Goal: Task Accomplishment & Management: Manage account settings

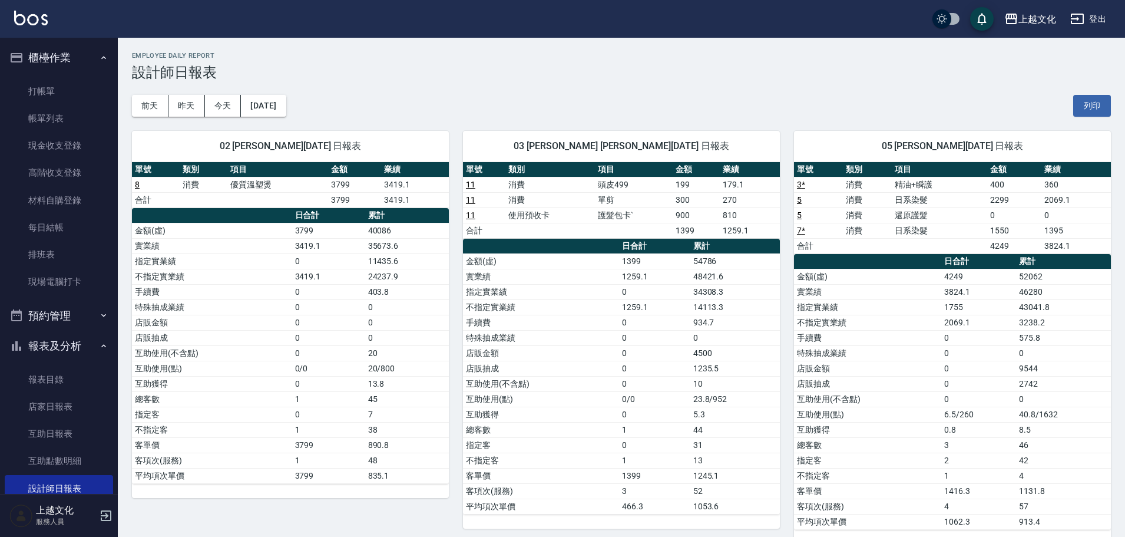
scroll to position [36, 0]
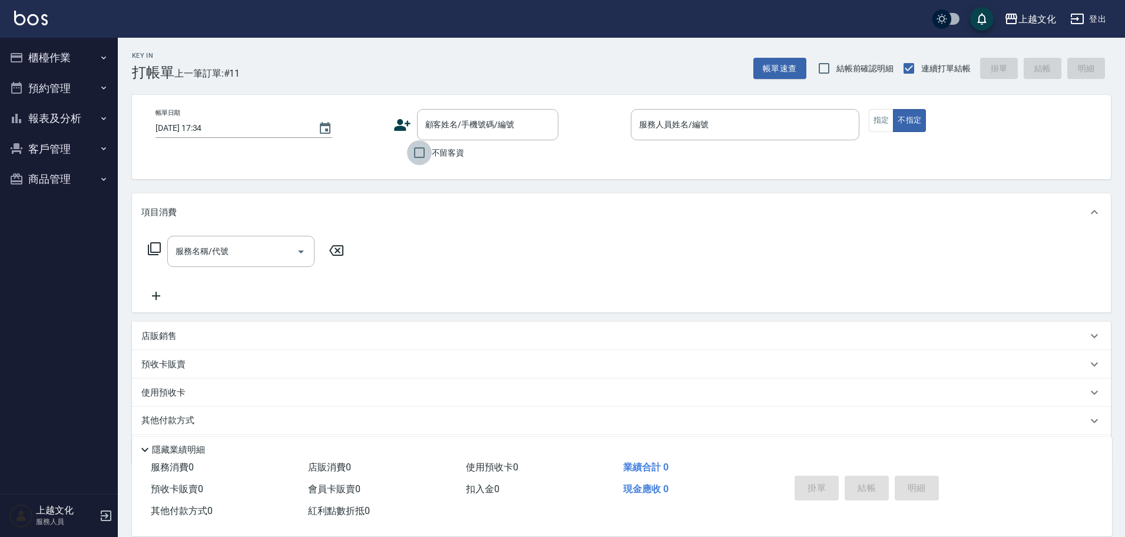
click at [418, 152] on input "不留客資" at bounding box center [419, 152] width 25 height 25
checkbox input "true"
click at [678, 123] on input "服務人員姓名/編號" at bounding box center [745, 124] width 218 height 21
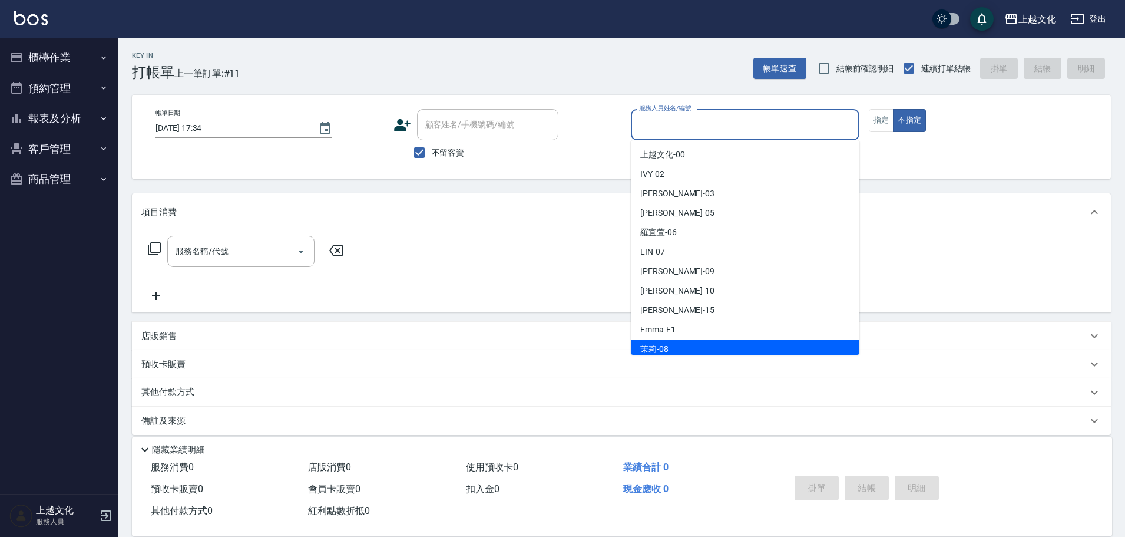
click at [673, 347] on div "茉莉 -08" at bounding box center [745, 348] width 229 height 19
type input "茉莉-08"
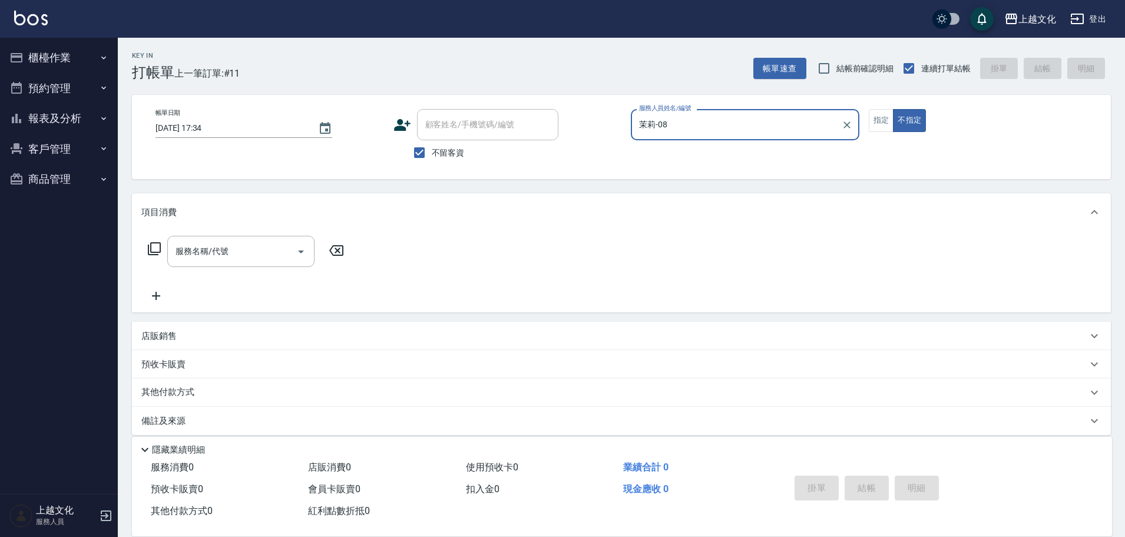
click at [150, 247] on icon at bounding box center [154, 249] width 14 height 14
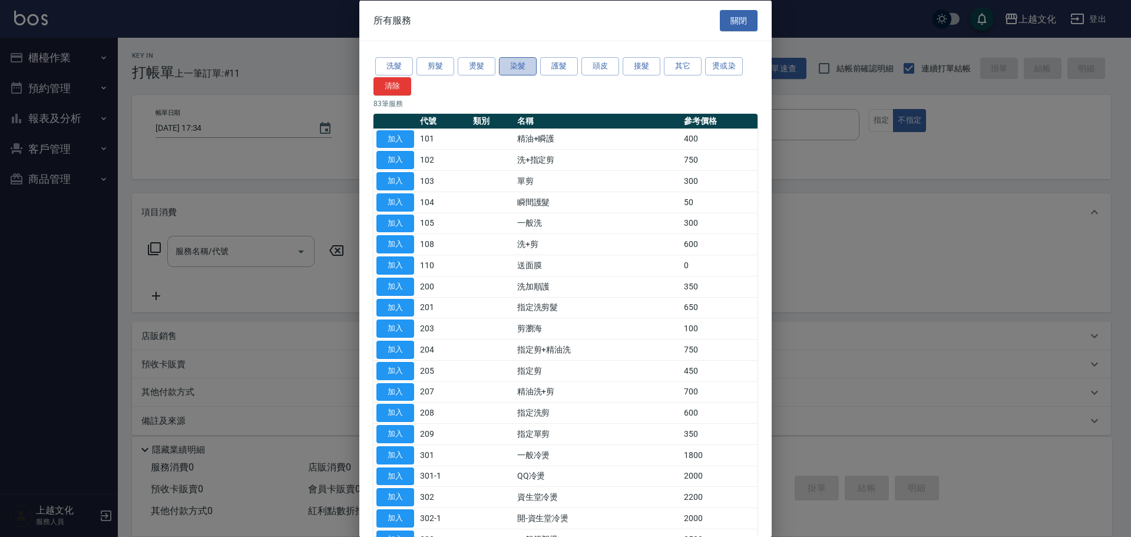
click at [509, 68] on button "染髮" at bounding box center [518, 66] width 38 height 18
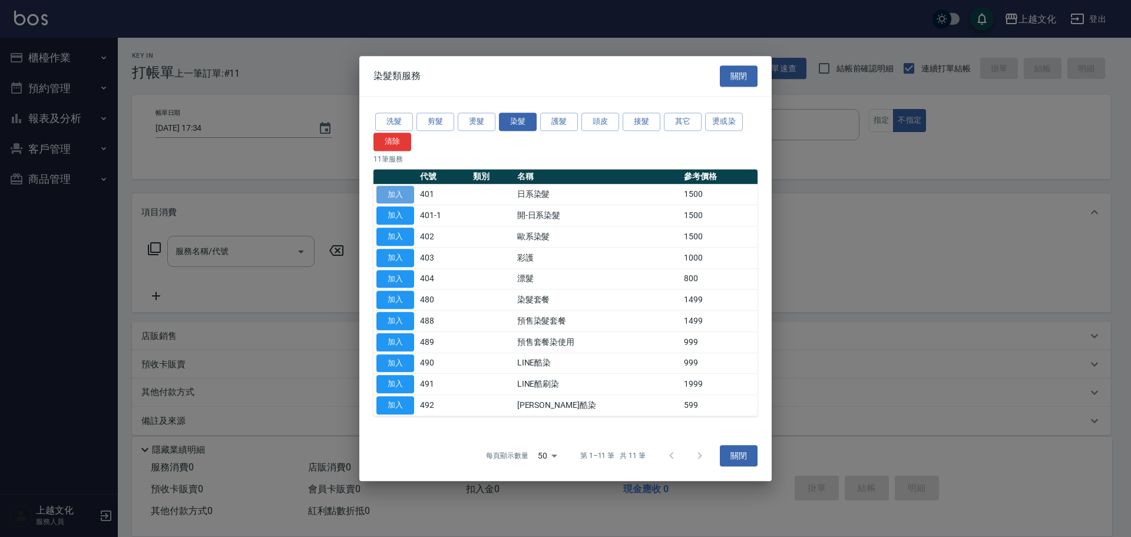
click at [388, 189] on button "加入" at bounding box center [395, 195] width 38 height 18
type input "日系染髮(401)"
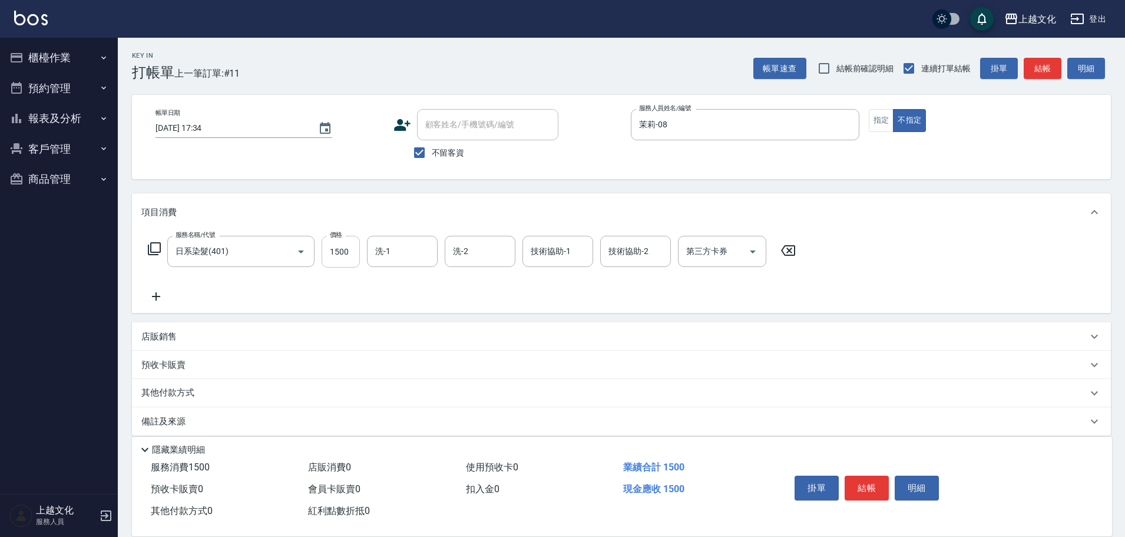
click at [355, 259] on input "1500" at bounding box center [341, 252] width 38 height 32
type input "2599"
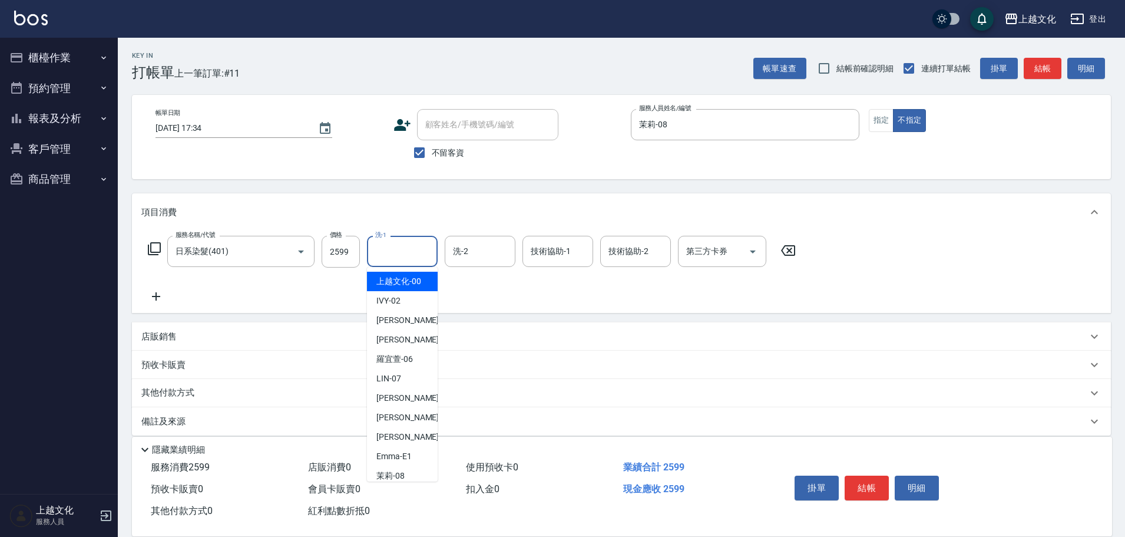
click at [408, 252] on input "洗-1" at bounding box center [402, 251] width 60 height 21
click at [405, 421] on span "[PERSON_NAME] -11" at bounding box center [413, 415] width 74 height 12
type input "[PERSON_NAME]-11"
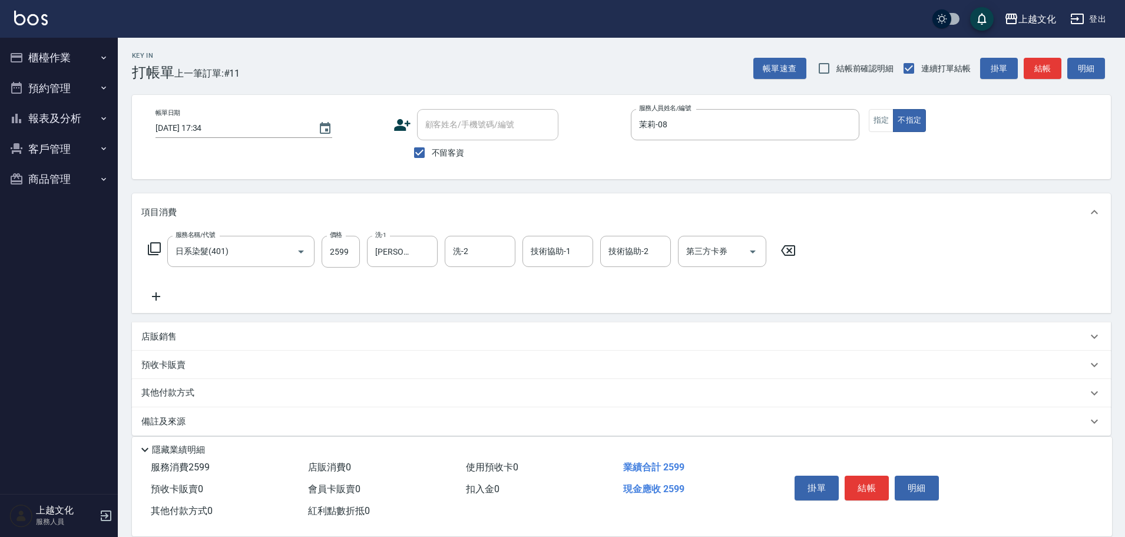
drag, startPoint x: 153, startPoint y: 294, endPoint x: 160, endPoint y: 259, distance: 36.2
click at [153, 293] on icon at bounding box center [155, 296] width 29 height 14
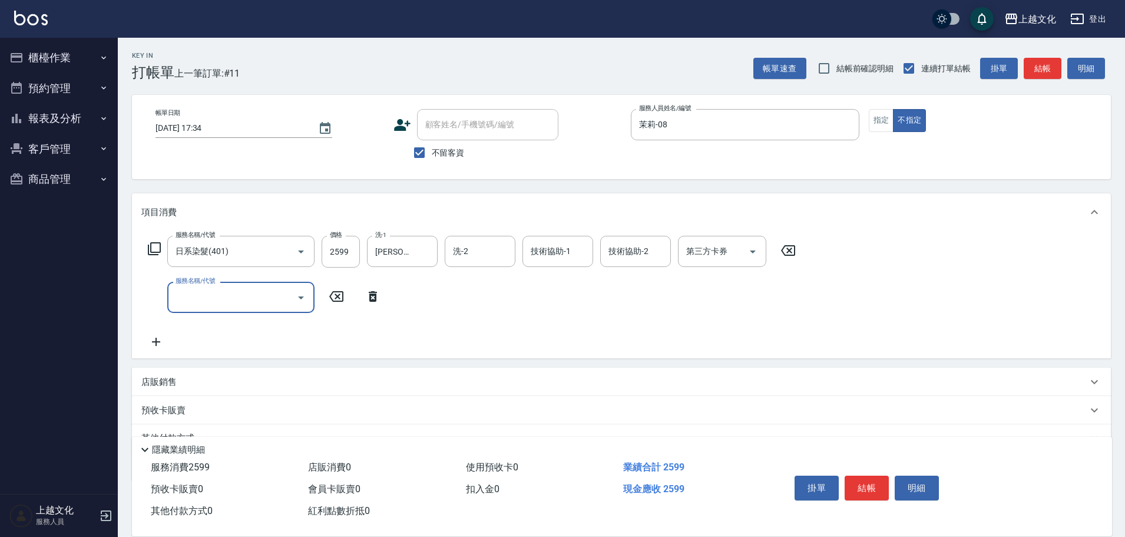
click at [158, 245] on icon at bounding box center [154, 249] width 14 height 14
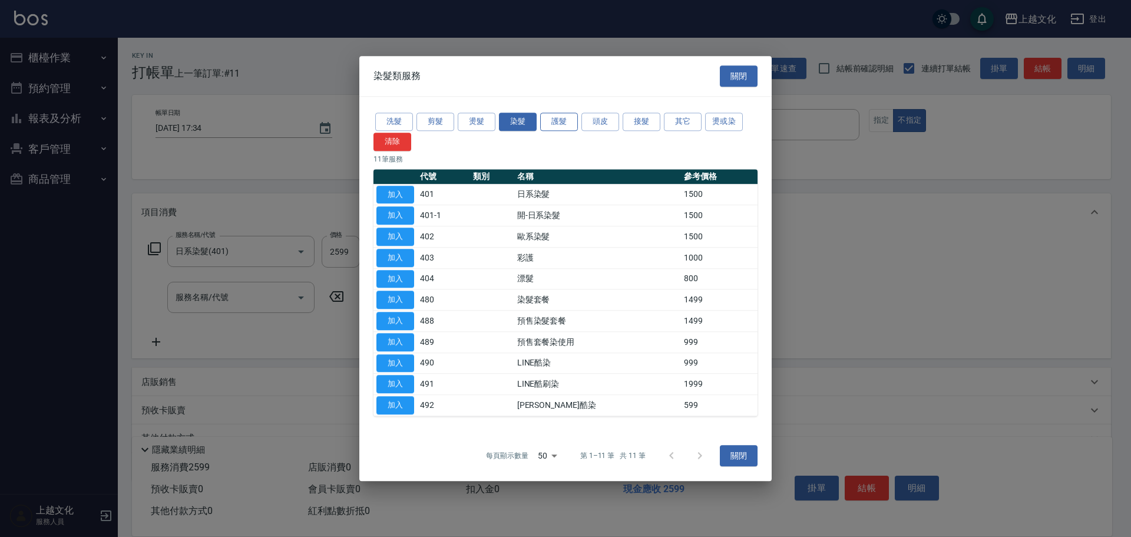
click at [551, 121] on button "護髮" at bounding box center [559, 122] width 38 height 18
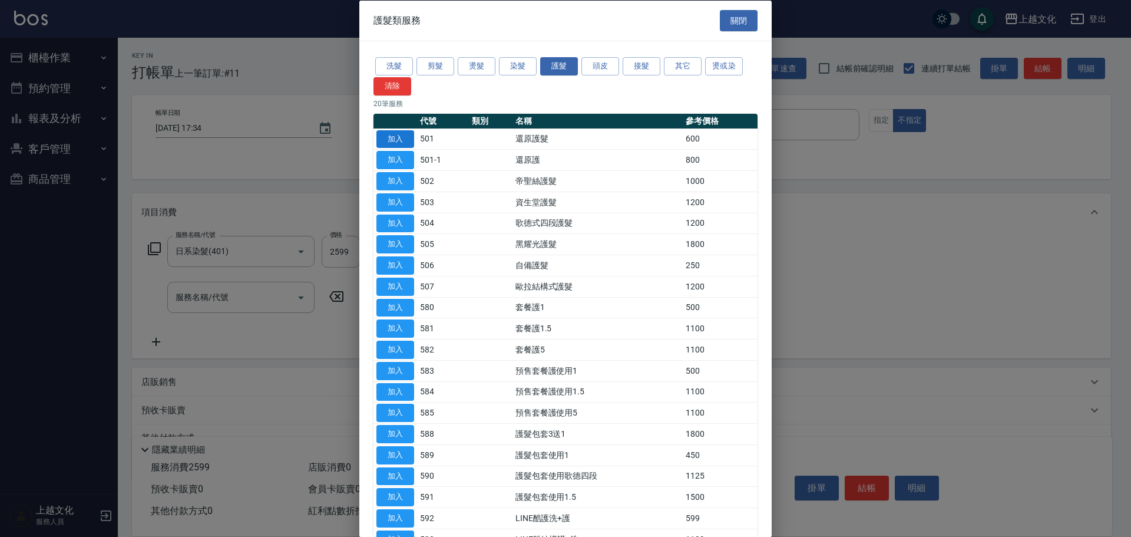
drag, startPoint x: 401, startPoint y: 128, endPoint x: 401, endPoint y: 138, distance: 9.4
click at [401, 135] on td "加入" at bounding box center [396, 138] width 44 height 21
click at [401, 138] on button "加入" at bounding box center [395, 139] width 38 height 18
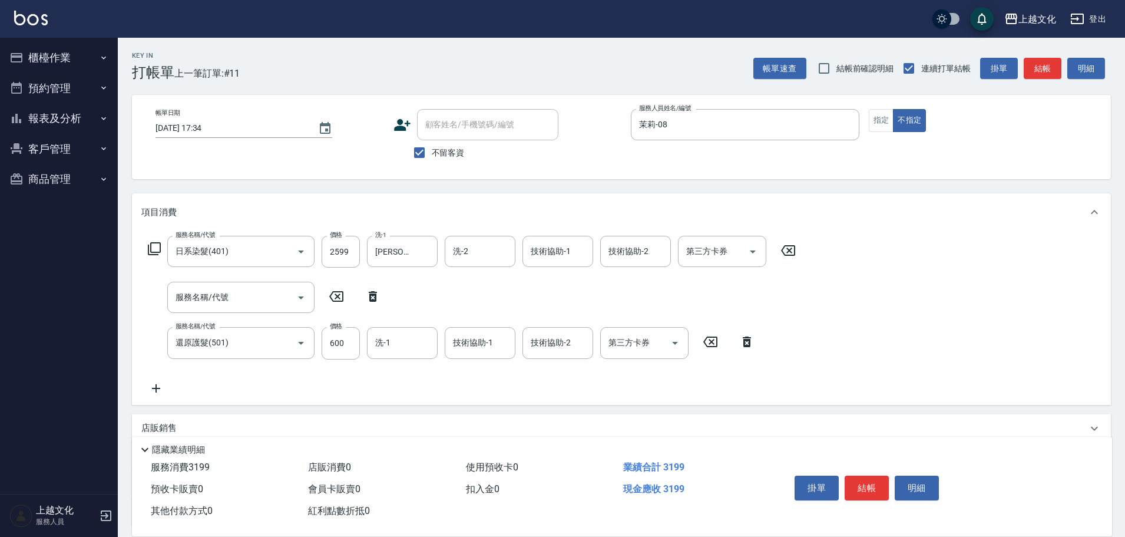
drag, startPoint x: 372, startPoint y: 300, endPoint x: 365, endPoint y: 308, distance: 10.4
click at [372, 299] on icon at bounding box center [373, 296] width 8 height 11
type input "還原護髮(501)"
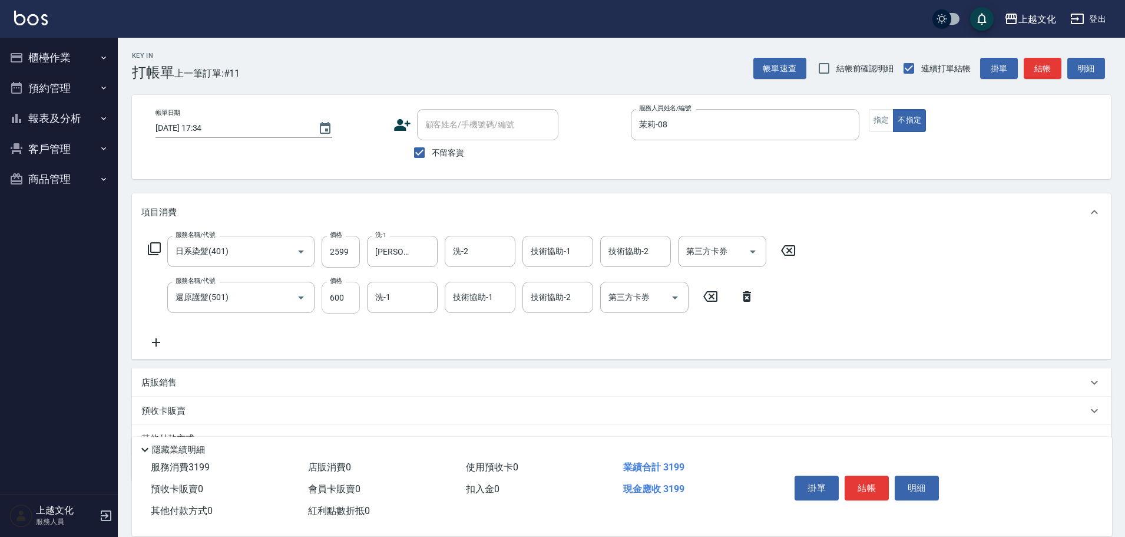
click at [354, 306] on input "600" at bounding box center [341, 298] width 38 height 32
type input "0"
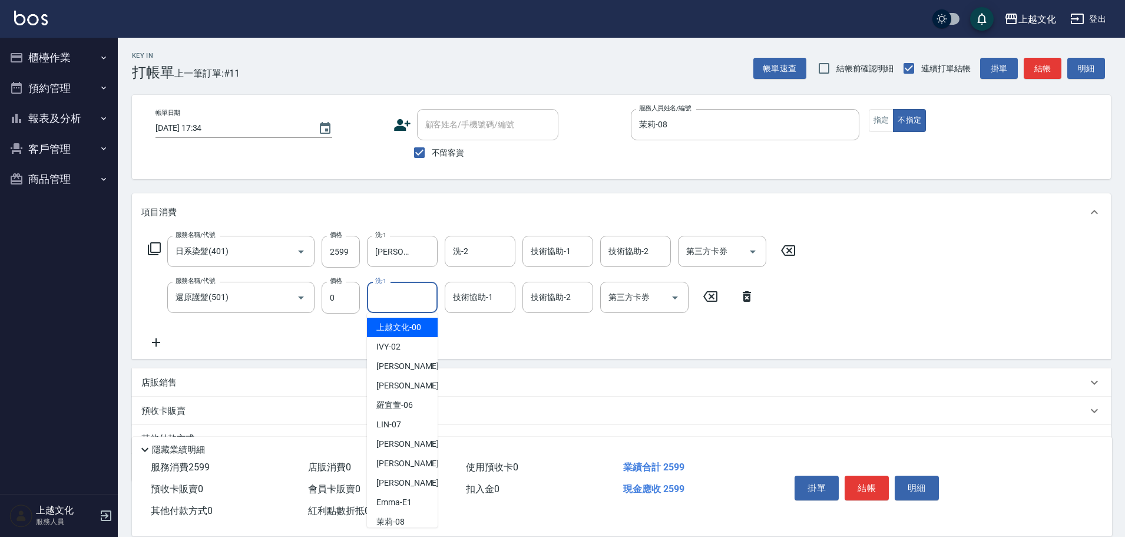
click at [386, 302] on input "洗-1" at bounding box center [402, 297] width 60 height 21
click at [396, 379] on span "[PERSON_NAME] -05" at bounding box center [413, 385] width 74 height 12
type input "[PERSON_NAME]-05"
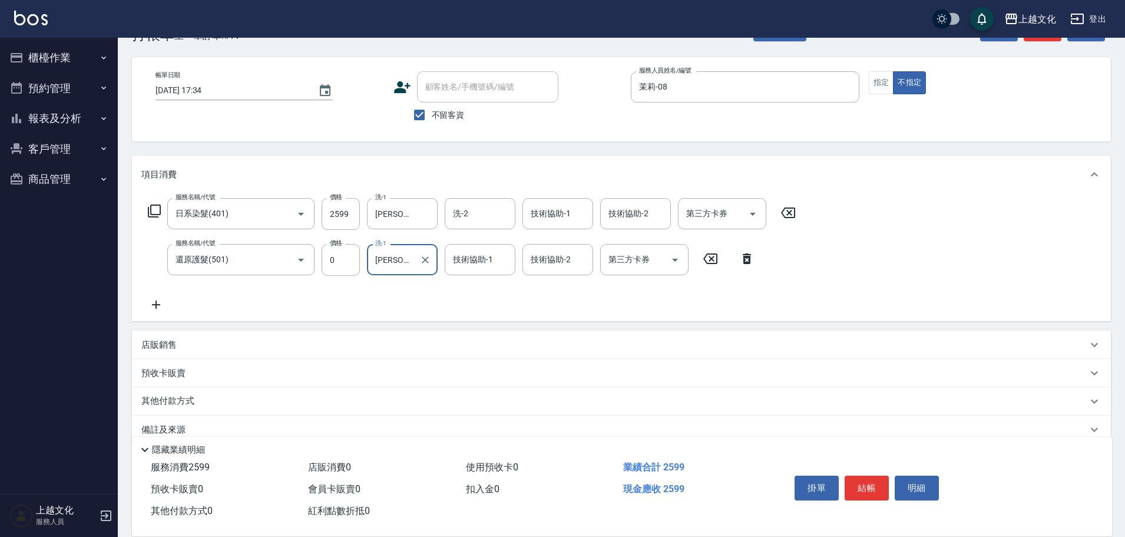
scroll to position [58, 0]
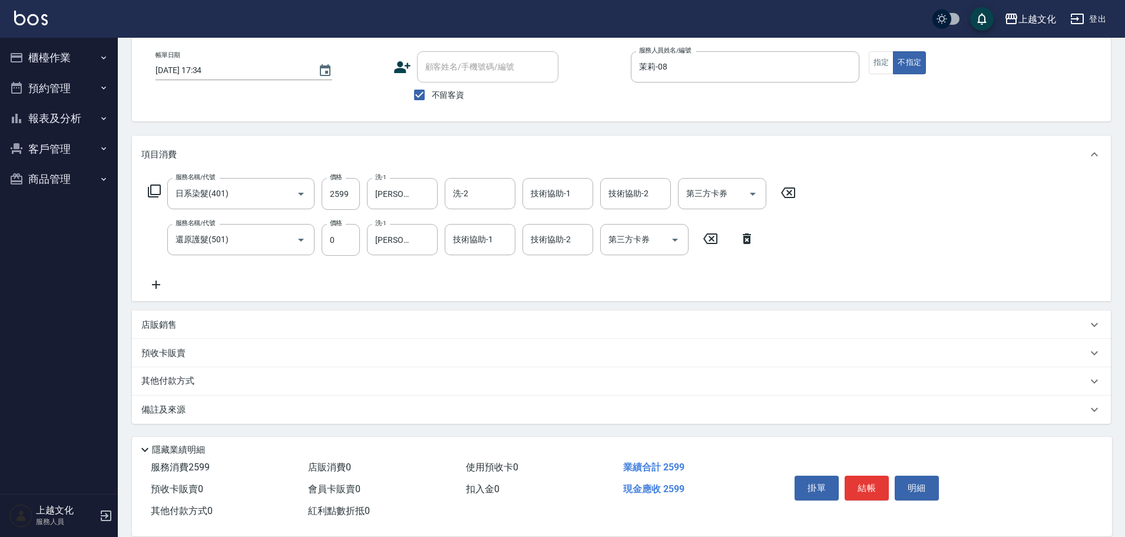
click at [154, 381] on p "其他付款方式" at bounding box center [170, 381] width 59 height 13
click at [172, 385] on p "其他付款方式" at bounding box center [170, 381] width 59 height 13
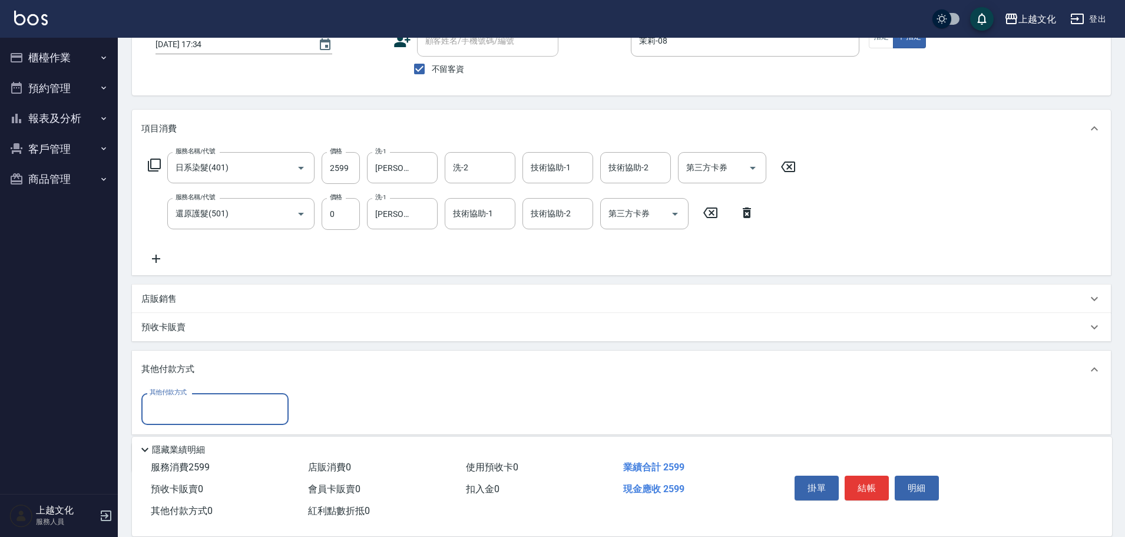
scroll to position [132, 0]
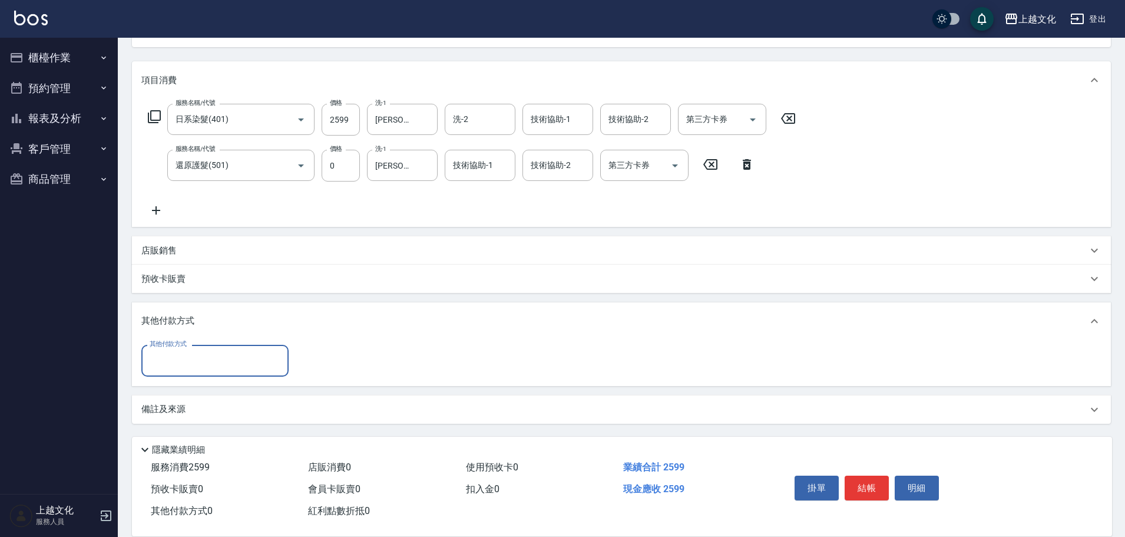
click at [177, 361] on input "其他付款方式" at bounding box center [215, 360] width 137 height 21
click at [168, 414] on span "轉帳" at bounding box center [214, 410] width 147 height 19
type input "轉帳"
click at [309, 364] on input "0" at bounding box center [340, 361] width 88 height 32
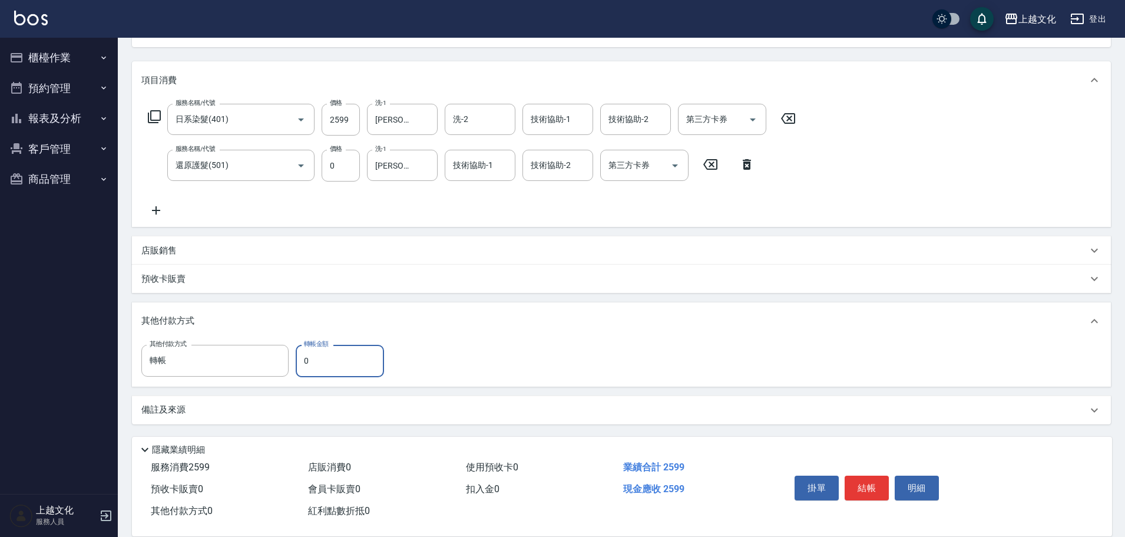
click at [309, 364] on input "0" at bounding box center [340, 361] width 88 height 32
type input "2599"
click at [858, 482] on button "結帳" at bounding box center [867, 487] width 44 height 25
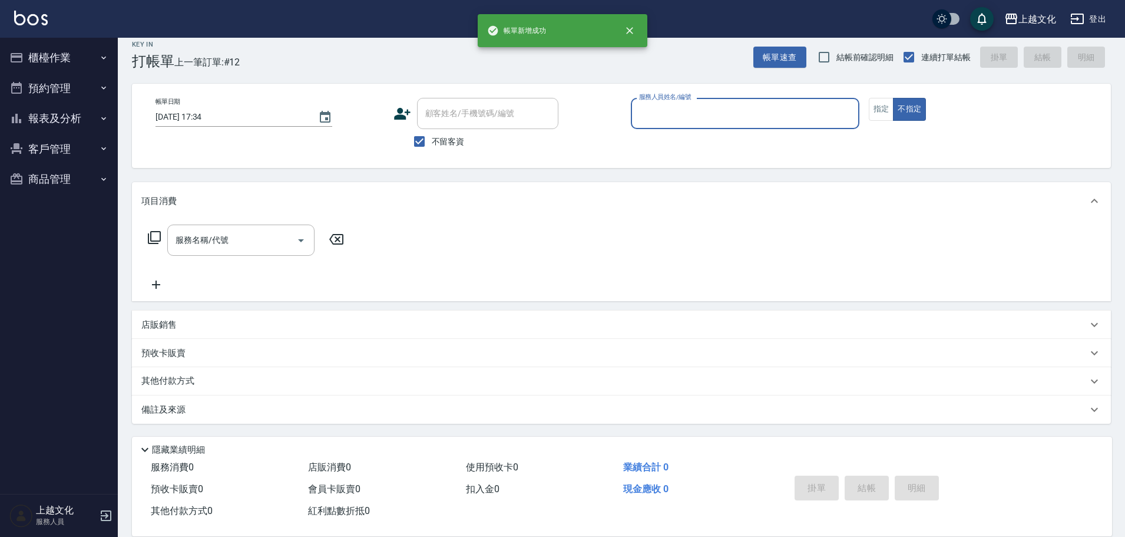
scroll to position [11, 0]
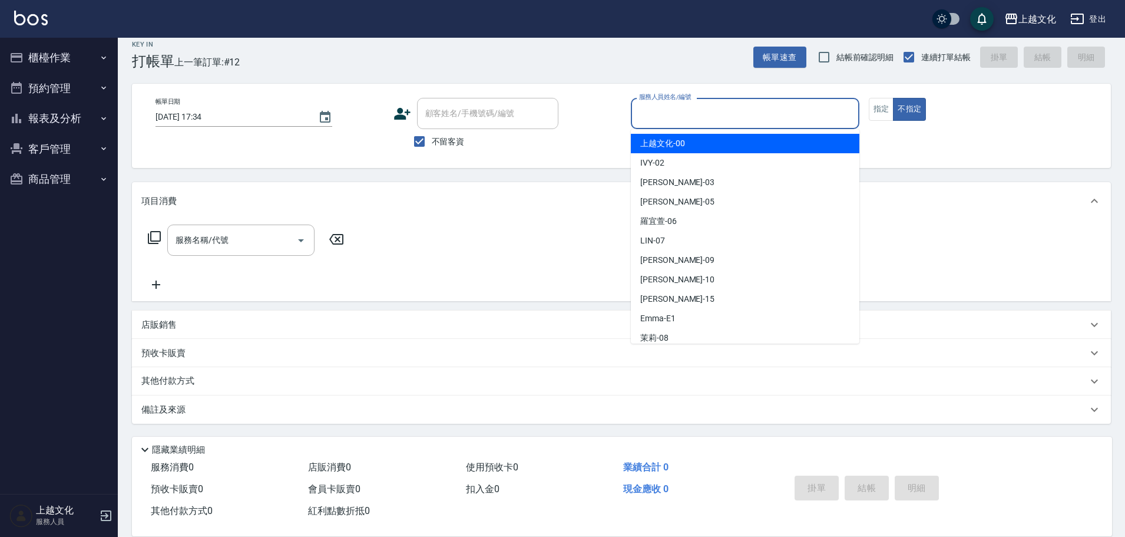
click at [720, 111] on input "服務人員姓名/編號" at bounding box center [745, 113] width 218 height 21
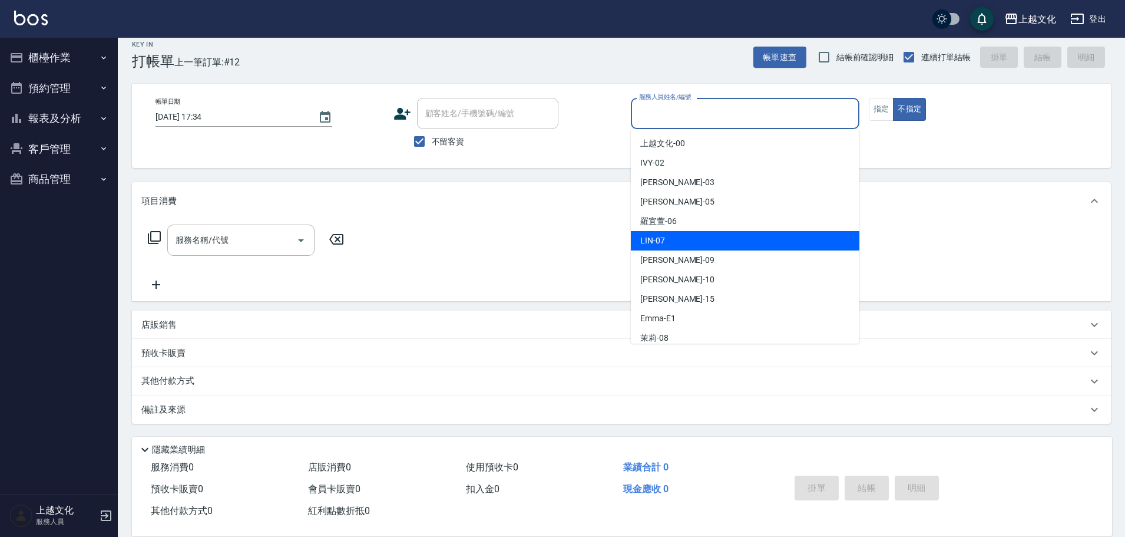
click at [675, 233] on div "[PERSON_NAME] -07" at bounding box center [745, 240] width 229 height 19
click at [675, 233] on div "服務名稱/代號 服務名稱/代號" at bounding box center [621, 260] width 979 height 81
type input "[PERSON_NAME]-07"
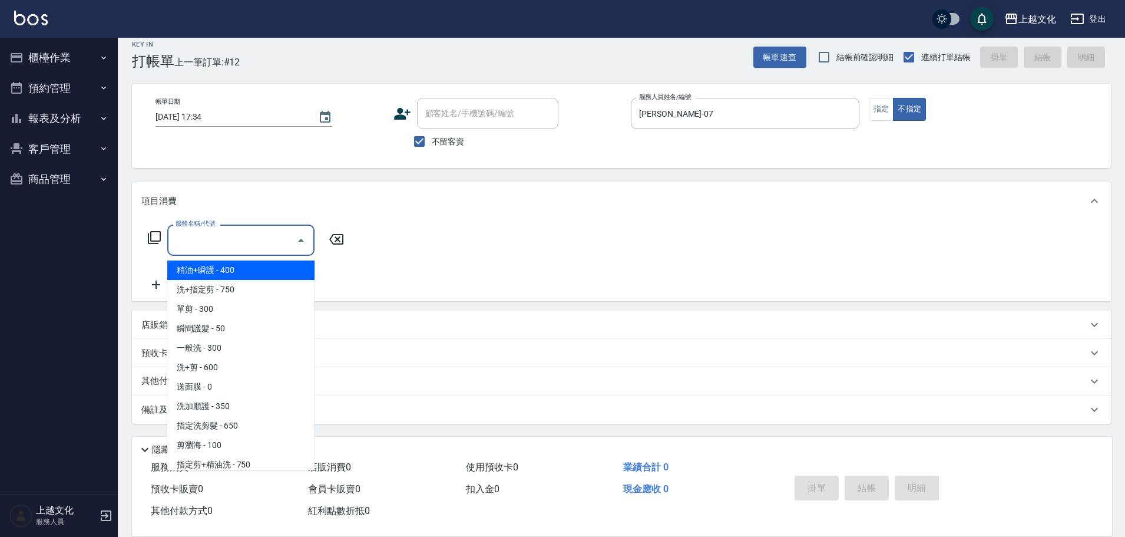
click at [217, 246] on input "服務名稱/代號" at bounding box center [232, 240] width 119 height 21
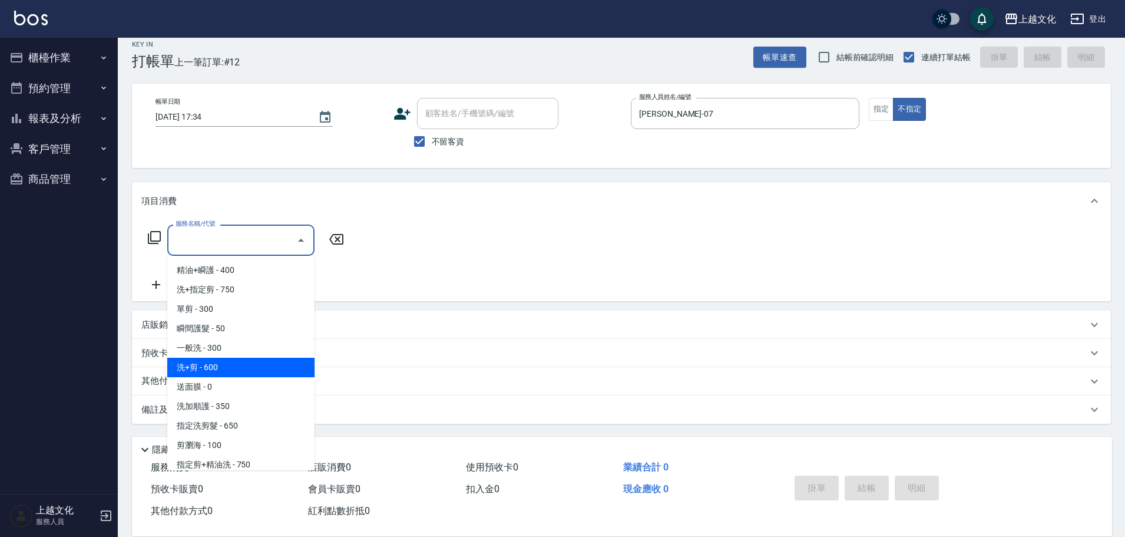
click at [229, 375] on span "洗+剪 - 600" at bounding box center [240, 367] width 147 height 19
type input "洗+剪(108)"
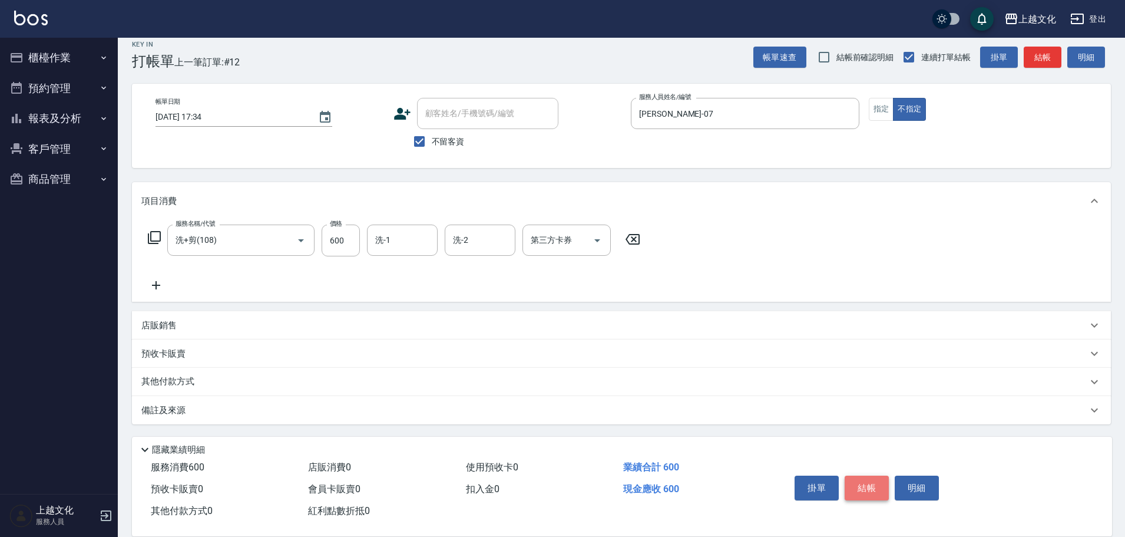
click at [853, 479] on button "結帳" at bounding box center [867, 487] width 44 height 25
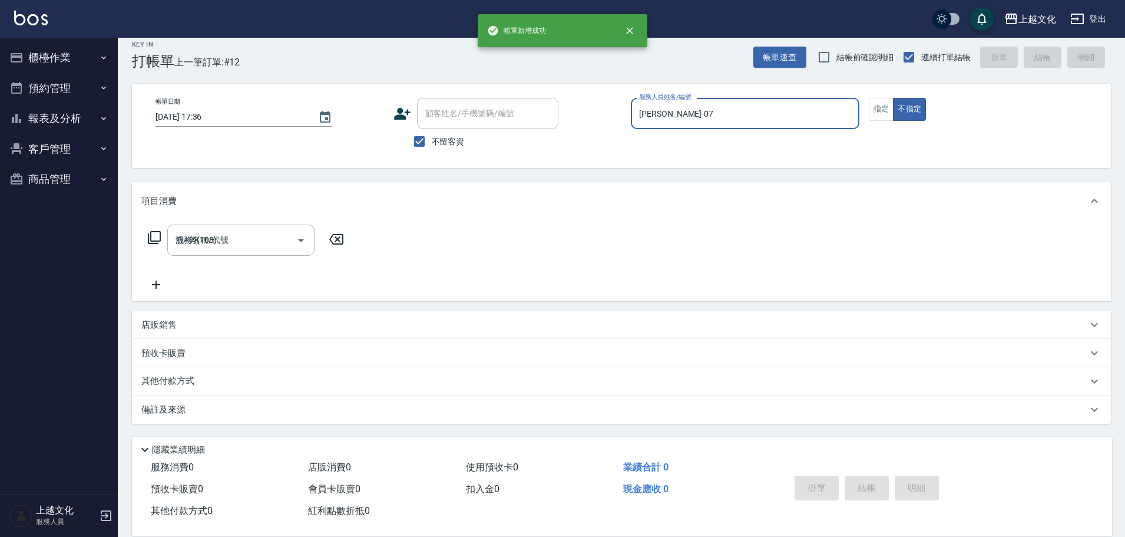
type input "[DATE] 17:36"
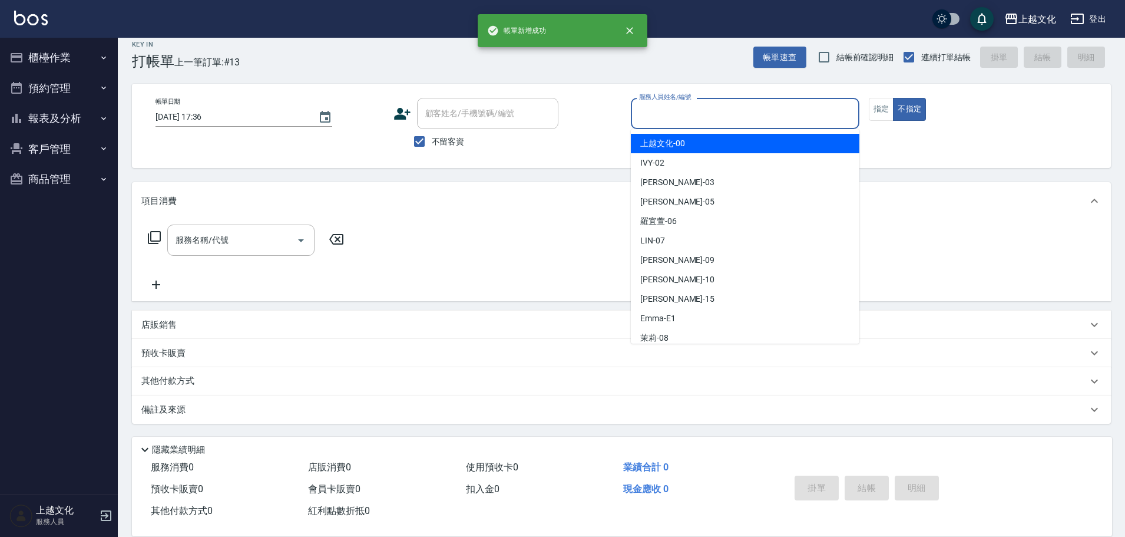
click at [745, 121] on input "服務人員姓名/編號" at bounding box center [745, 113] width 218 height 21
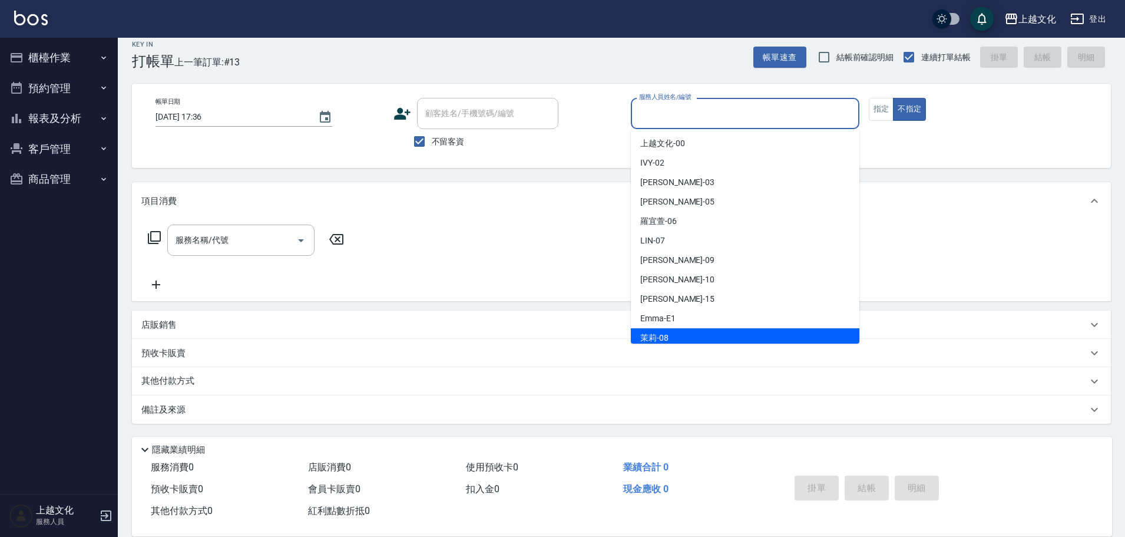
click at [682, 331] on div "茉莉 -08" at bounding box center [745, 337] width 229 height 19
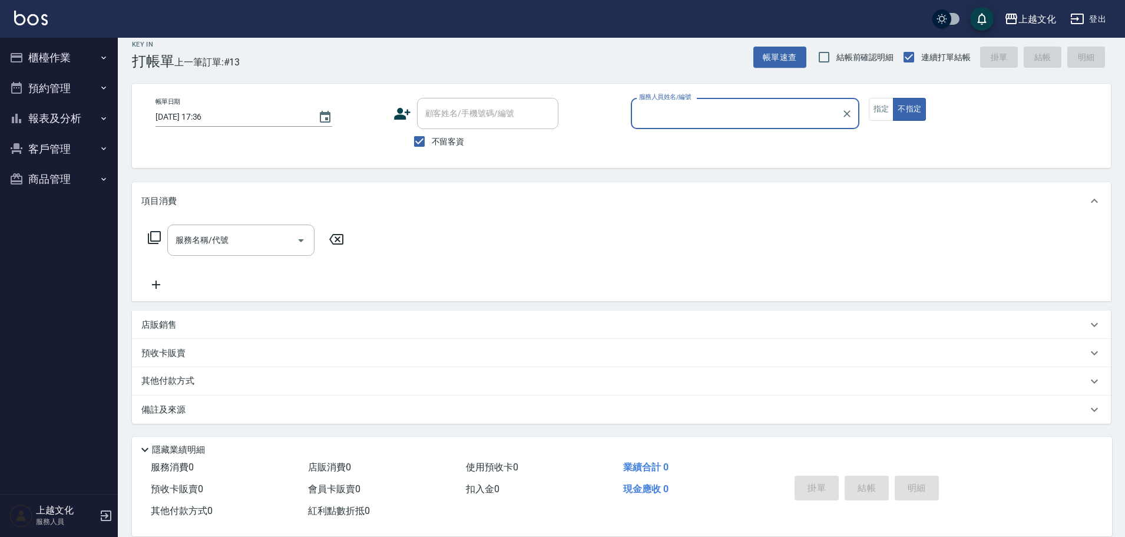
type input "茉莉-08"
click at [878, 111] on button "指定" at bounding box center [881, 109] width 25 height 23
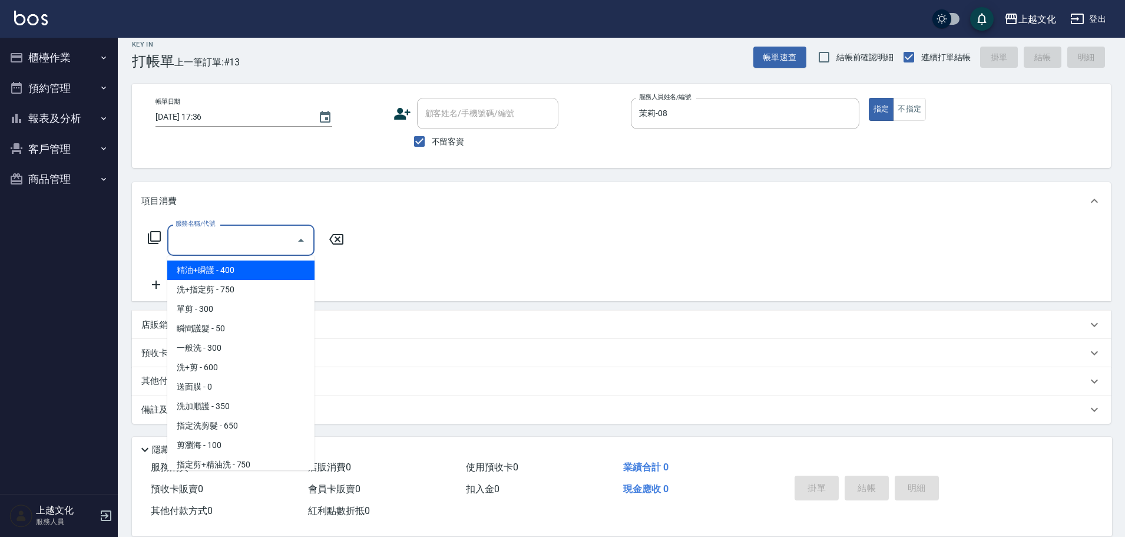
click at [243, 248] on input "服務名稱/代號" at bounding box center [232, 240] width 119 height 21
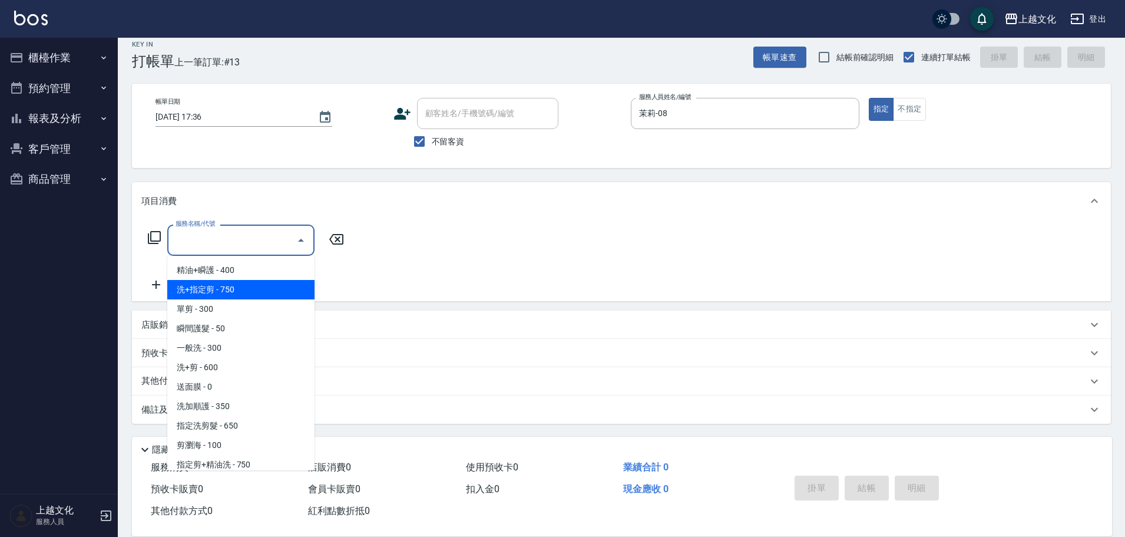
click at [232, 285] on span "洗+指定剪 - 750" at bounding box center [240, 289] width 147 height 19
type input "洗+指定剪(102)"
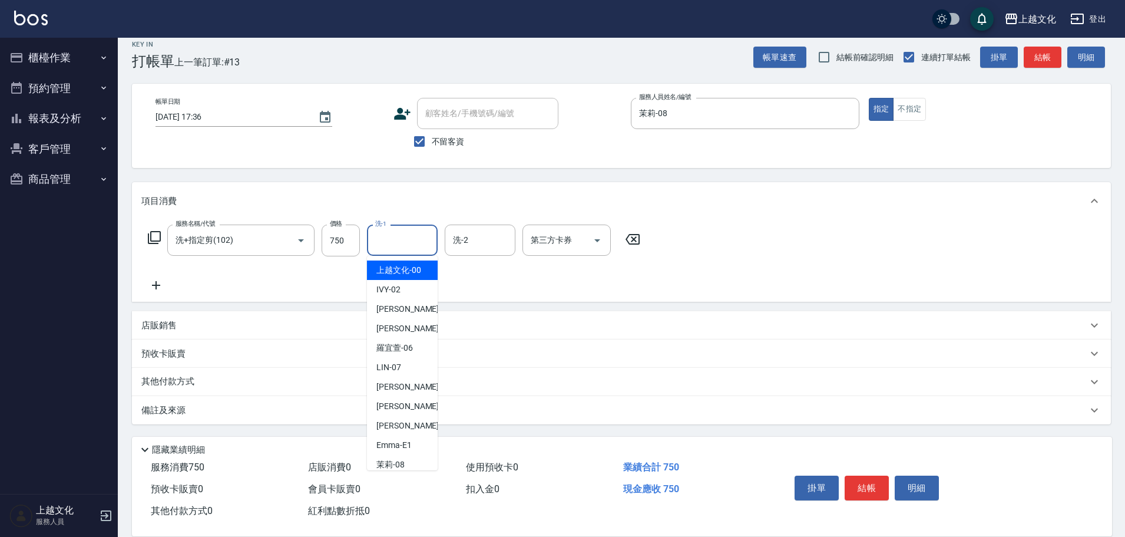
click at [392, 240] on input "洗-1" at bounding box center [402, 240] width 60 height 21
drag, startPoint x: 405, startPoint y: 405, endPoint x: 564, endPoint y: 421, distance: 159.9
click at [405, 404] on span "[PERSON_NAME] -11" at bounding box center [413, 404] width 74 height 12
type input "[PERSON_NAME]-11"
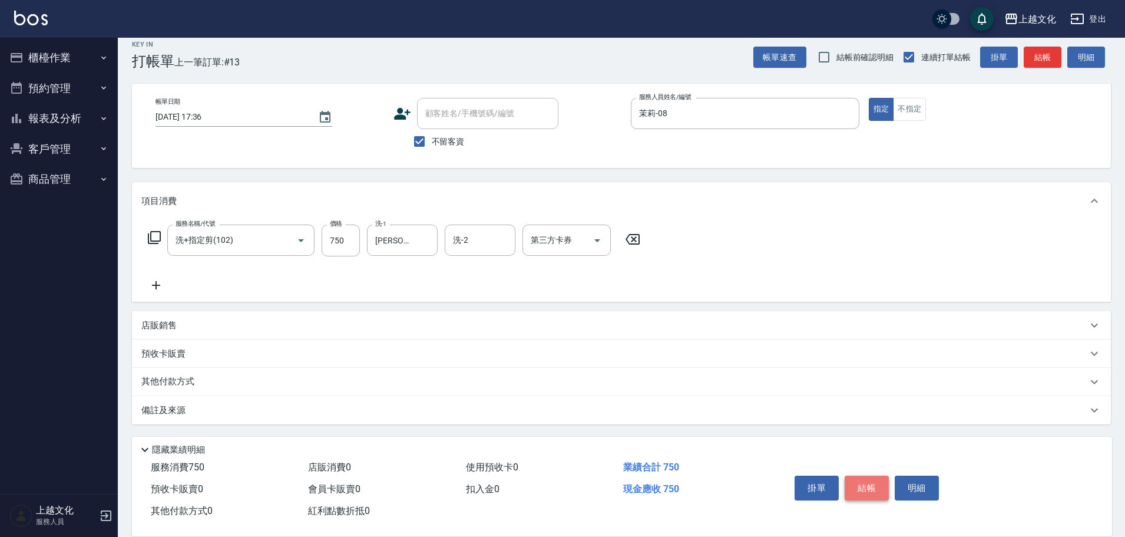
click at [859, 483] on button "結帳" at bounding box center [867, 487] width 44 height 25
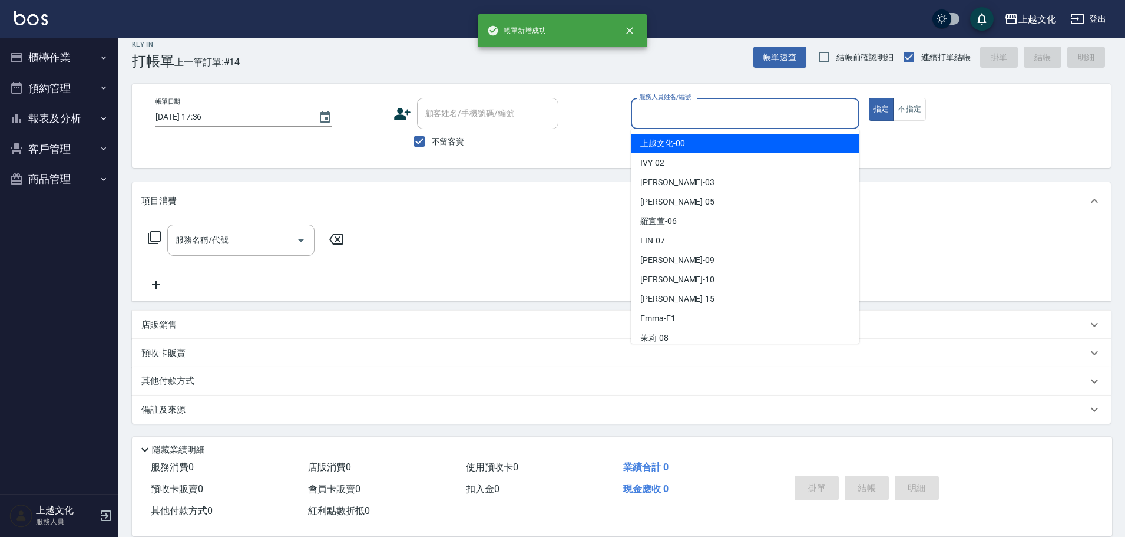
click at [687, 109] on input "服務人員姓名/編號" at bounding box center [745, 113] width 218 height 21
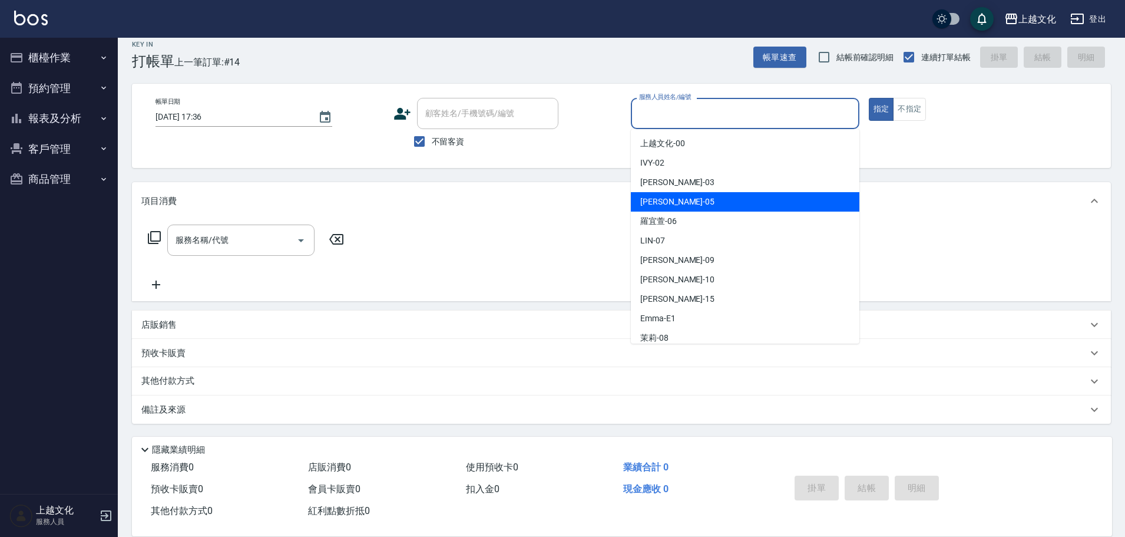
click at [682, 201] on div "[PERSON_NAME] -05" at bounding box center [745, 201] width 229 height 19
type input "[PERSON_NAME]-05"
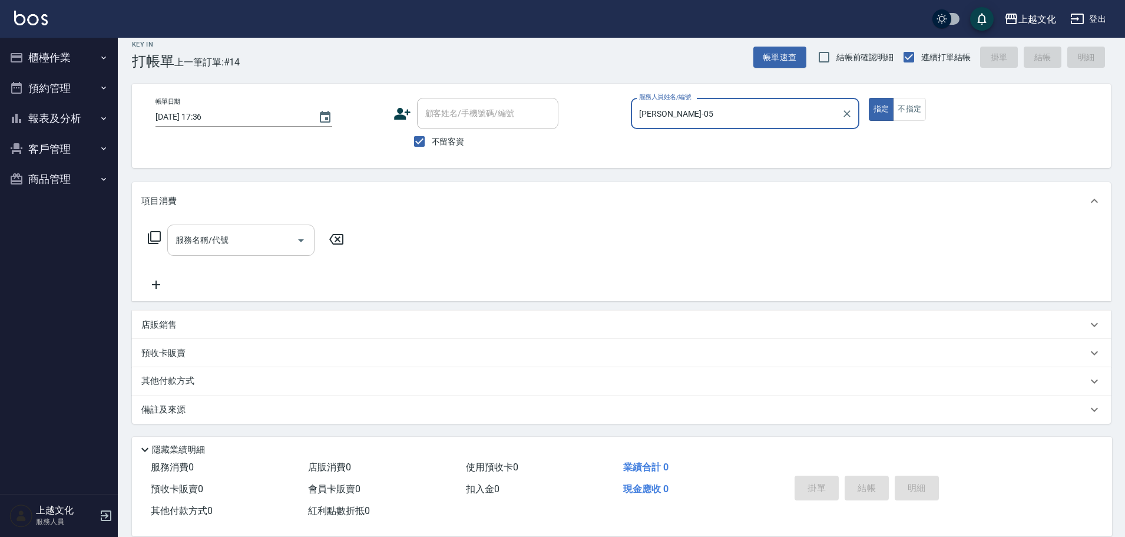
click at [235, 243] on input "服務名稱/代號" at bounding box center [232, 240] width 119 height 21
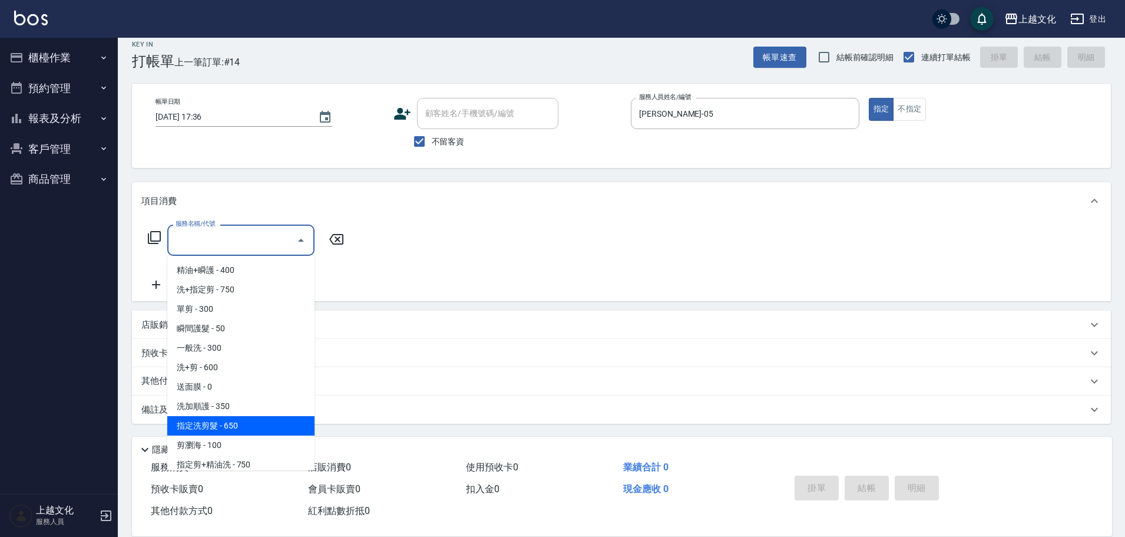
click at [258, 419] on span "指定洗剪髮 - 650" at bounding box center [240, 425] width 147 height 19
type input "指定洗剪髮(201)"
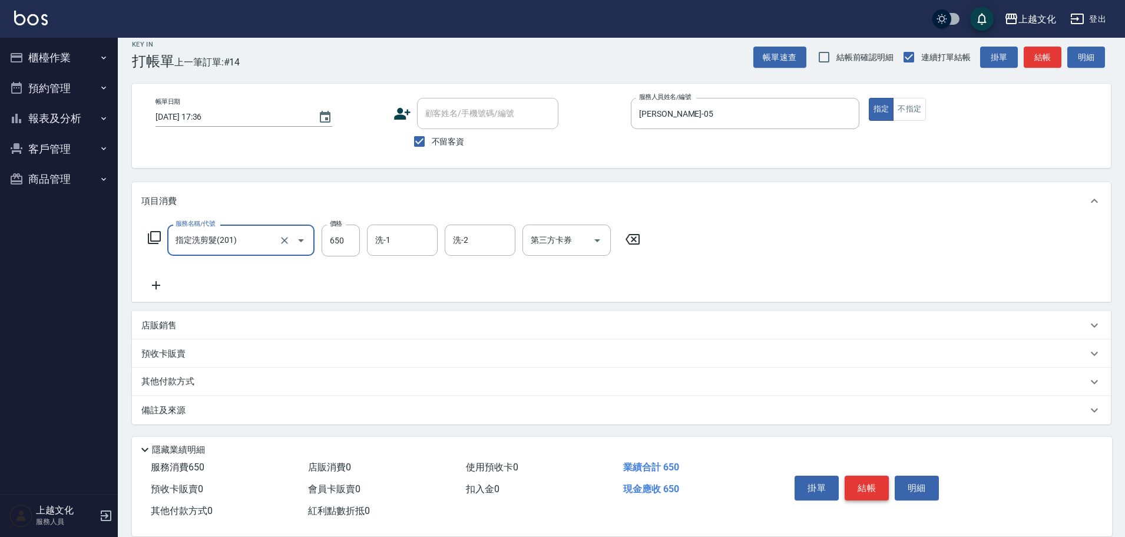
click at [855, 488] on button "結帳" at bounding box center [867, 487] width 44 height 25
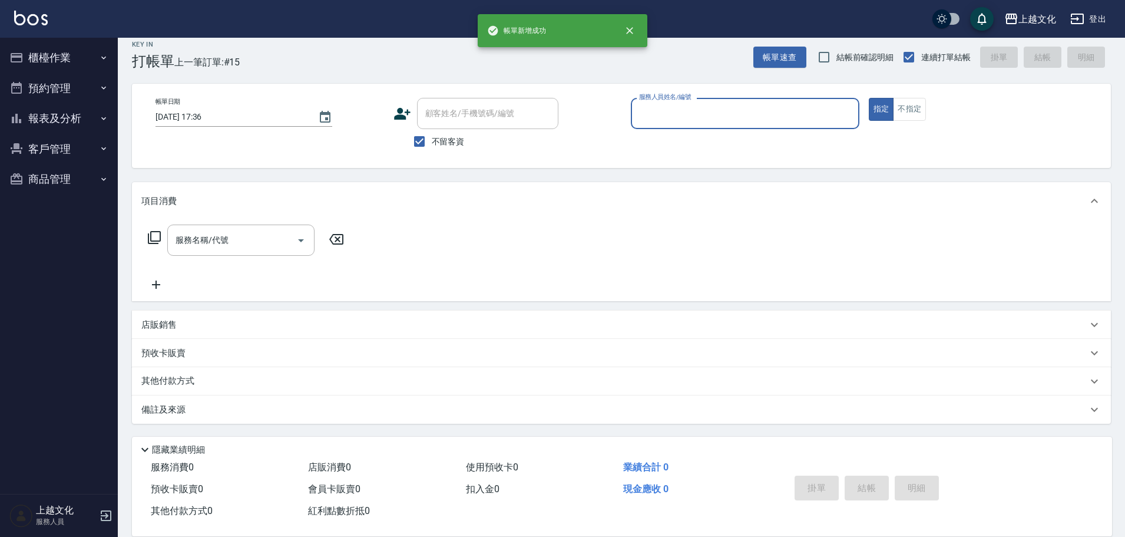
click at [706, 120] on input "服務人員姓名/編號" at bounding box center [745, 113] width 218 height 21
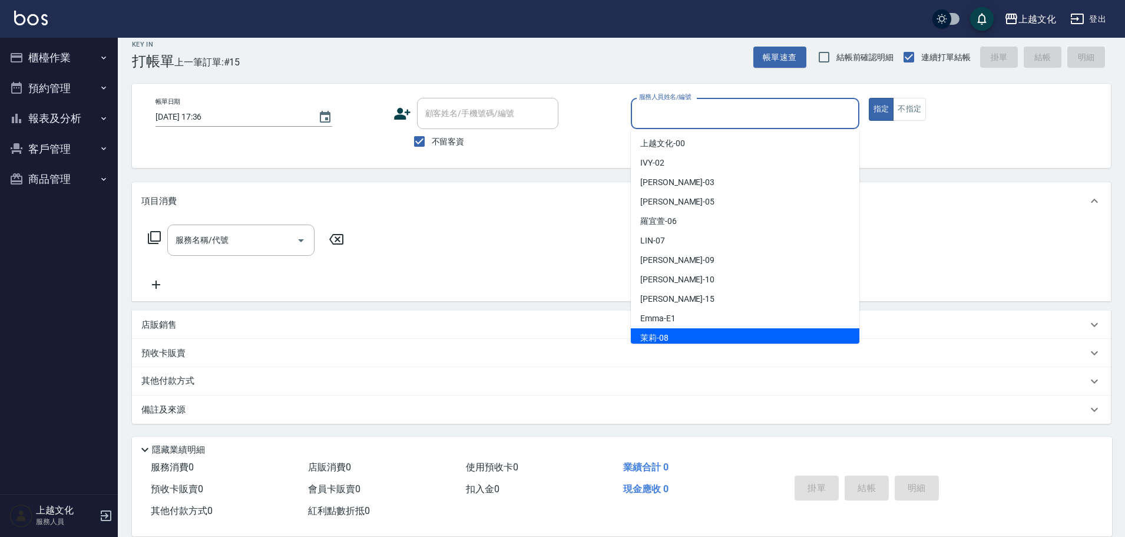
click at [688, 337] on div "茉莉 -08" at bounding box center [745, 337] width 229 height 19
type input "茉莉-08"
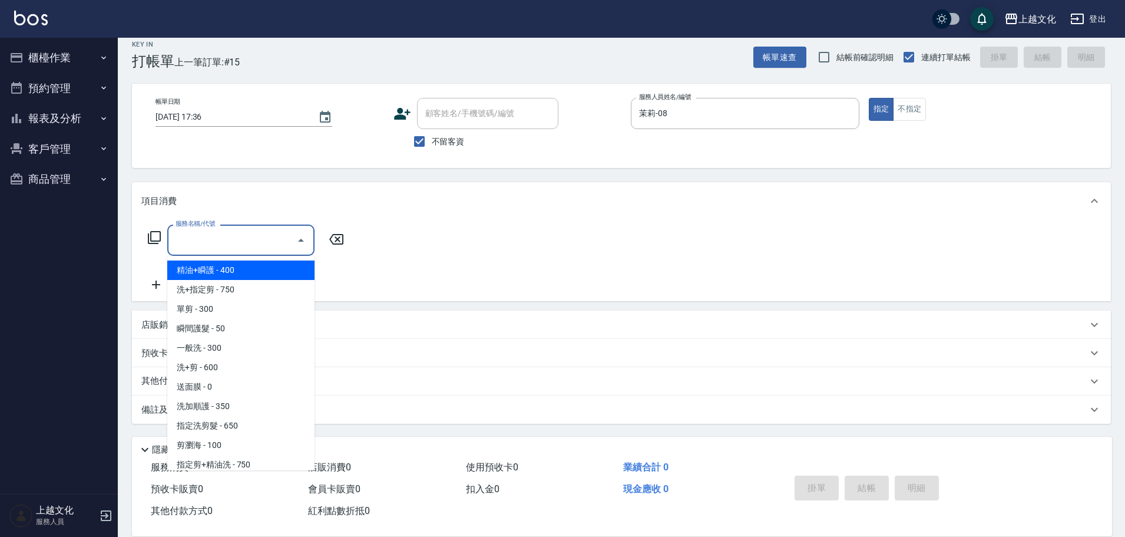
click at [212, 237] on input "服務名稱/代號" at bounding box center [232, 240] width 119 height 21
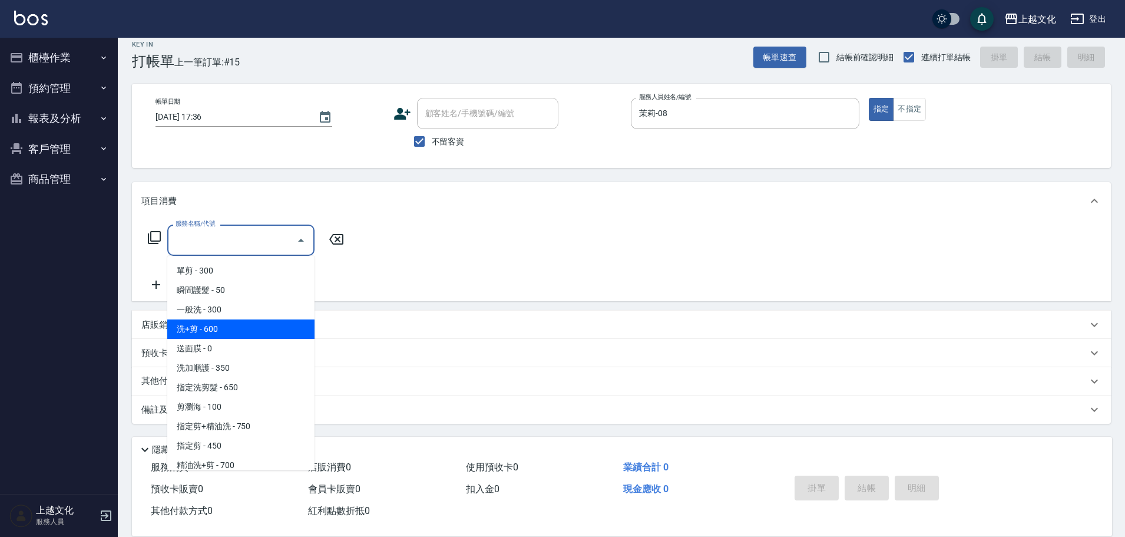
scroll to position [59, 0]
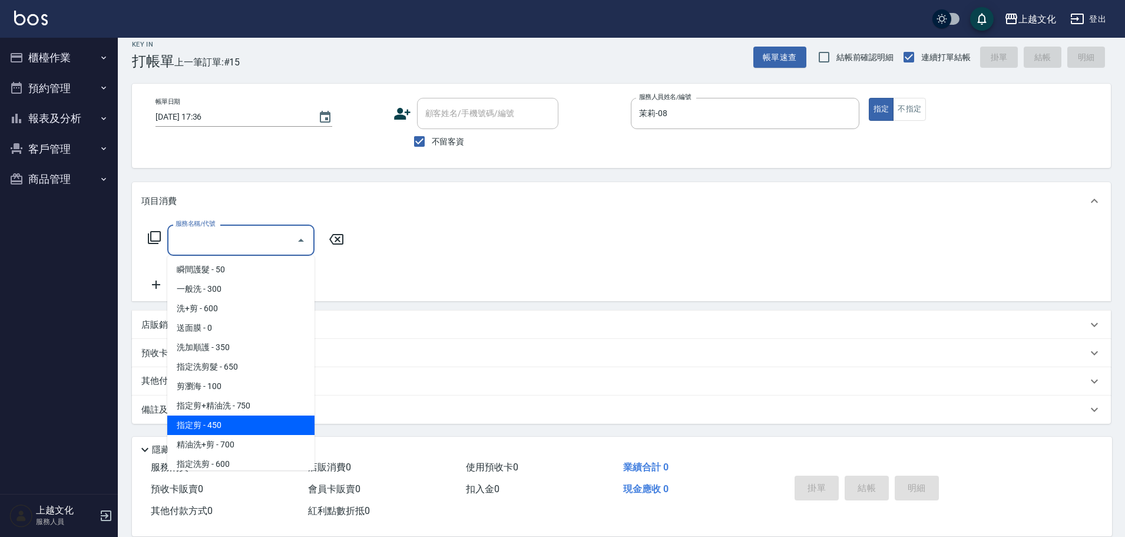
drag, startPoint x: 253, startPoint y: 427, endPoint x: 682, endPoint y: 501, distance: 434.8
click at [253, 426] on span "指定剪 - 450" at bounding box center [240, 424] width 147 height 19
type input "指定剪(205)"
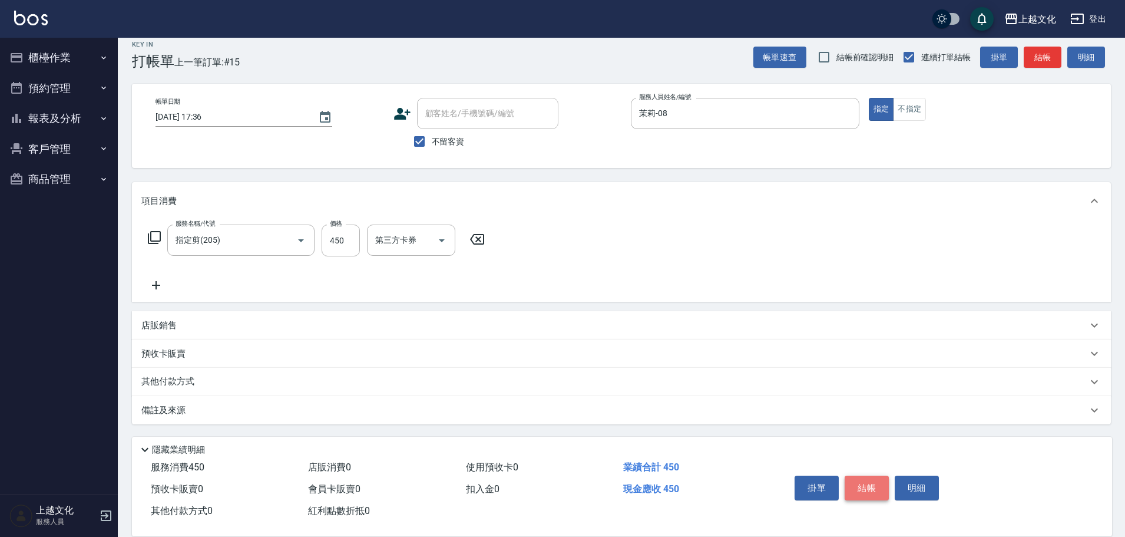
click at [868, 477] on button "結帳" at bounding box center [867, 487] width 44 height 25
type input "[DATE] 17:37"
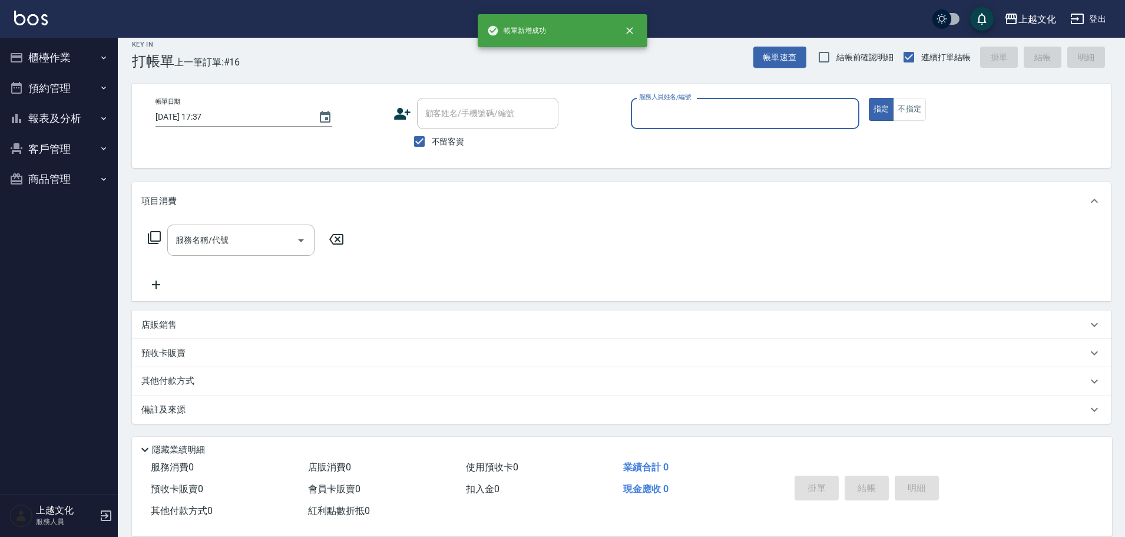
click at [721, 108] on input "服務人員姓名/編號" at bounding box center [745, 113] width 218 height 21
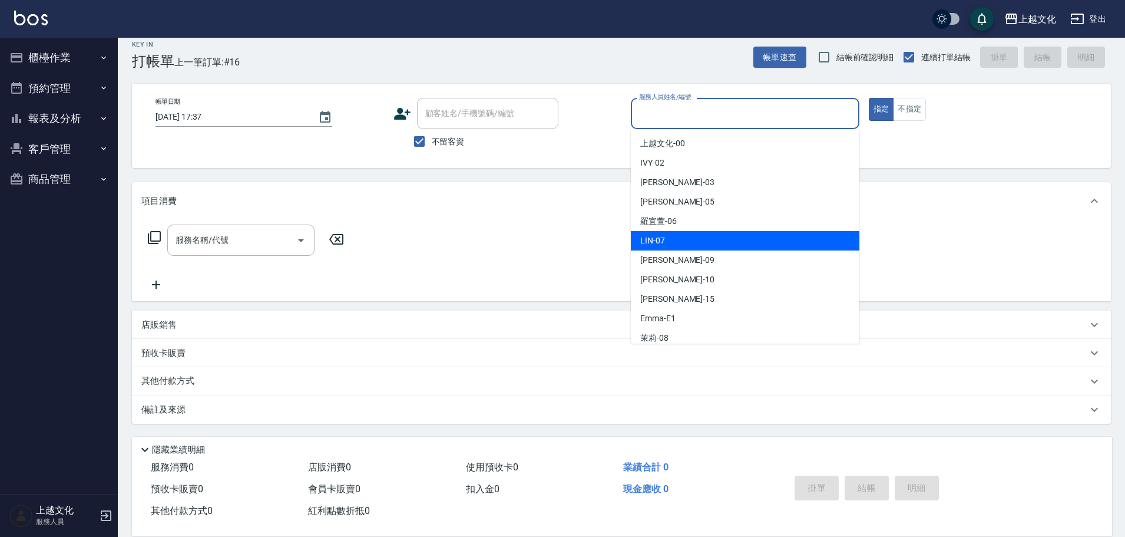
click at [699, 242] on div "[PERSON_NAME] -07" at bounding box center [745, 240] width 229 height 19
type input "[PERSON_NAME]-07"
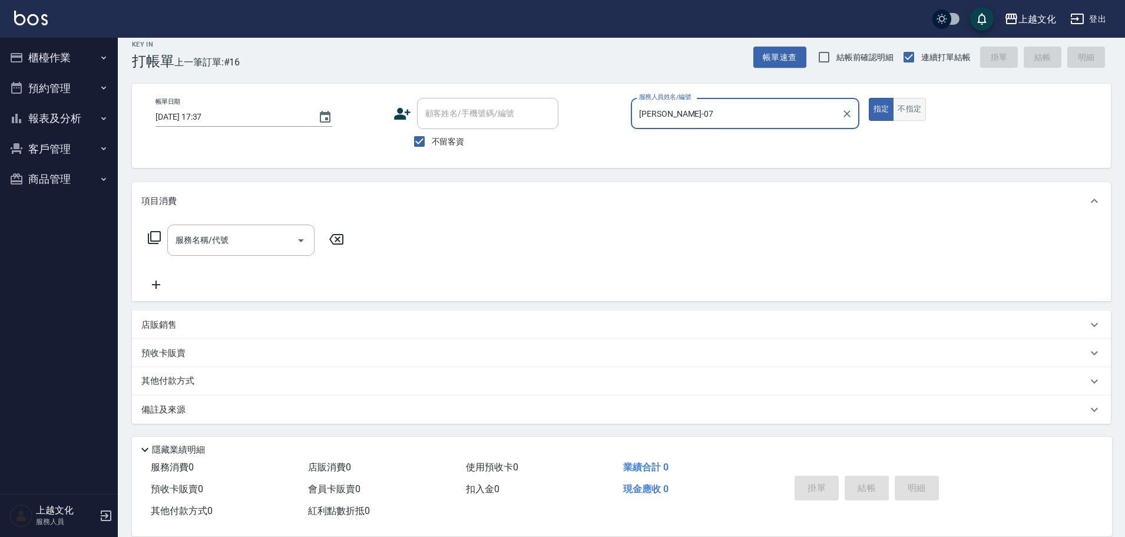
drag, startPoint x: 916, startPoint y: 108, endPoint x: 901, endPoint y: 113, distance: 14.9
click at [914, 108] on button "不指定" at bounding box center [909, 109] width 33 height 23
click at [151, 236] on icon at bounding box center [154, 237] width 13 height 13
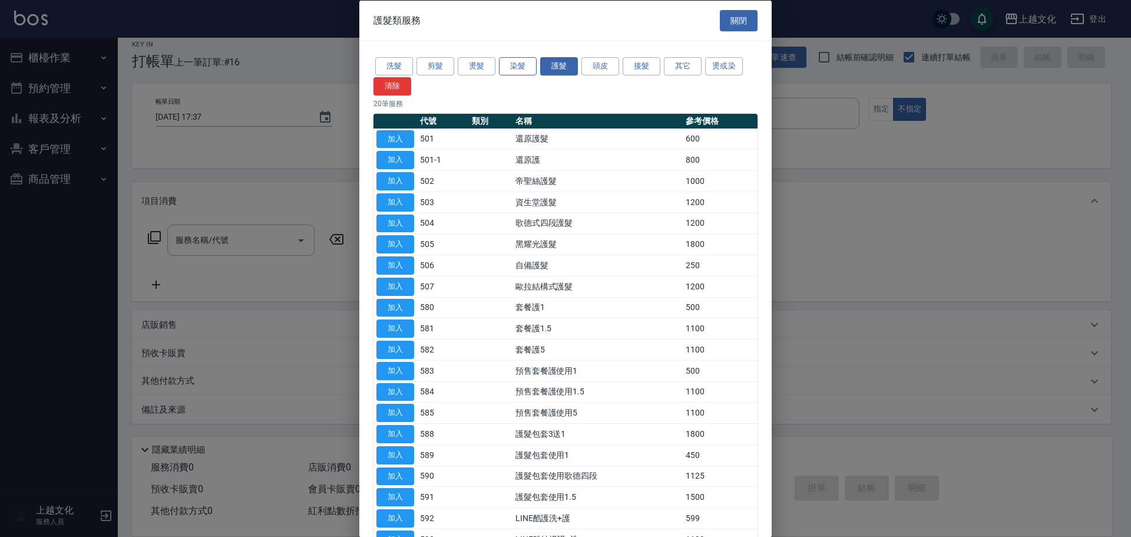
click at [513, 62] on button "染髮" at bounding box center [518, 66] width 38 height 18
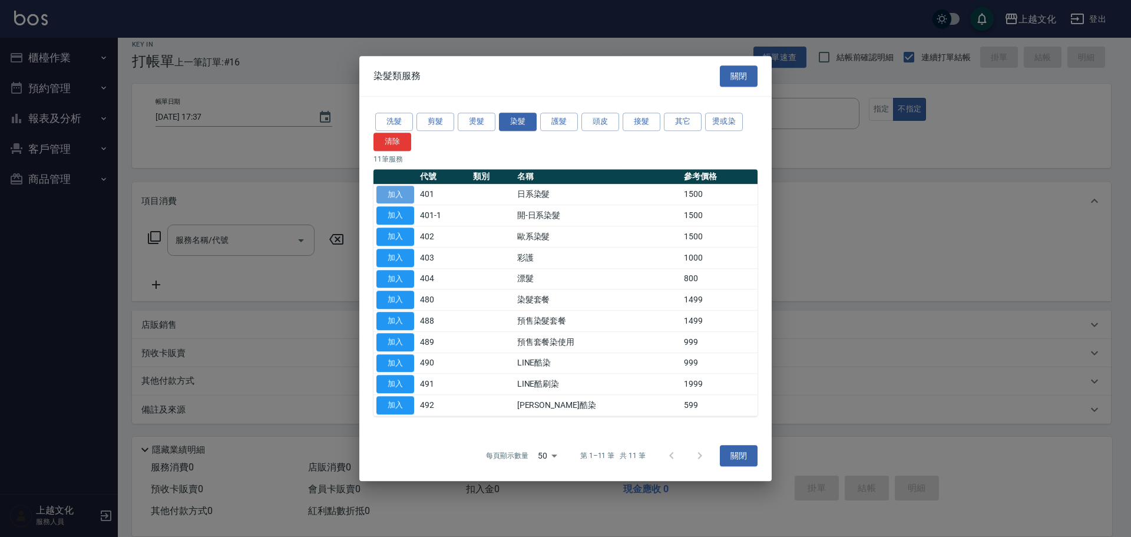
click at [401, 193] on button "加入" at bounding box center [395, 195] width 38 height 18
type input "日系染髮(401)"
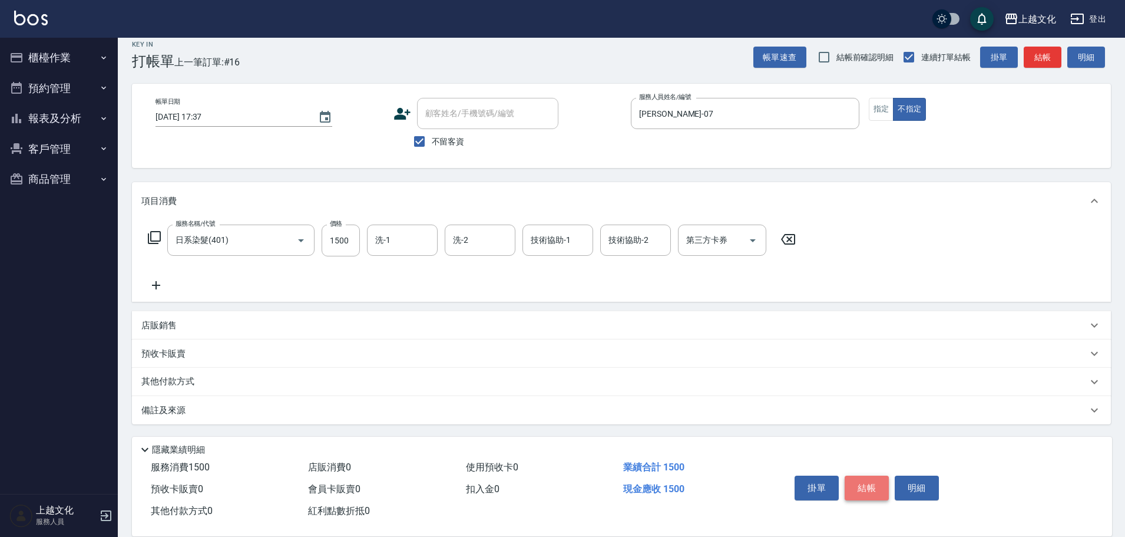
click at [863, 485] on button "結帳" at bounding box center [867, 487] width 44 height 25
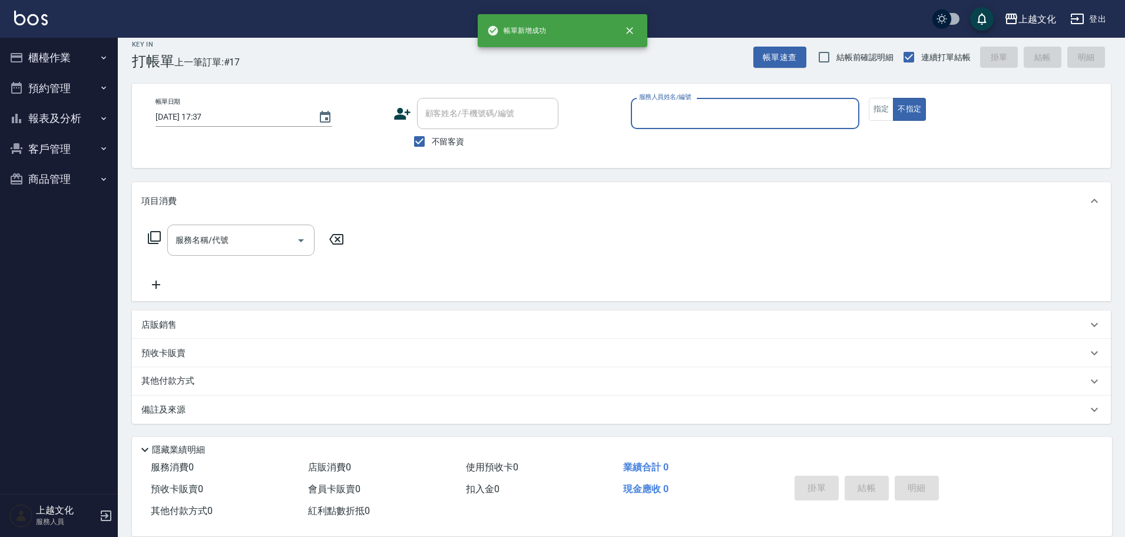
click at [705, 108] on input "服務人員姓名/編號" at bounding box center [745, 113] width 218 height 21
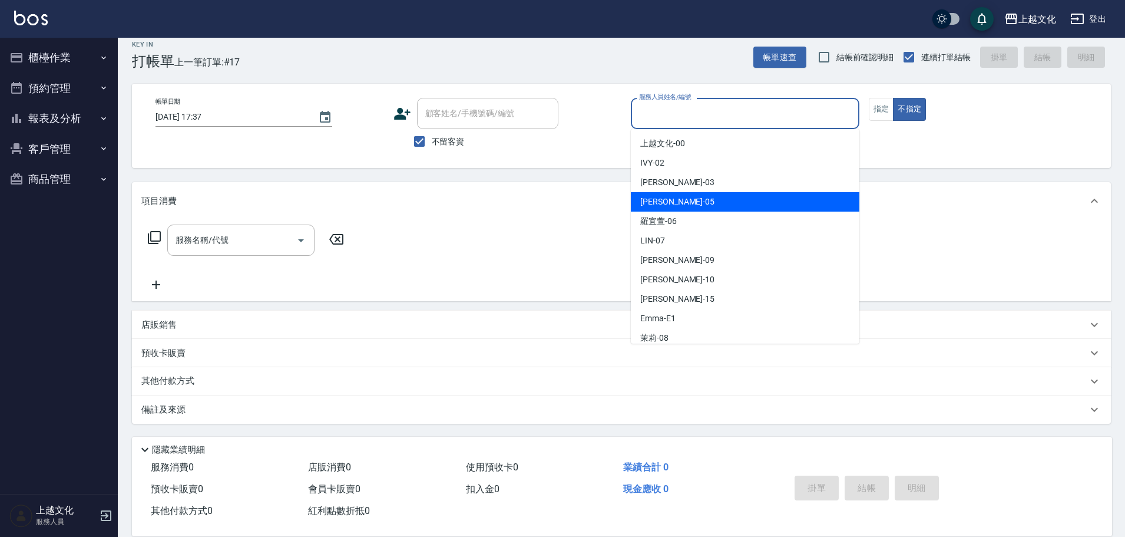
click at [677, 204] on div "[PERSON_NAME] -05" at bounding box center [745, 201] width 229 height 19
type input "[PERSON_NAME]-05"
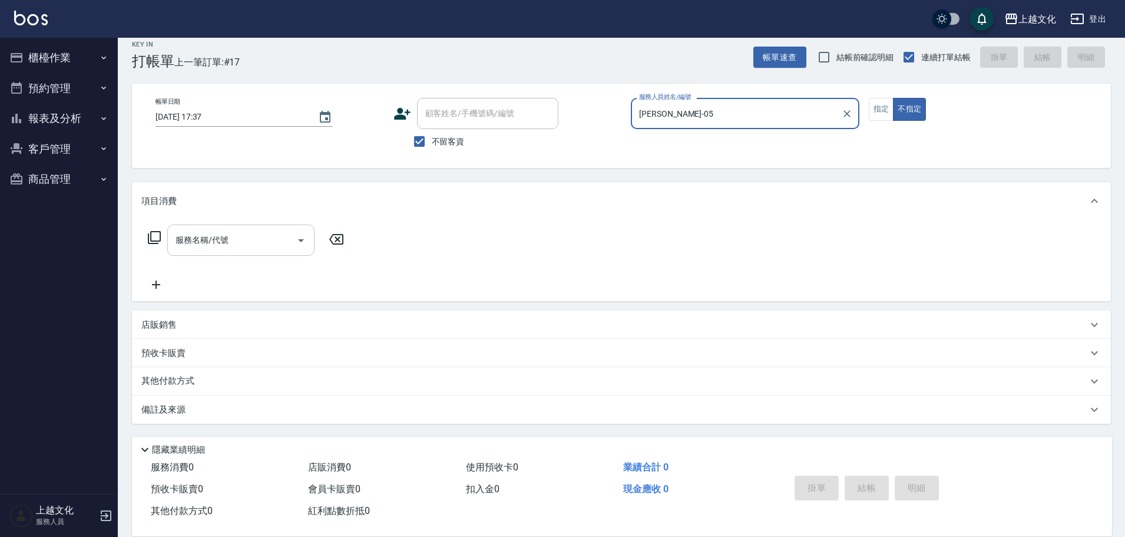
click at [229, 246] on input "服務名稱/代號" at bounding box center [232, 240] width 119 height 21
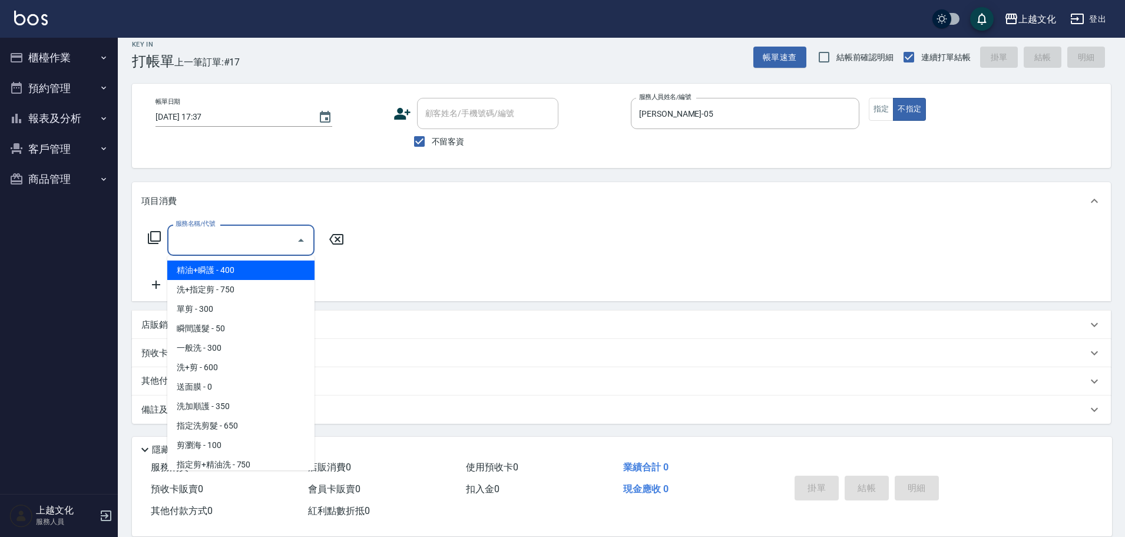
click at [236, 270] on span "精油+瞬護 - 400" at bounding box center [240, 269] width 147 height 19
type input "精油+瞬護(101)"
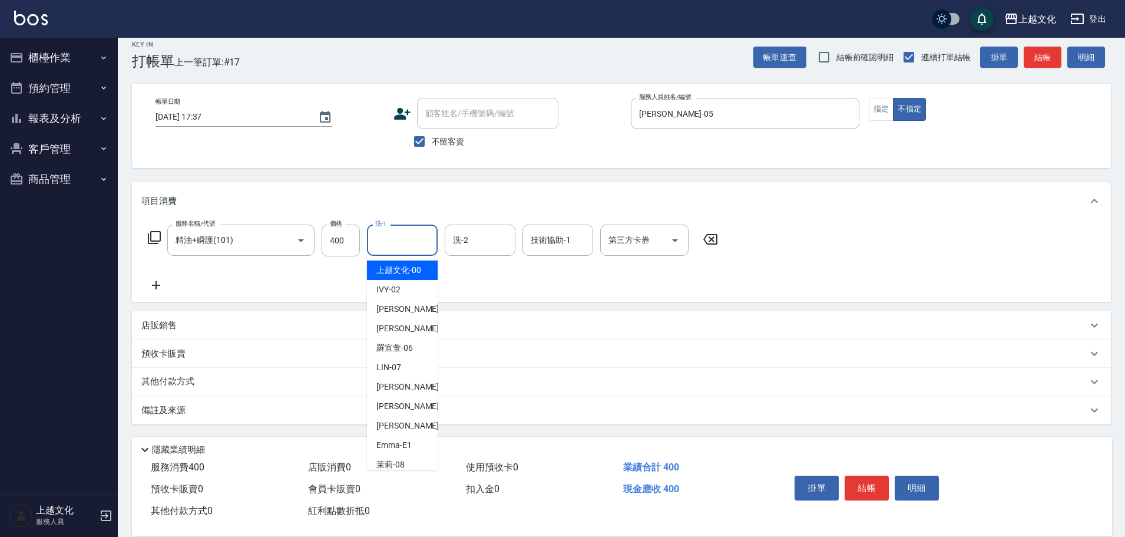
click at [407, 247] on input "洗-1" at bounding box center [402, 240] width 60 height 21
click at [412, 441] on div "Emma -E1" at bounding box center [402, 444] width 71 height 19
click at [412, 245] on input "Emma-E1" at bounding box center [393, 240] width 42 height 21
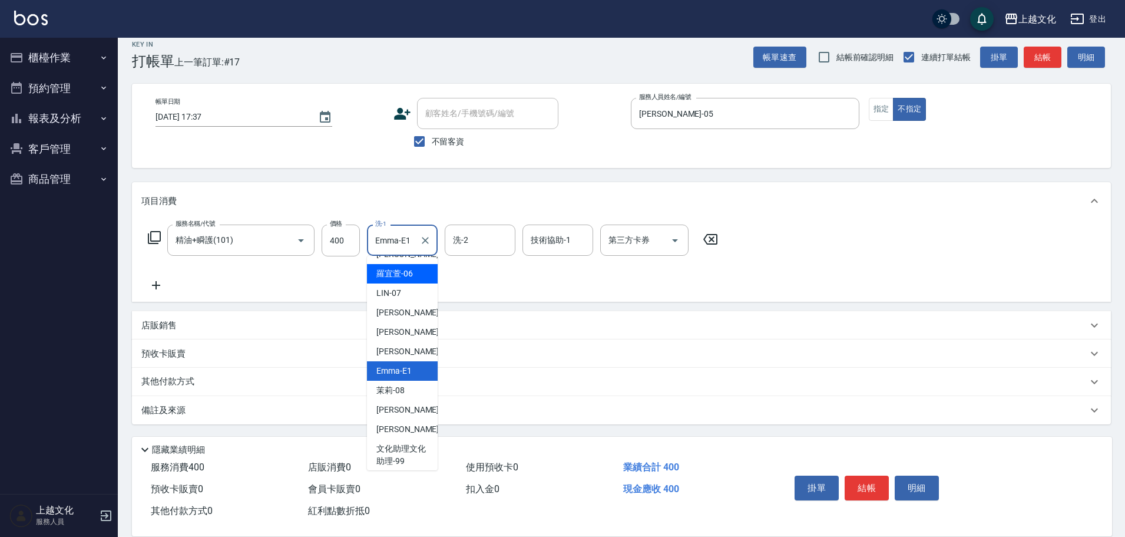
scroll to position [80, 0]
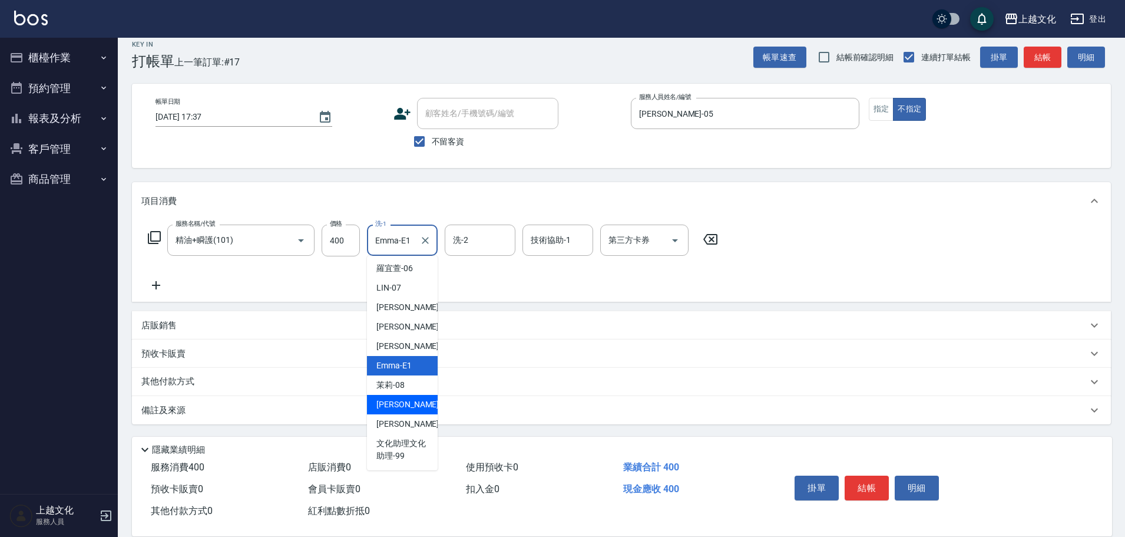
drag, startPoint x: 416, startPoint y: 401, endPoint x: 430, endPoint y: 387, distance: 19.6
click at [417, 400] on div "[PERSON_NAME] -11" at bounding box center [402, 404] width 71 height 19
type input "[PERSON_NAME]-11"
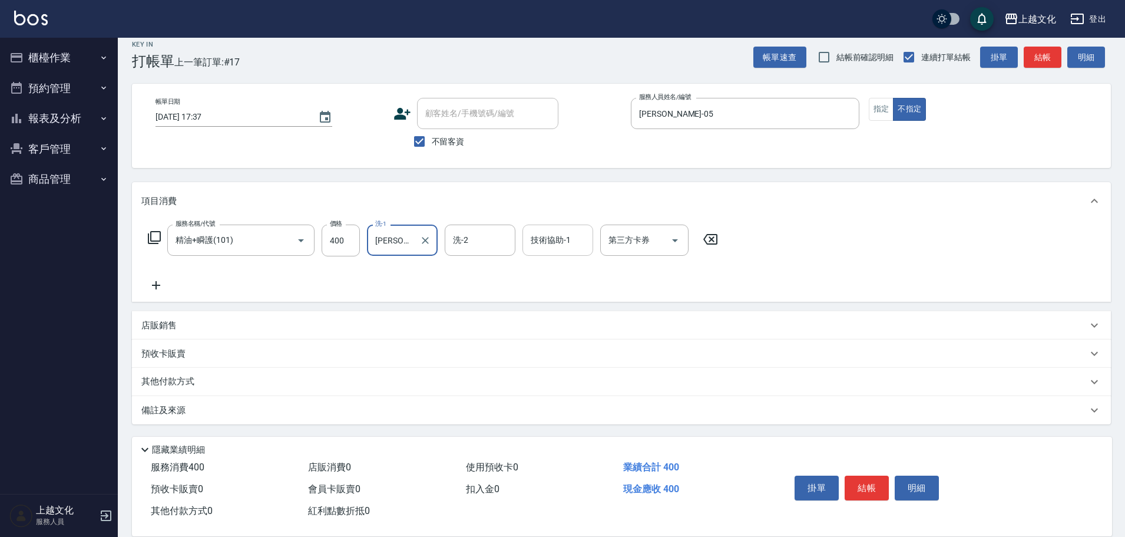
click at [551, 243] on input "技術協助-1" at bounding box center [558, 240] width 60 height 21
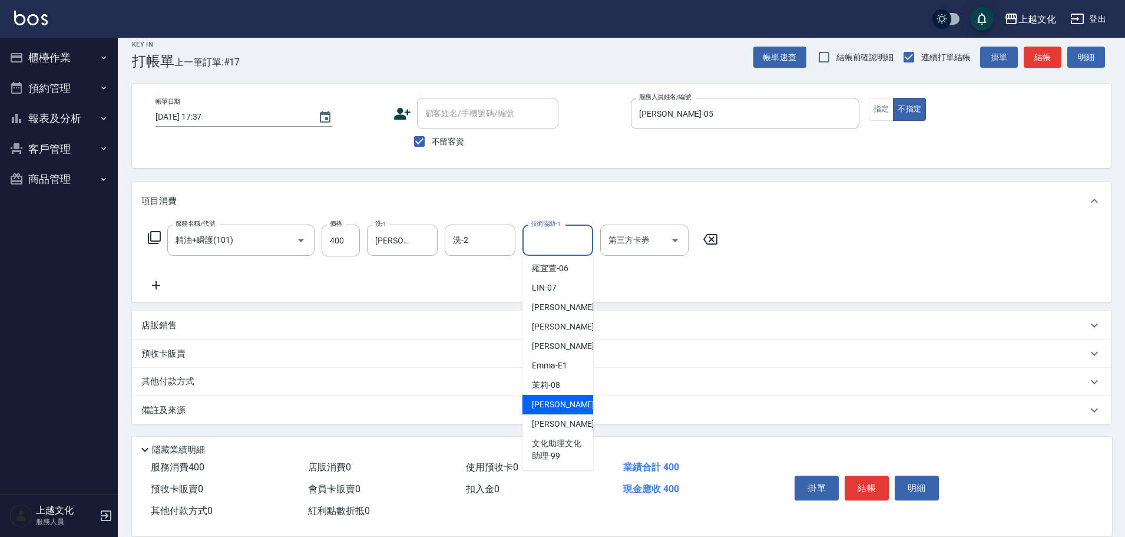
click at [562, 407] on span "[PERSON_NAME] -11" at bounding box center [569, 404] width 74 height 12
type input "[PERSON_NAME]-11"
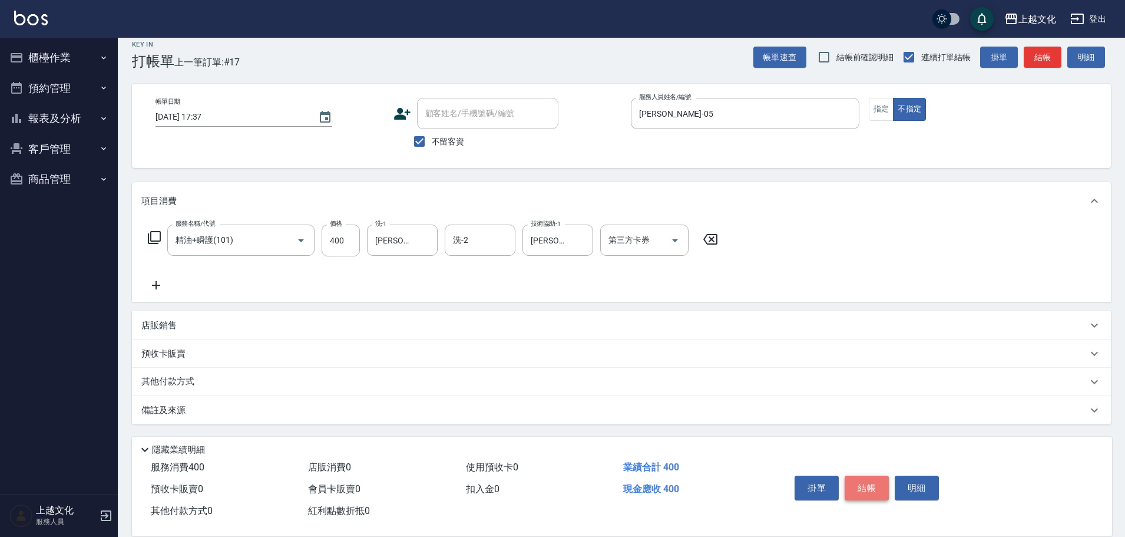
click at [872, 490] on button "結帳" at bounding box center [867, 487] width 44 height 25
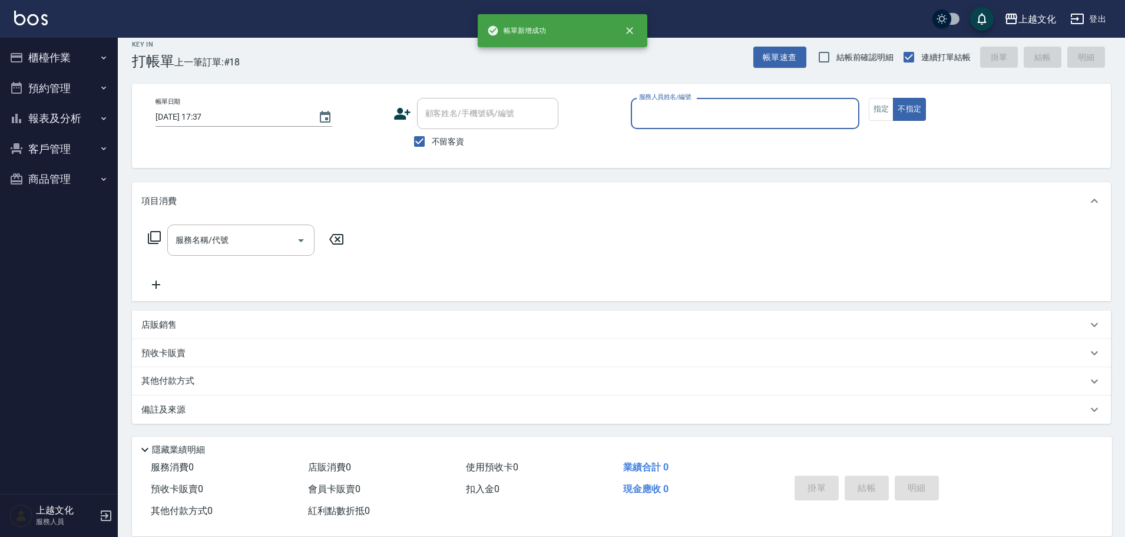
click at [683, 110] on input "服務人員姓名/編號" at bounding box center [745, 113] width 218 height 21
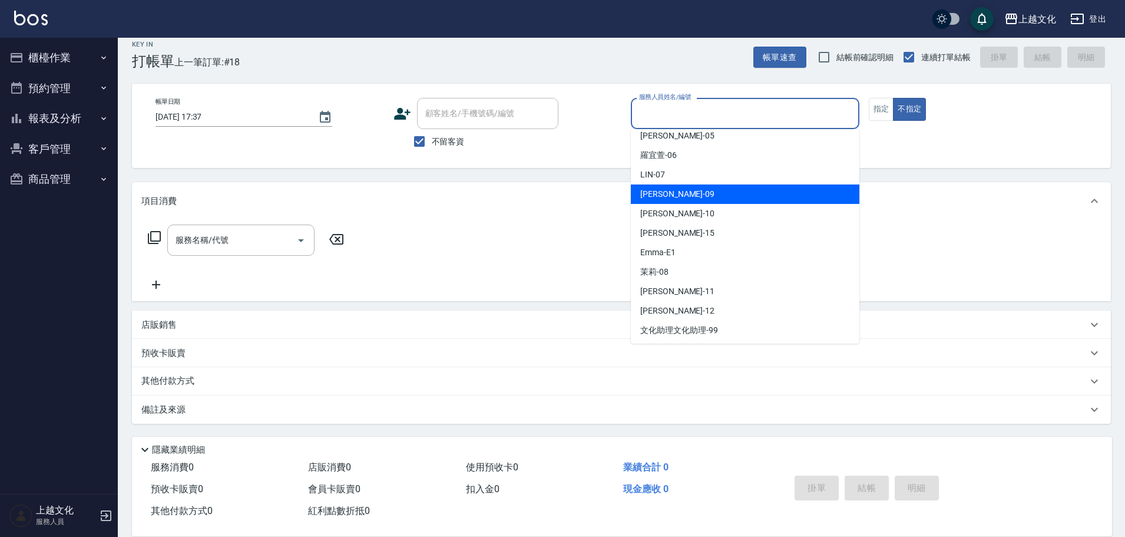
scroll to position [67, 0]
click at [688, 269] on div "茉莉 -08" at bounding box center [745, 270] width 229 height 19
type input "茉莉-08"
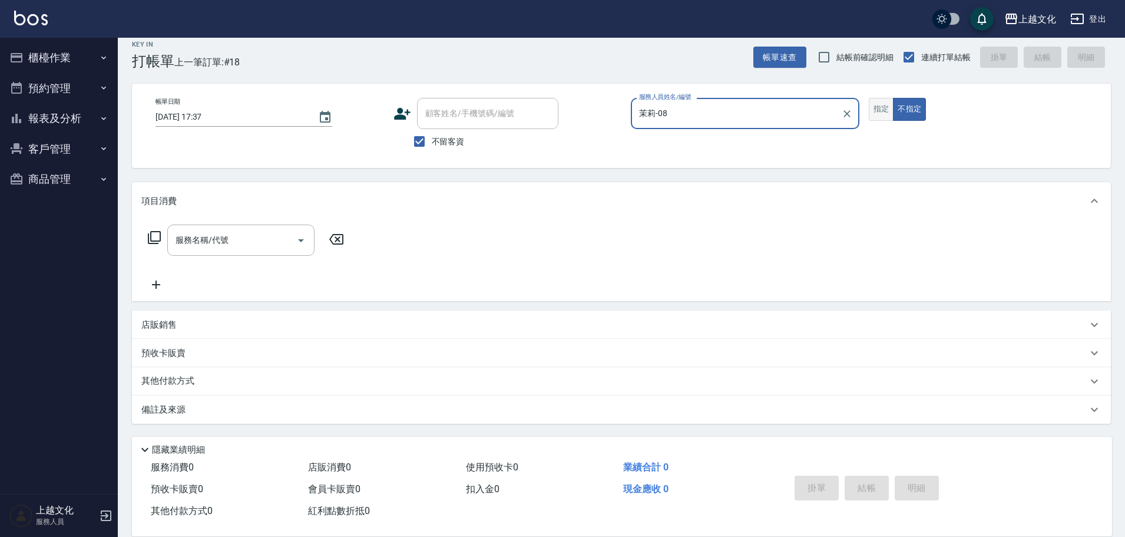
click at [876, 103] on button "指定" at bounding box center [881, 109] width 25 height 23
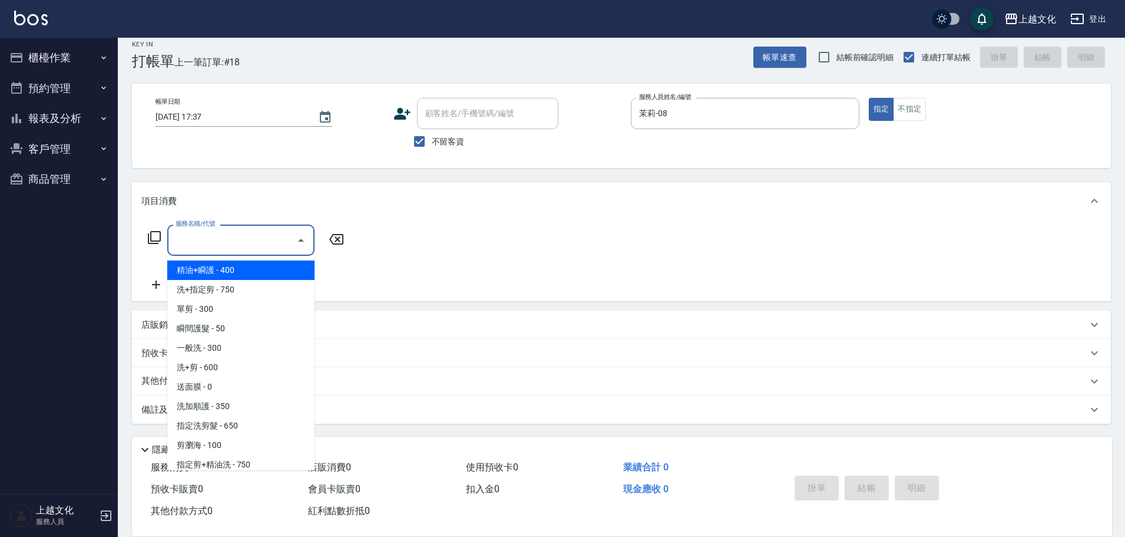
click at [240, 248] on input "服務名稱/代號" at bounding box center [232, 240] width 119 height 21
drag, startPoint x: 240, startPoint y: 248, endPoint x: 239, endPoint y: 257, distance: 8.9
click at [240, 247] on input "服務名稱/代號" at bounding box center [232, 240] width 119 height 21
drag, startPoint x: 245, startPoint y: 241, endPoint x: 229, endPoint y: 323, distance: 83.4
click at [245, 240] on input "服務名稱/代號" at bounding box center [232, 240] width 119 height 21
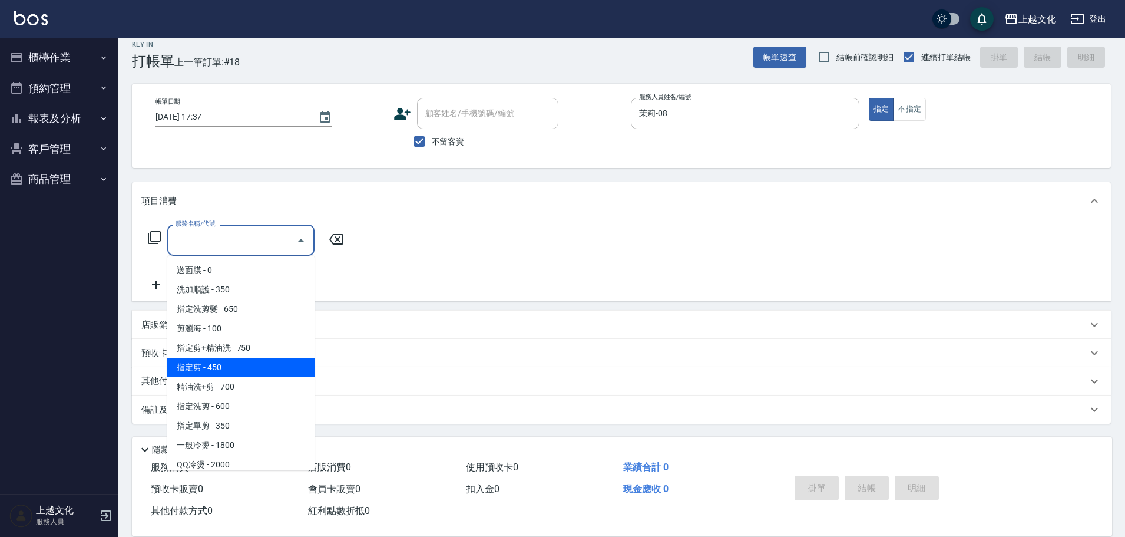
scroll to position [118, 0]
click at [239, 362] on span "指定剪 - 450" at bounding box center [240, 365] width 147 height 19
type input "指定剪(205)"
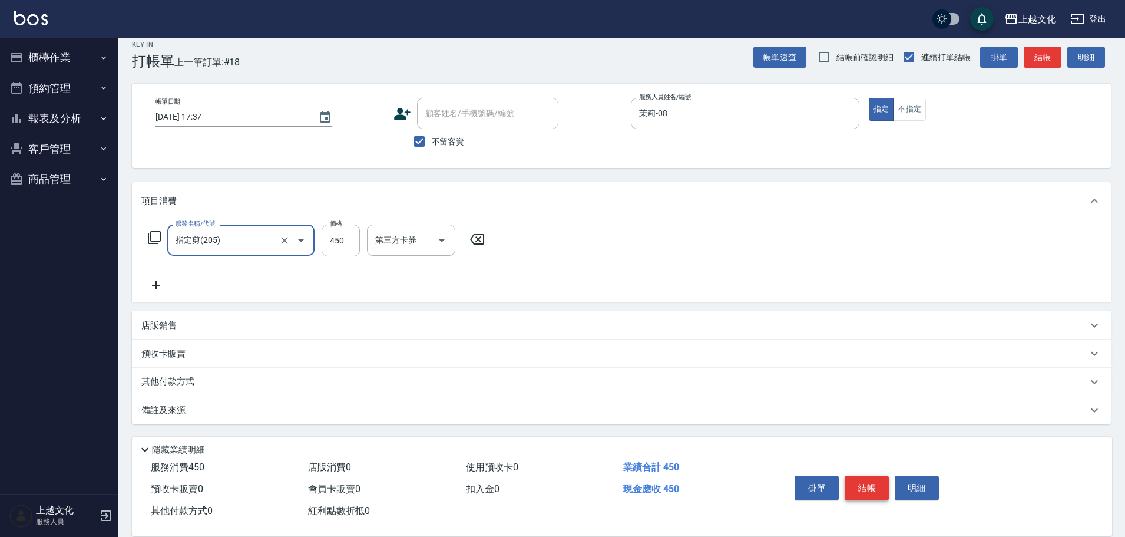
click at [864, 481] on button "結帳" at bounding box center [867, 487] width 44 height 25
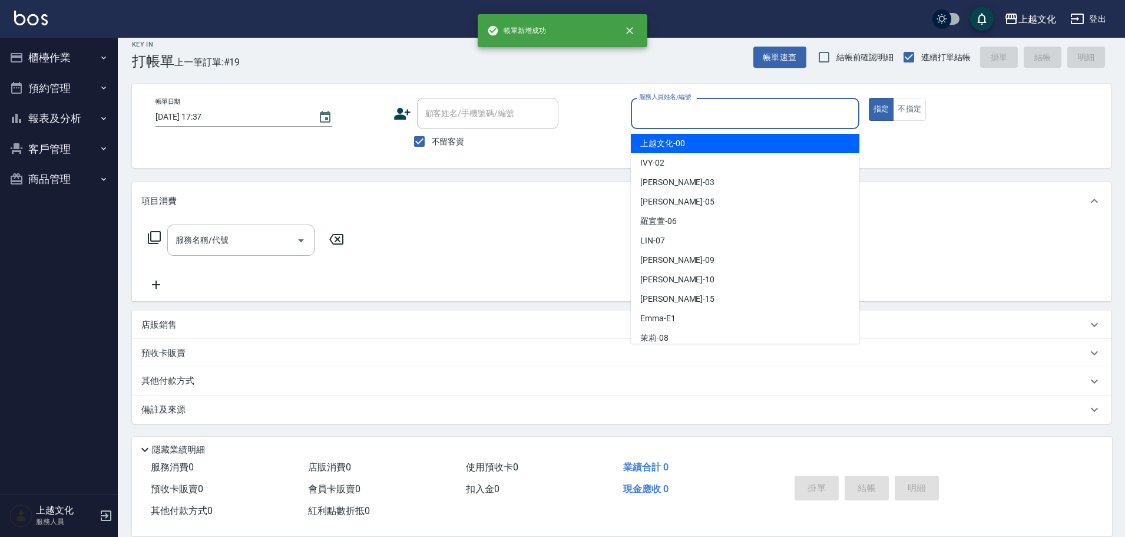
click at [670, 119] on input "服務人員姓名/編號" at bounding box center [745, 113] width 218 height 21
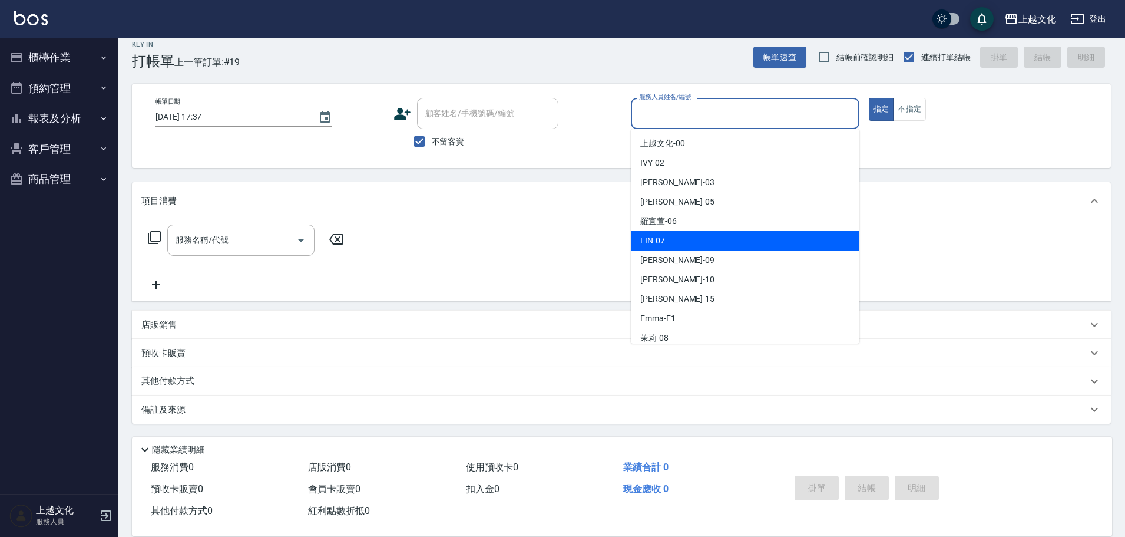
click at [679, 237] on div "[PERSON_NAME] -07" at bounding box center [745, 240] width 229 height 19
type input "[PERSON_NAME]-07"
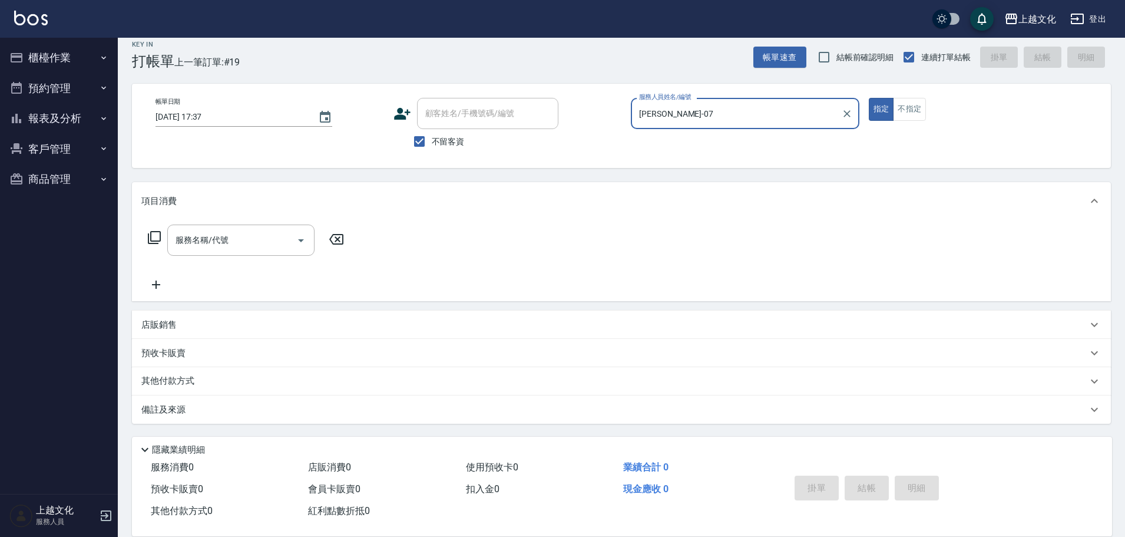
click at [157, 236] on icon at bounding box center [154, 237] width 14 height 14
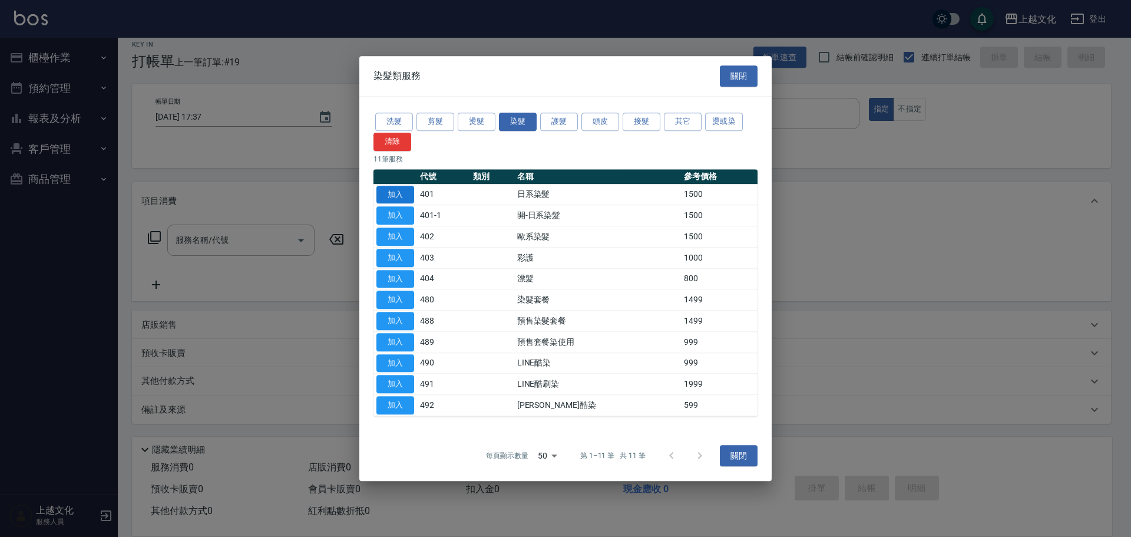
click at [404, 190] on button "加入" at bounding box center [395, 195] width 38 height 18
type input "日系染髮(401)"
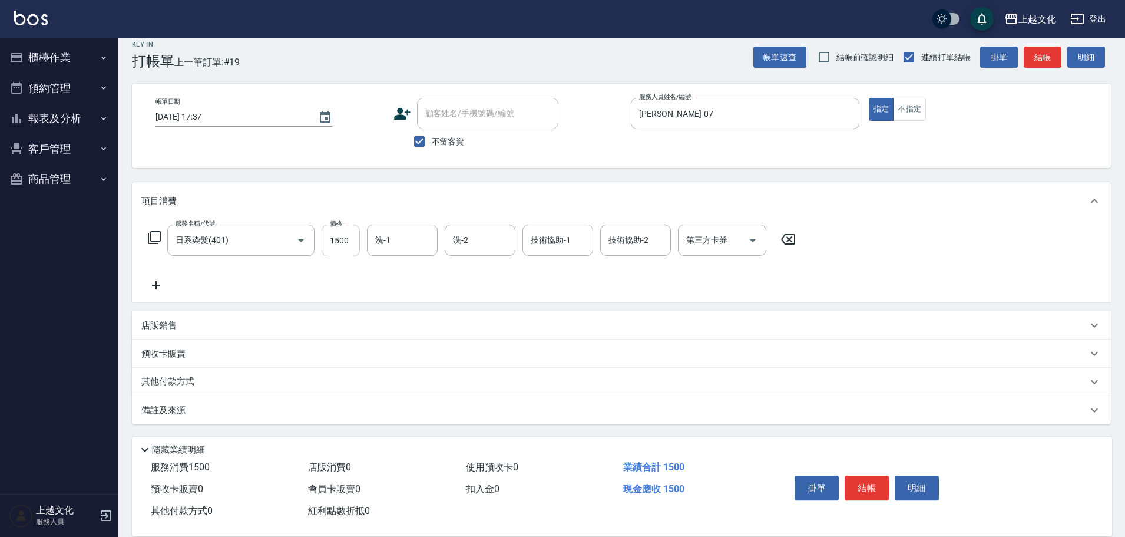
click at [355, 234] on input "1500" at bounding box center [341, 240] width 38 height 32
type input "2999"
click at [400, 231] on input "洗-1" at bounding box center [402, 240] width 60 height 21
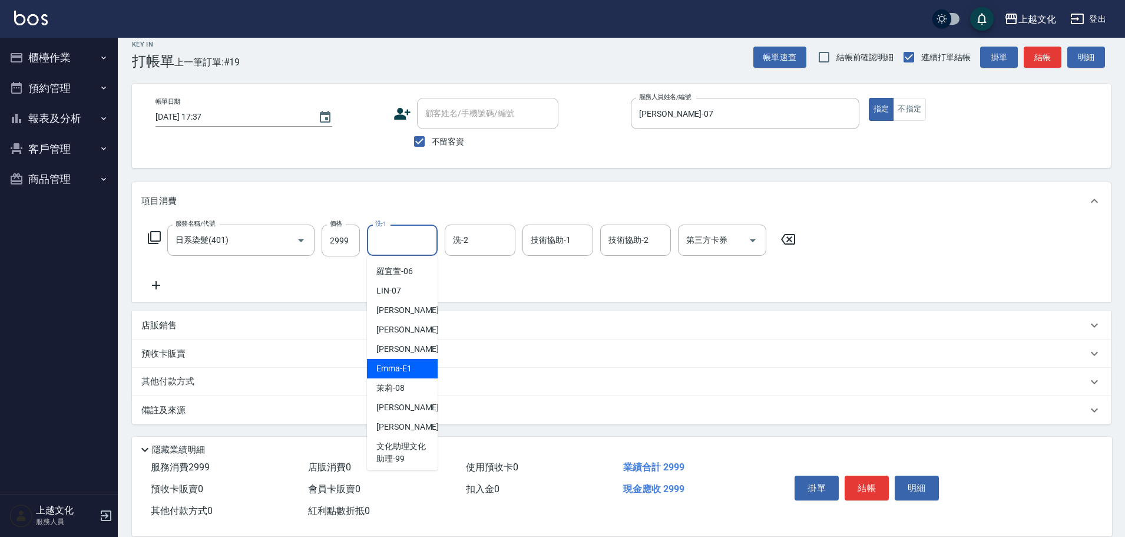
scroll to position [80, 0]
click at [411, 403] on span "[PERSON_NAME] -11" at bounding box center [413, 404] width 74 height 12
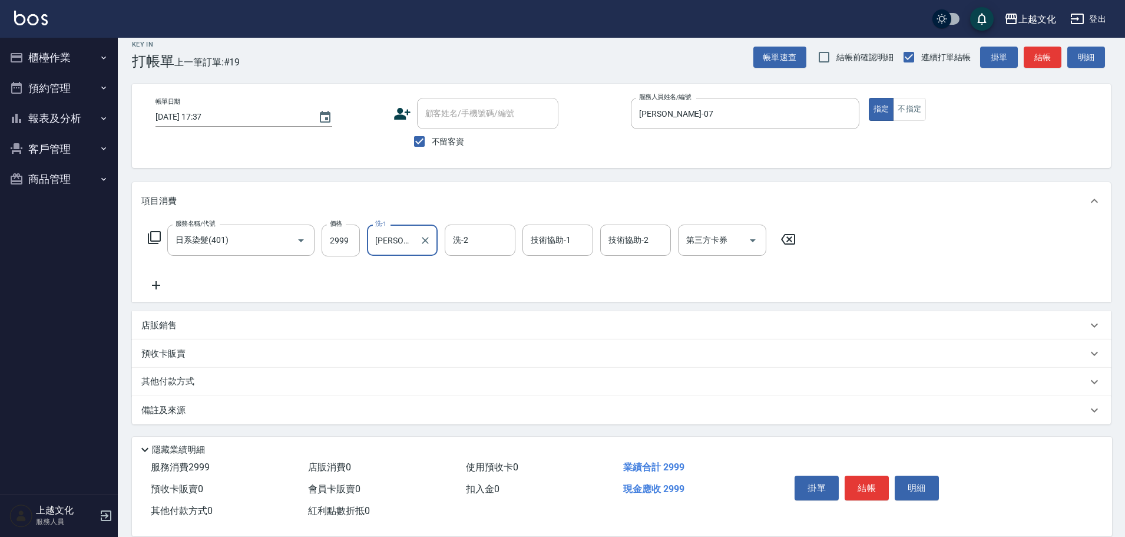
type input "[PERSON_NAME]-11"
click at [569, 247] on input "技術協助-1" at bounding box center [558, 240] width 60 height 21
drag, startPoint x: 266, startPoint y: 306, endPoint x: 113, endPoint y: 285, distance: 155.3
click at [265, 306] on div "項目消費 服務名稱/代號 日系染髮(401) 服務名稱/代號 價格 2999 價格 洗-1 [PERSON_NAME]-11 洗-1 洗-2 洗-2 技術協助…" at bounding box center [621, 303] width 979 height 242
click at [156, 284] on icon at bounding box center [155, 285] width 29 height 14
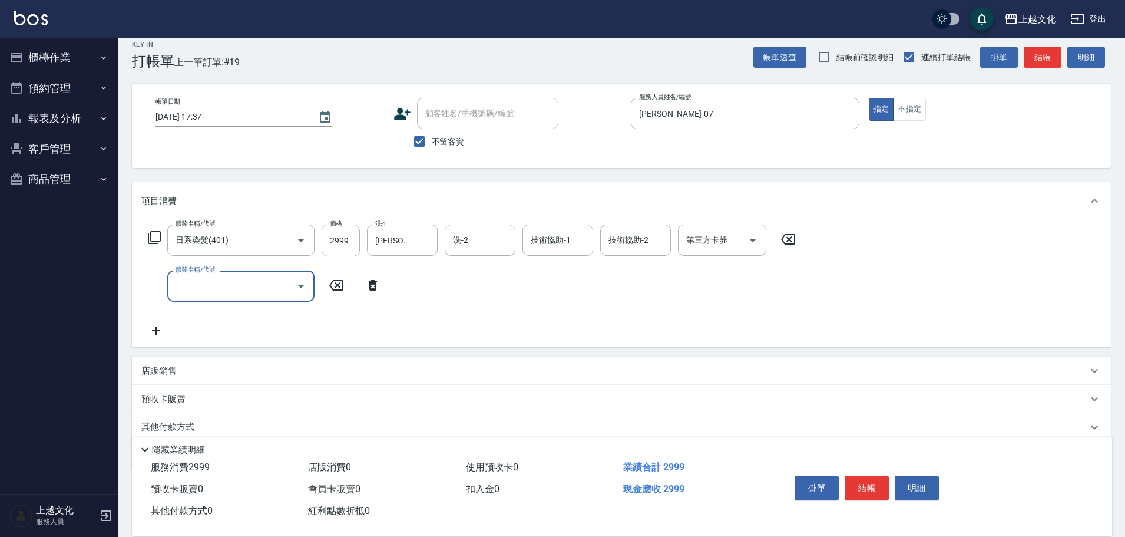
click at [160, 238] on icon at bounding box center [154, 237] width 14 height 14
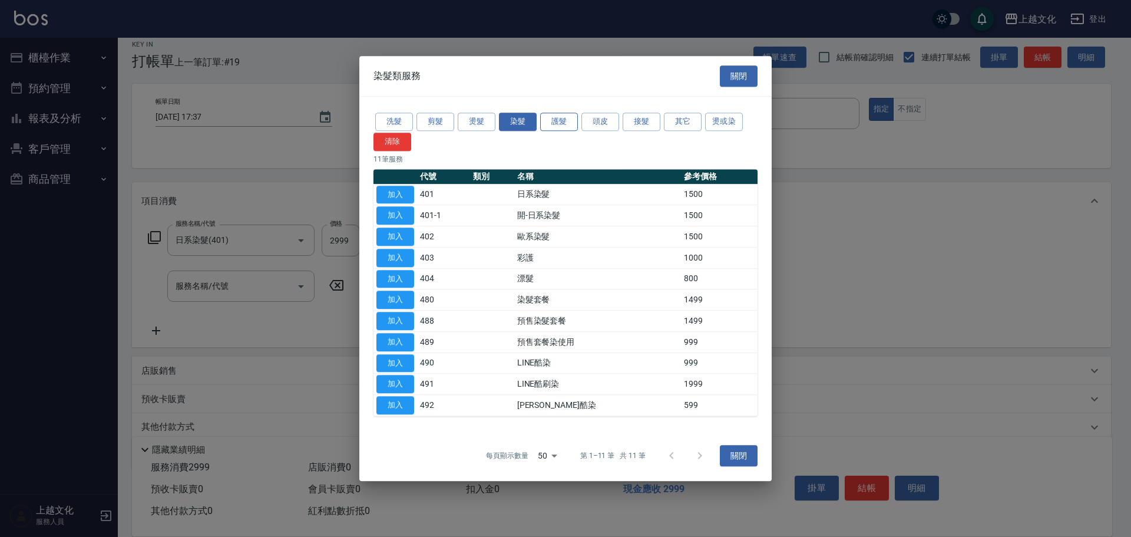
click at [543, 118] on button "護髮" at bounding box center [559, 122] width 38 height 18
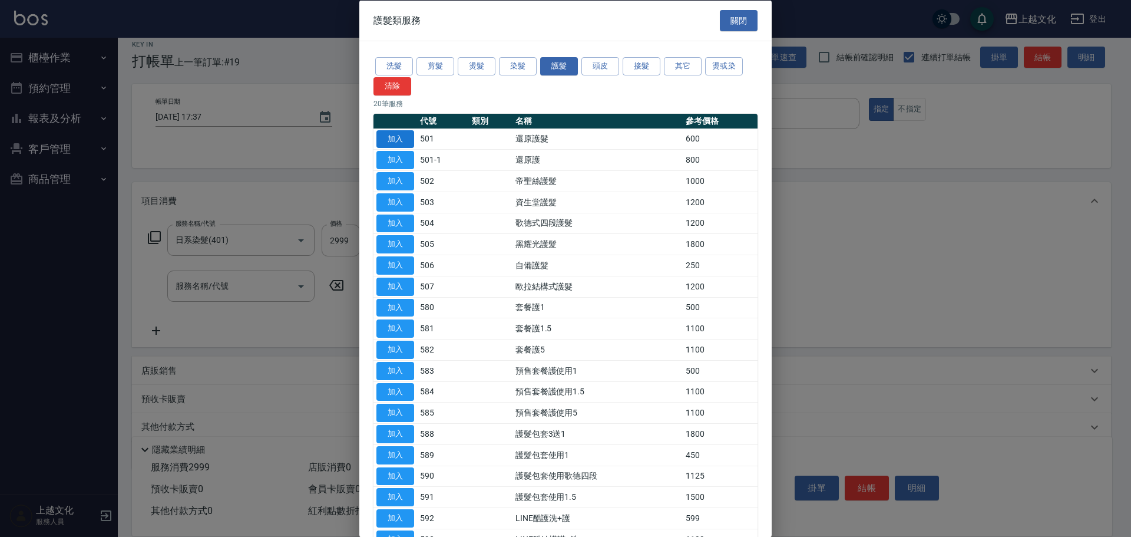
click at [387, 140] on button "加入" at bounding box center [395, 139] width 38 height 18
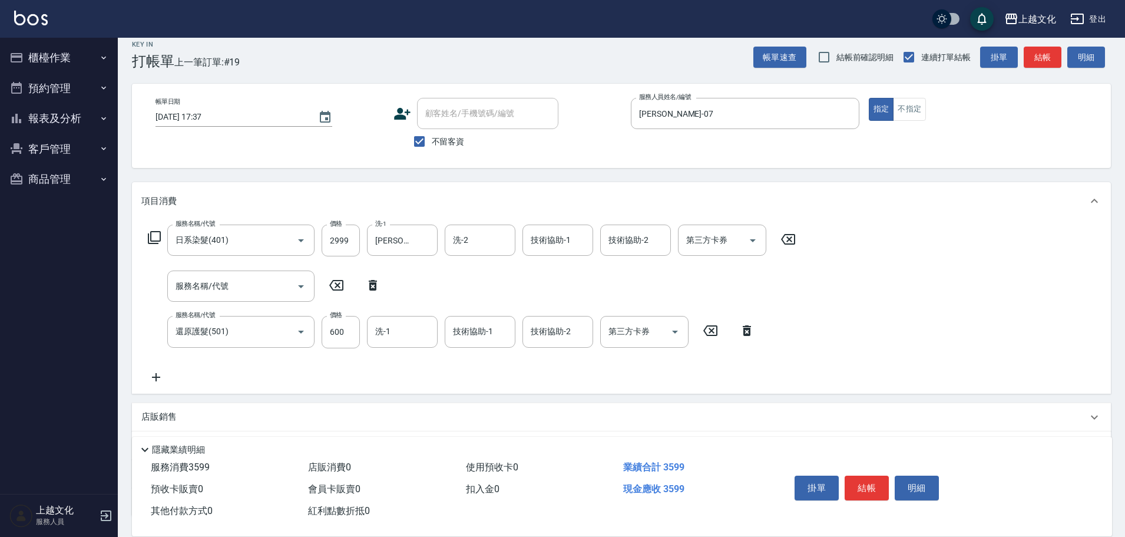
click at [374, 285] on icon at bounding box center [372, 285] width 29 height 14
type input "還原護髮(501)"
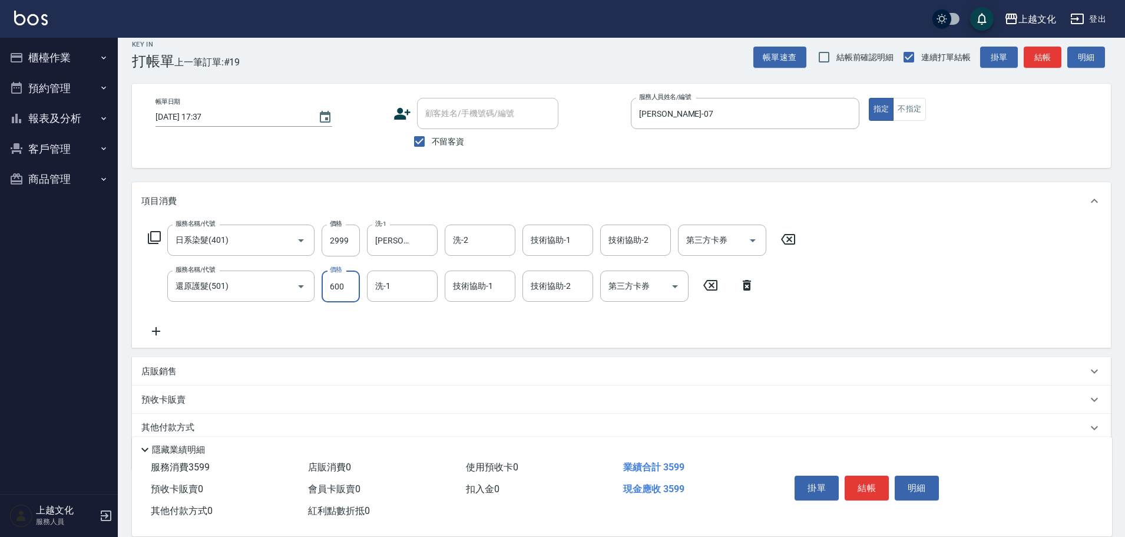
click at [350, 286] on input "600" at bounding box center [341, 286] width 38 height 32
type input "0"
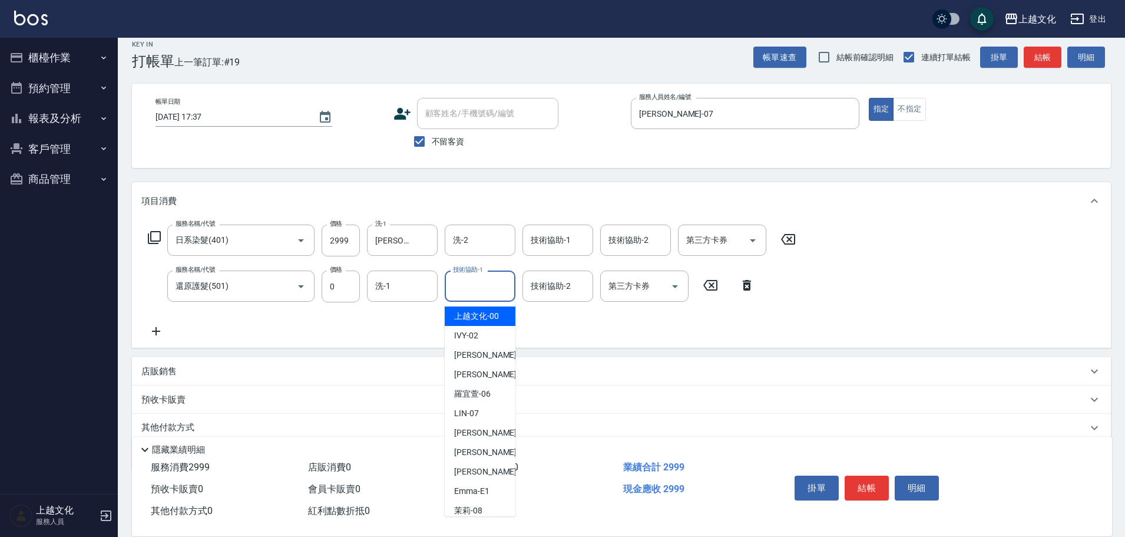
click at [480, 288] on input "技術協助-1" at bounding box center [480, 286] width 60 height 21
click at [481, 407] on div "[PERSON_NAME] -07" at bounding box center [480, 413] width 71 height 19
type input "[PERSON_NAME]-07"
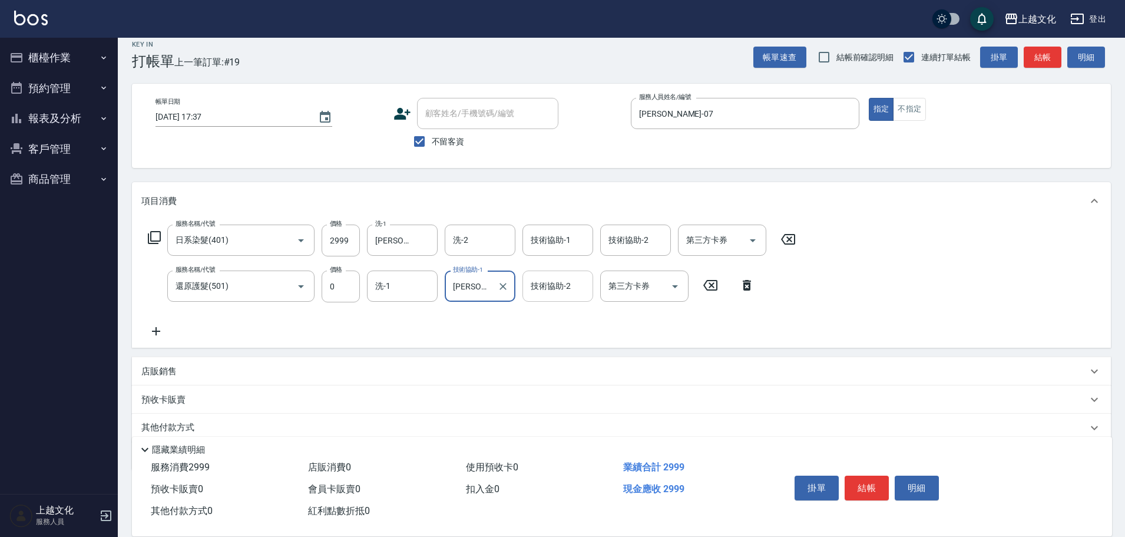
click at [542, 296] on input "技術協助-2" at bounding box center [558, 286] width 60 height 21
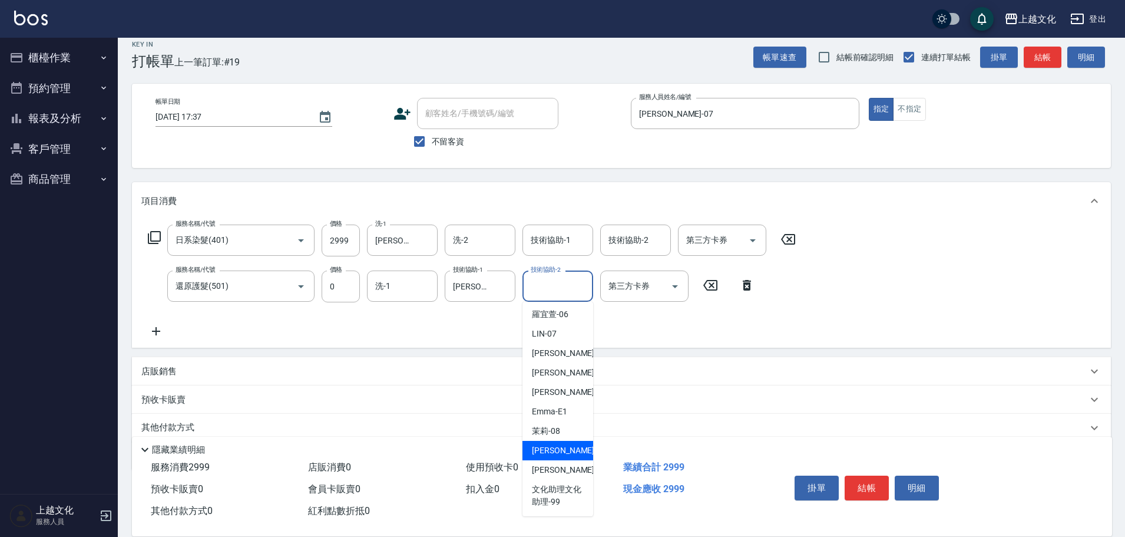
click at [560, 446] on span "[PERSON_NAME] -11" at bounding box center [569, 450] width 74 height 12
type input "[PERSON_NAME]-11"
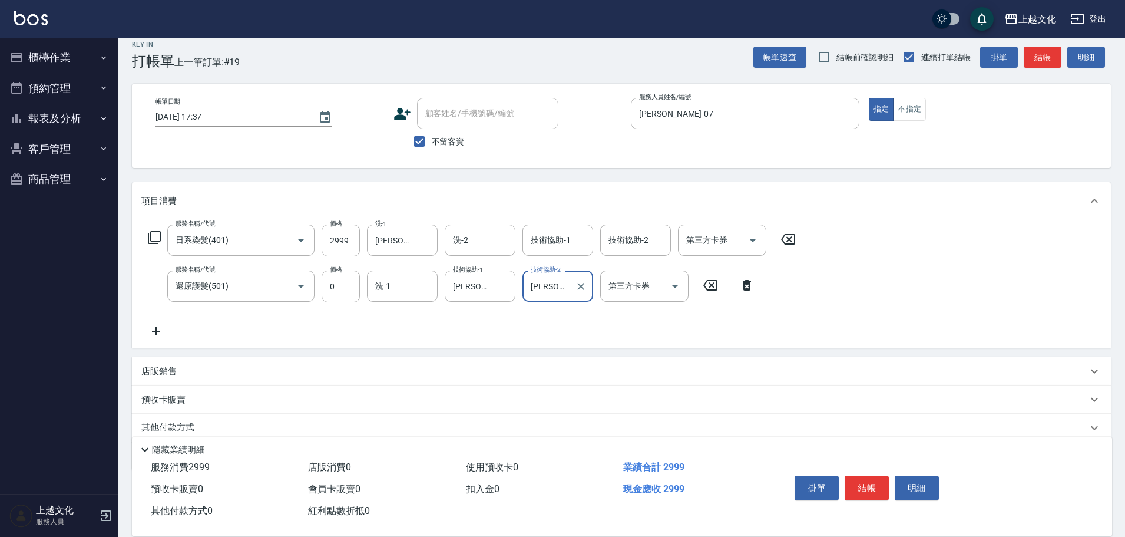
click at [866, 486] on button "結帳" at bounding box center [867, 487] width 44 height 25
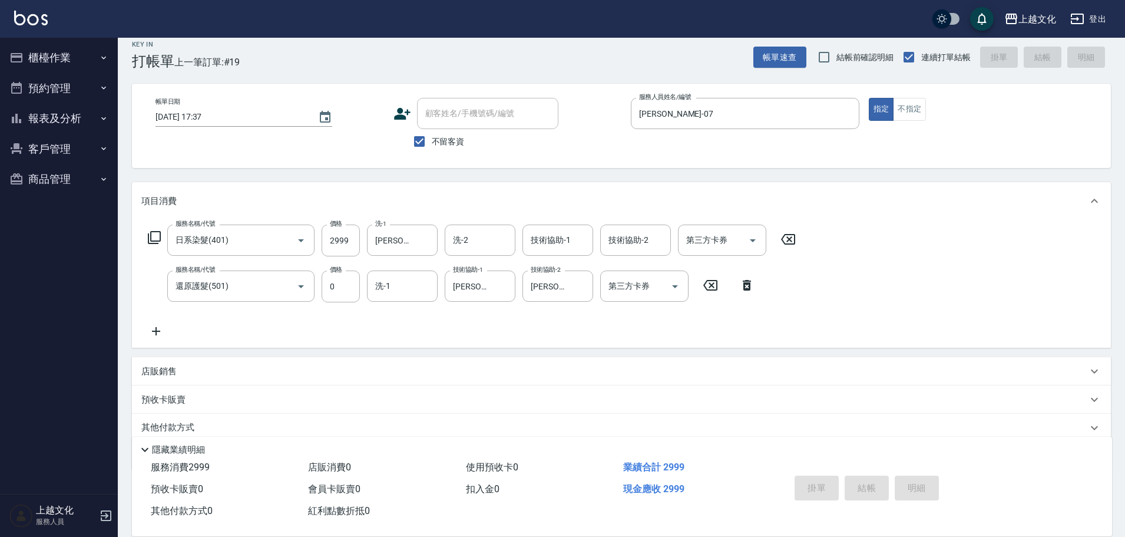
type input "[DATE] 17:38"
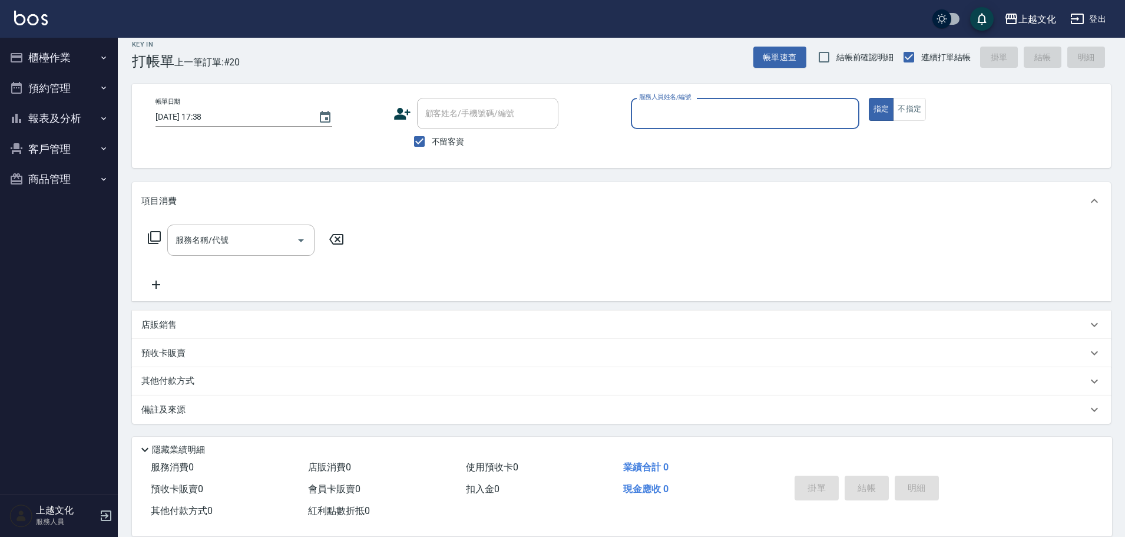
click at [656, 111] on input "服務人員姓名/編號" at bounding box center [745, 113] width 218 height 21
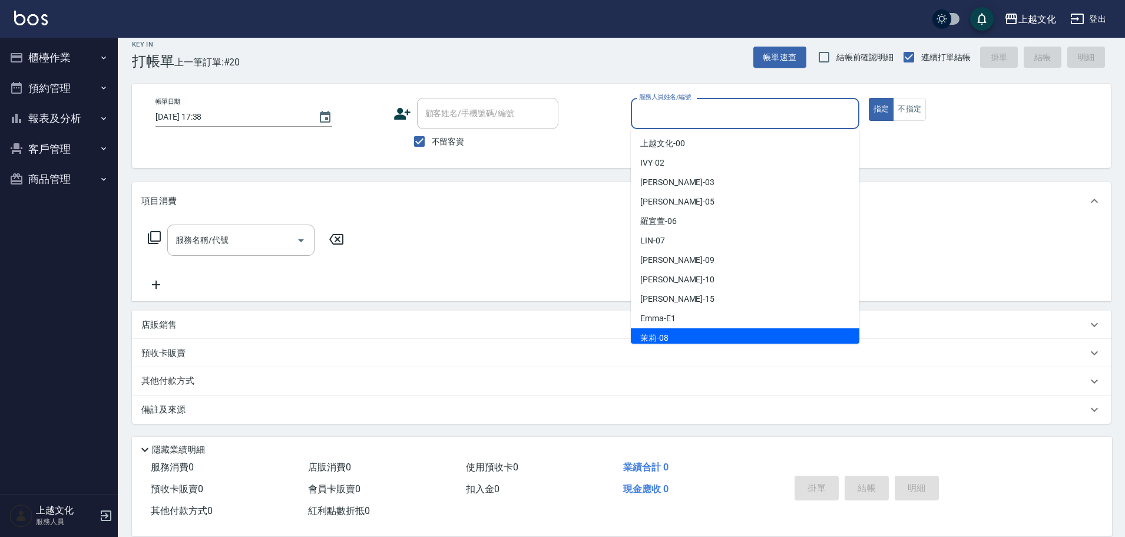
drag, startPoint x: 699, startPoint y: 333, endPoint x: 693, endPoint y: 318, distance: 16.4
click at [699, 332] on div "茉莉 -08" at bounding box center [745, 337] width 229 height 19
type input "茉莉-08"
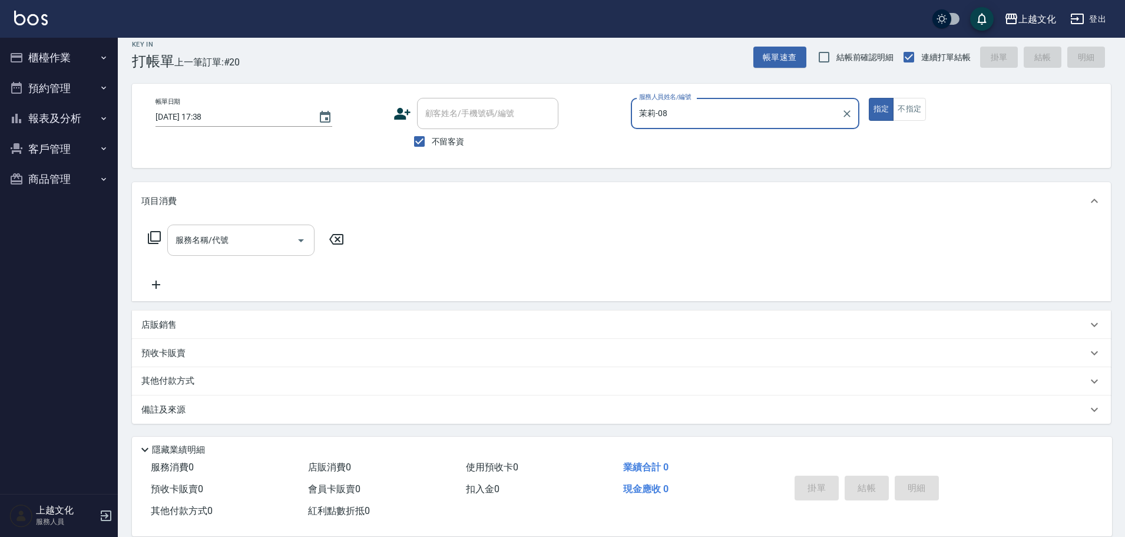
click at [246, 242] on input "服務名稱/代號" at bounding box center [232, 240] width 119 height 21
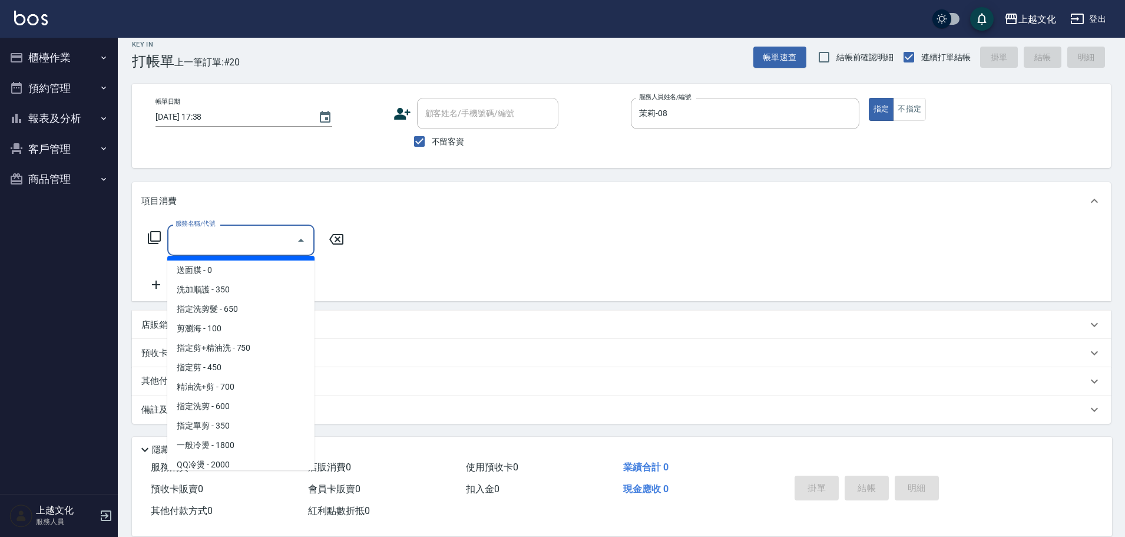
scroll to position [118, 0]
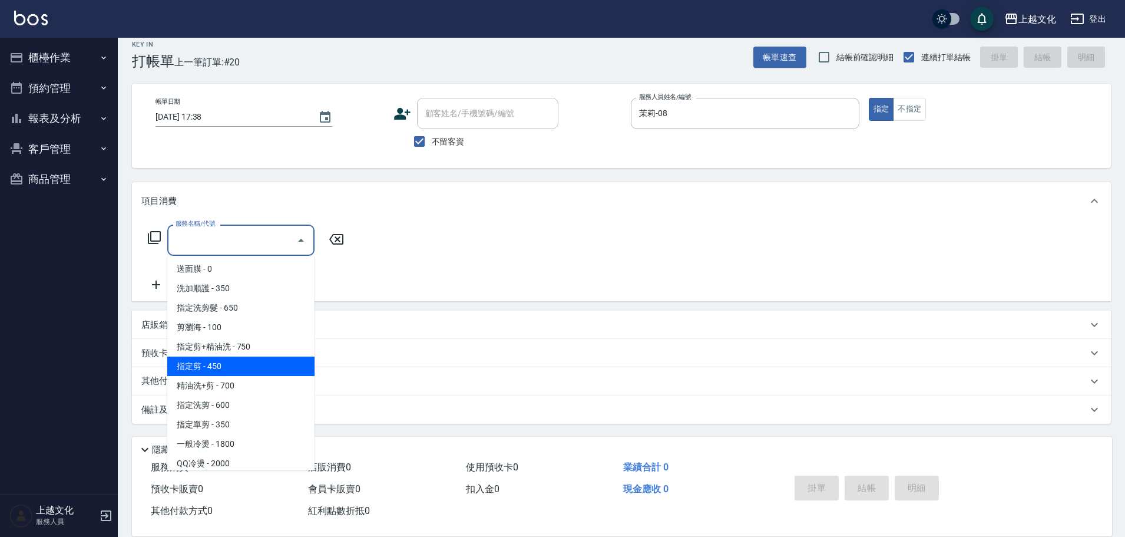
click at [260, 366] on span "指定剪 - 450" at bounding box center [240, 365] width 147 height 19
type input "指定剪(205)"
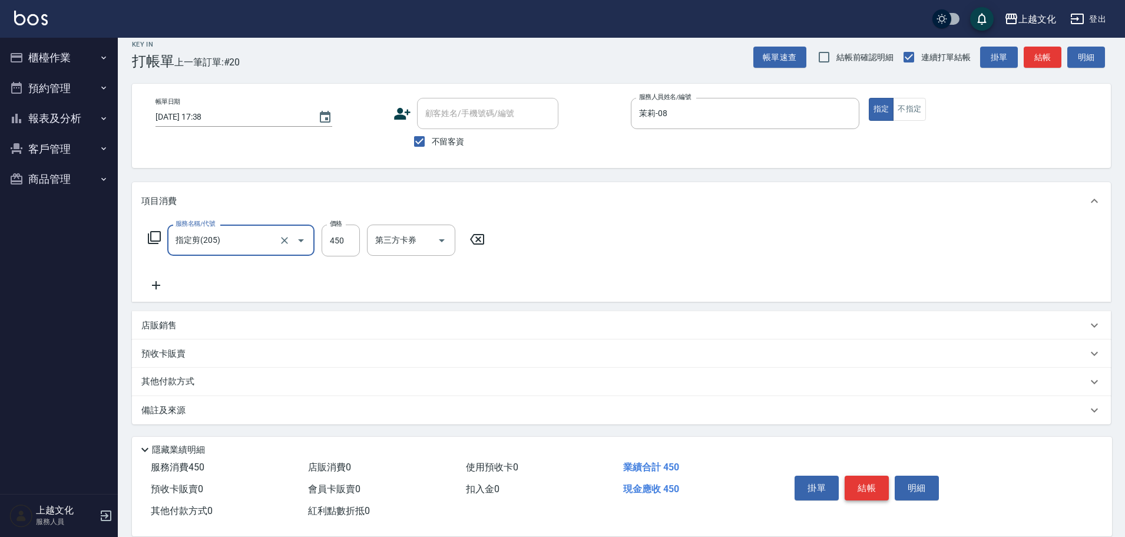
click at [873, 488] on button "結帳" at bounding box center [867, 487] width 44 height 25
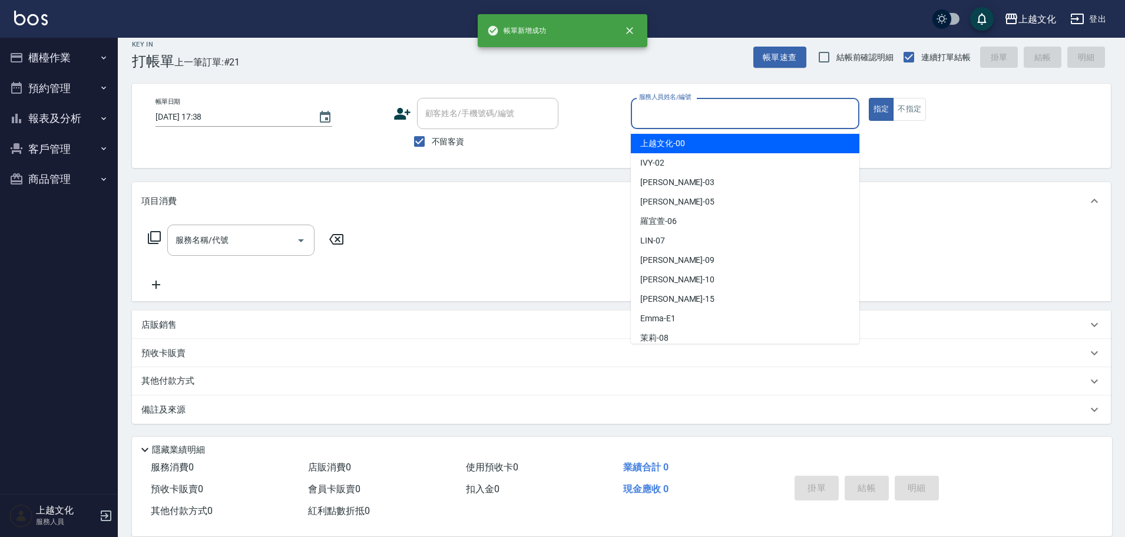
click at [739, 110] on input "服務人員姓名/編號" at bounding box center [745, 113] width 218 height 21
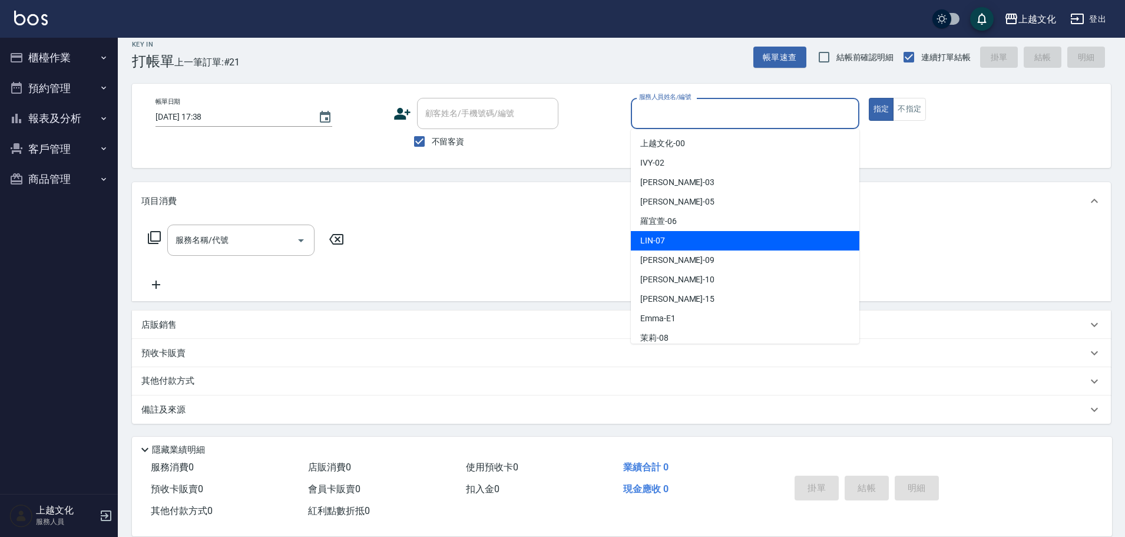
click at [682, 242] on div "[PERSON_NAME] -07" at bounding box center [745, 240] width 229 height 19
type input "[PERSON_NAME]-07"
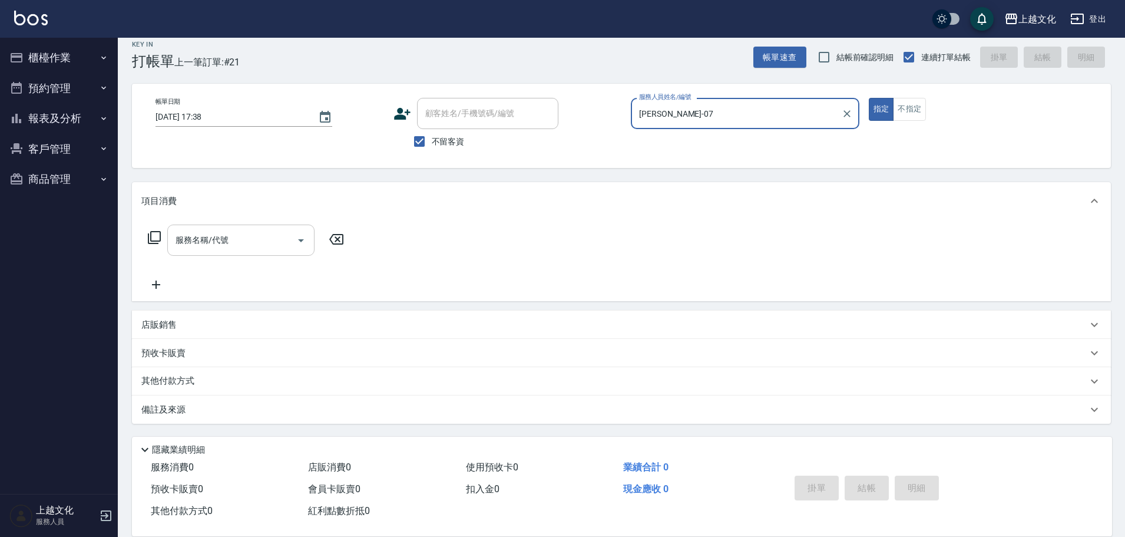
click at [246, 241] on input "服務名稱/代號" at bounding box center [232, 240] width 119 height 21
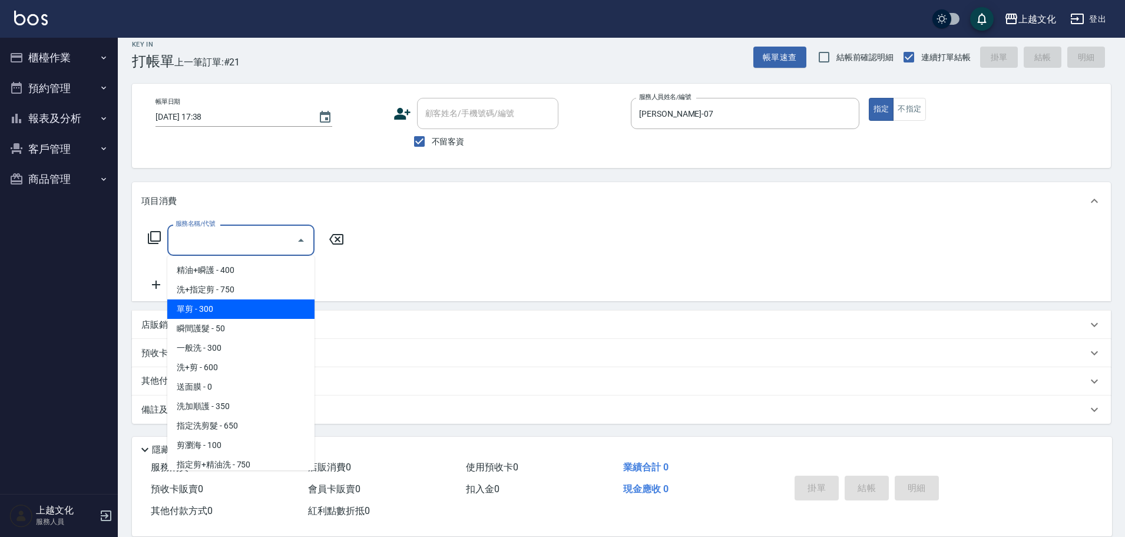
click at [223, 305] on span "單剪 - 300" at bounding box center [240, 308] width 147 height 19
type input "單剪(103)"
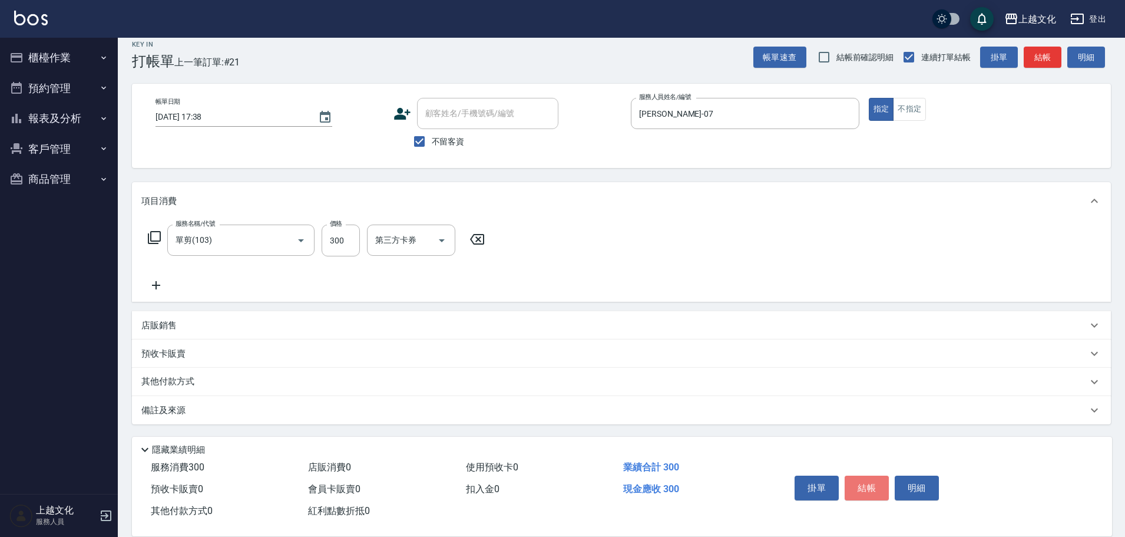
drag, startPoint x: 858, startPoint y: 481, endPoint x: 857, endPoint y: 418, distance: 63.0
click at [858, 483] on button "結帳" at bounding box center [867, 487] width 44 height 25
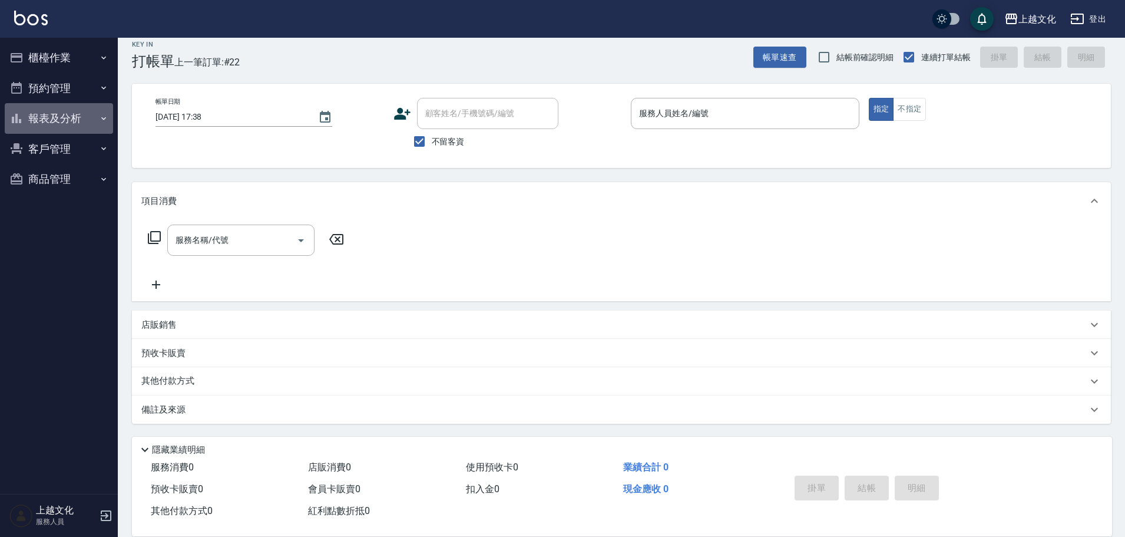
click at [52, 114] on button "報表及分析" at bounding box center [59, 118] width 108 height 31
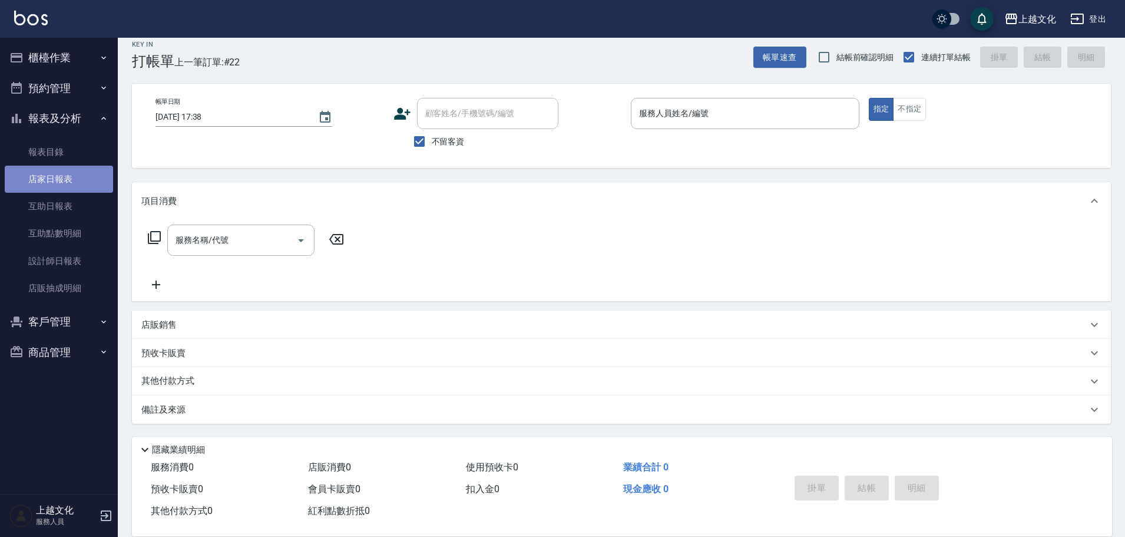
click at [53, 180] on link "店家日報表" at bounding box center [59, 179] width 108 height 27
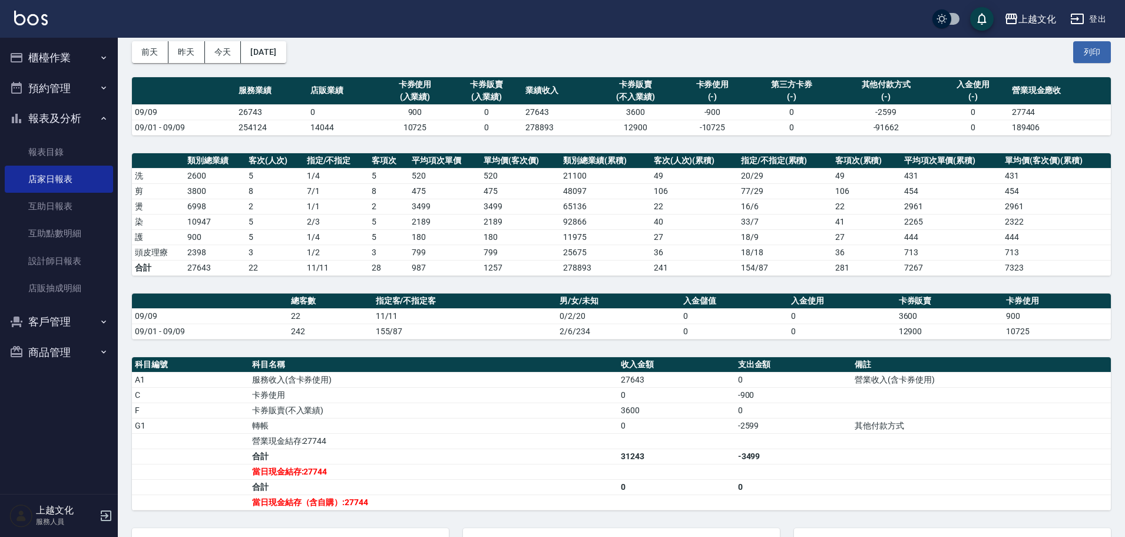
scroll to position [166, 0]
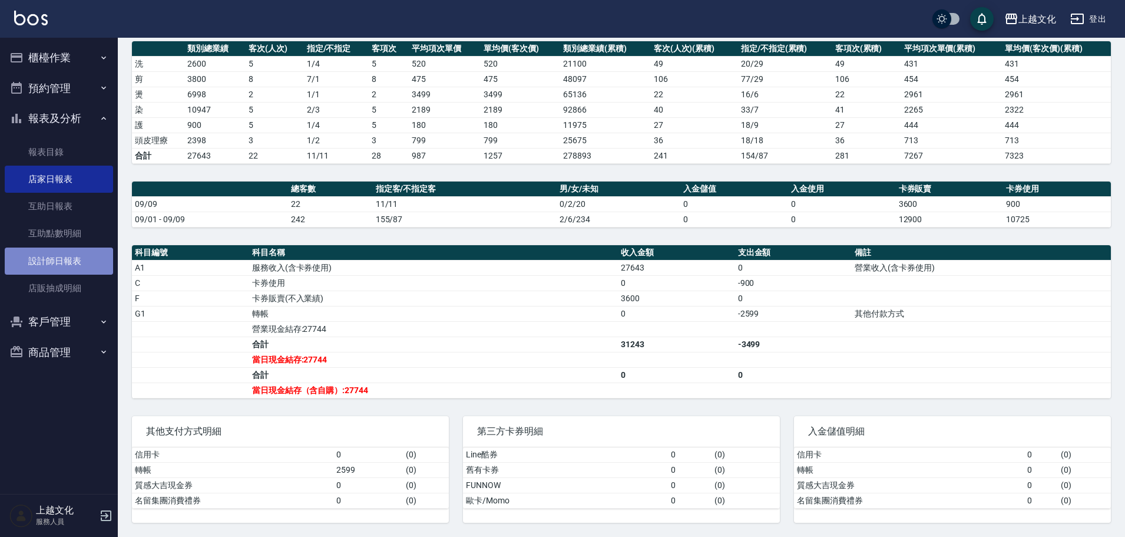
click at [42, 261] on link "設計師日報表" at bounding box center [59, 260] width 108 height 27
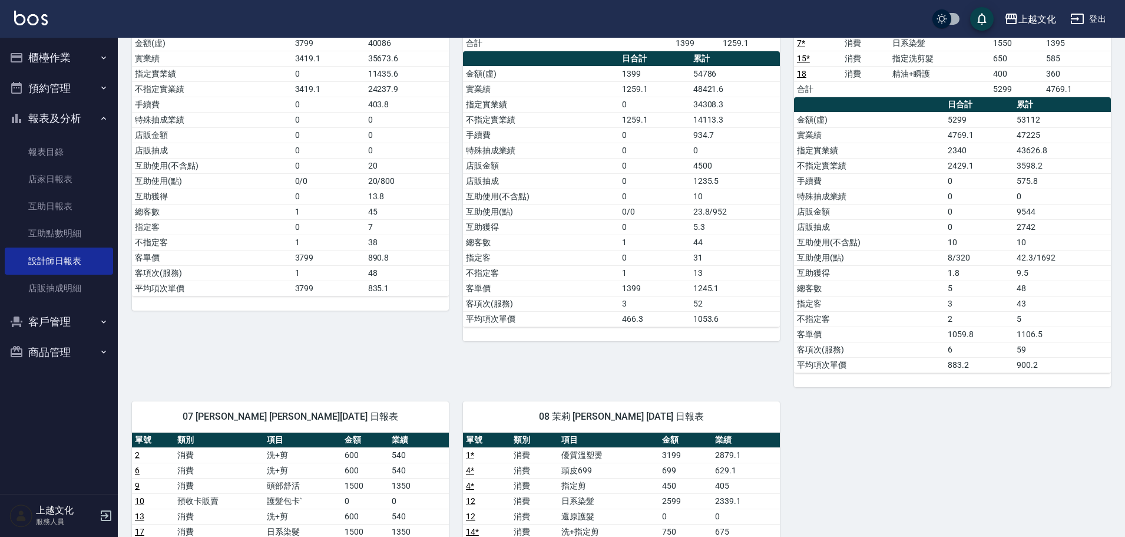
scroll to position [354, 0]
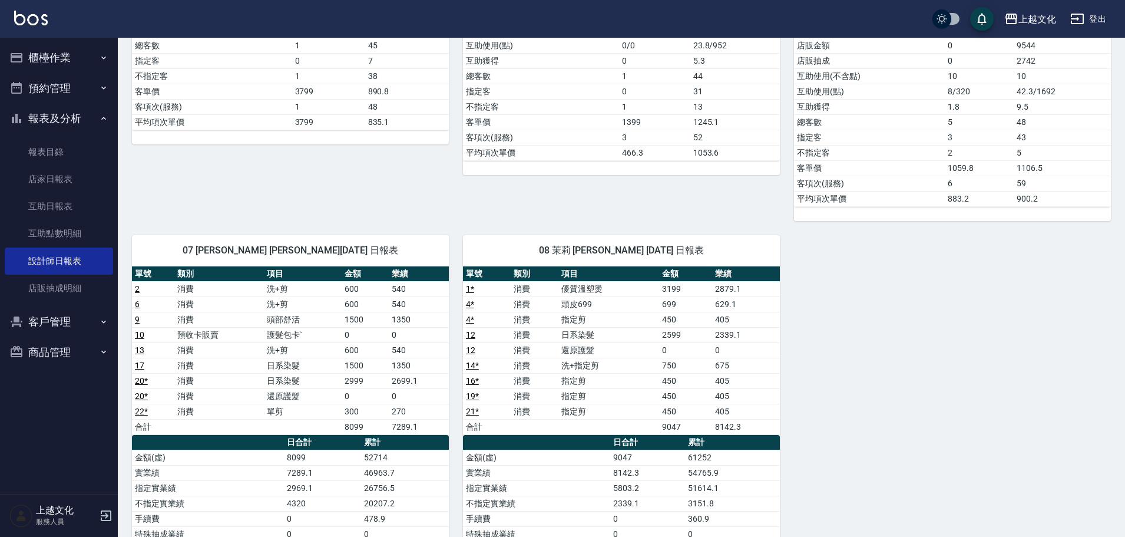
click at [60, 55] on button "櫃檯作業" at bounding box center [59, 57] width 108 height 31
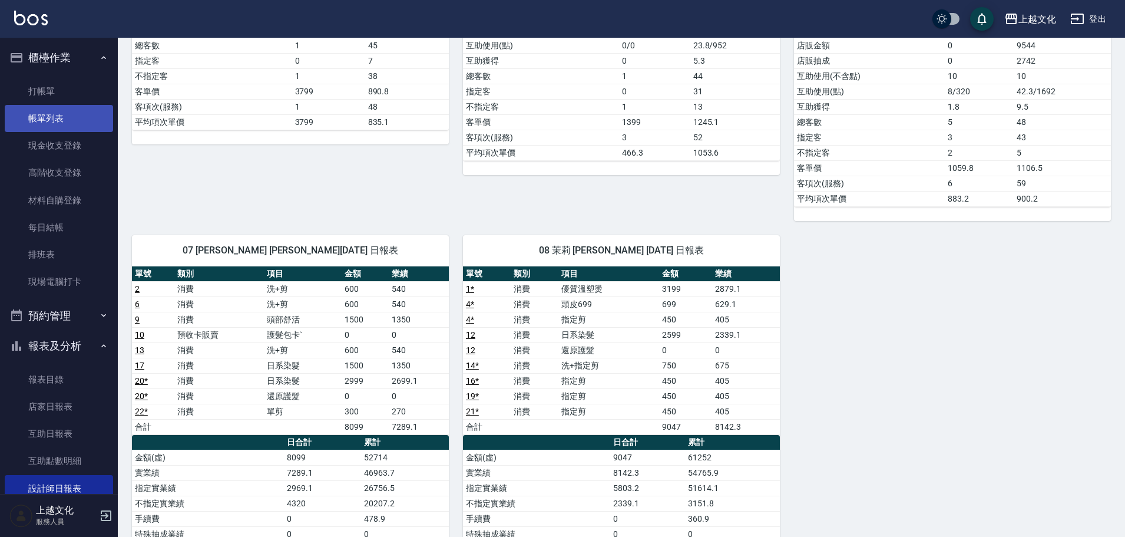
click at [52, 115] on link "帳單列表" at bounding box center [59, 118] width 108 height 27
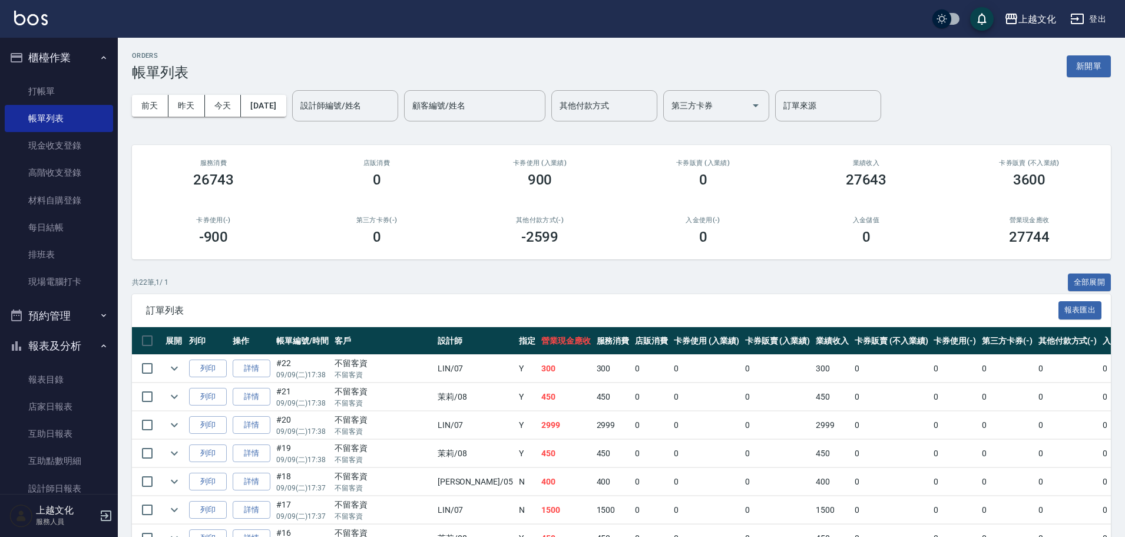
click at [263, 394] on link "詳情" at bounding box center [252, 397] width 38 height 18
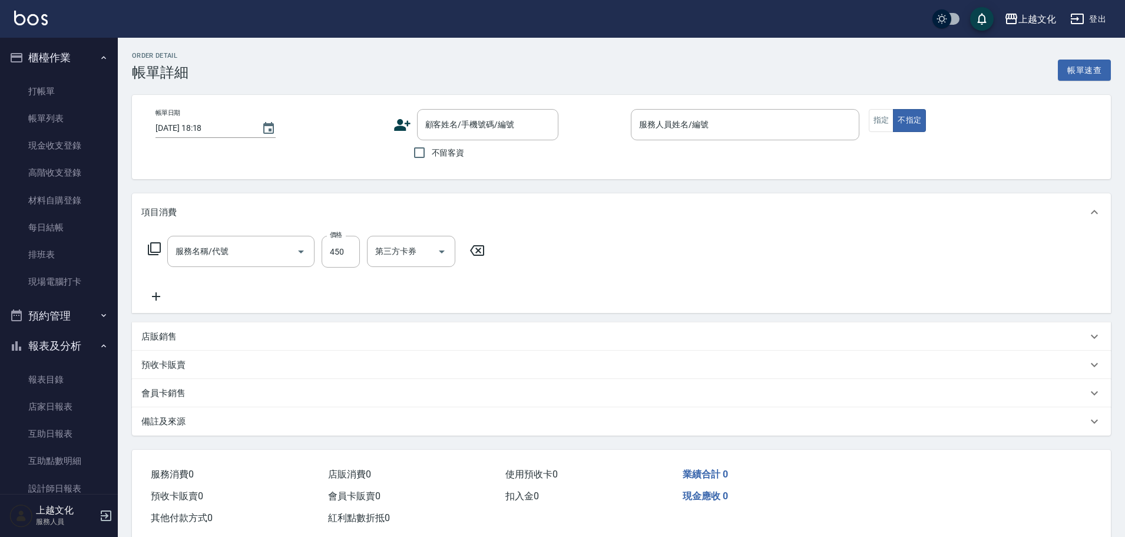
type input "[DATE] 17:38"
checkbox input "true"
type input "茉莉-08"
type input "指定剪(205)"
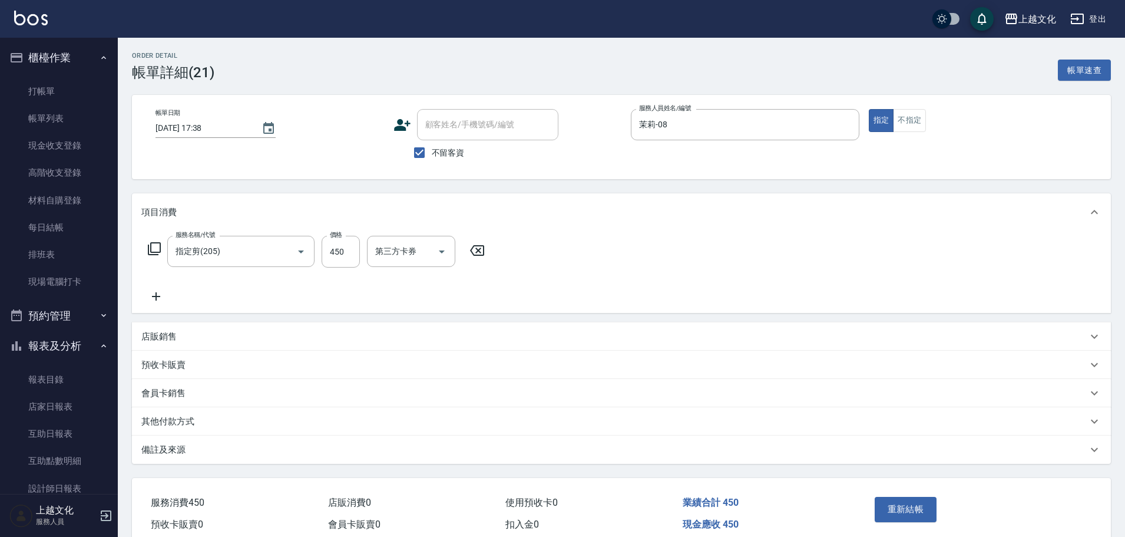
click at [156, 297] on icon at bounding box center [156, 296] width 8 height 8
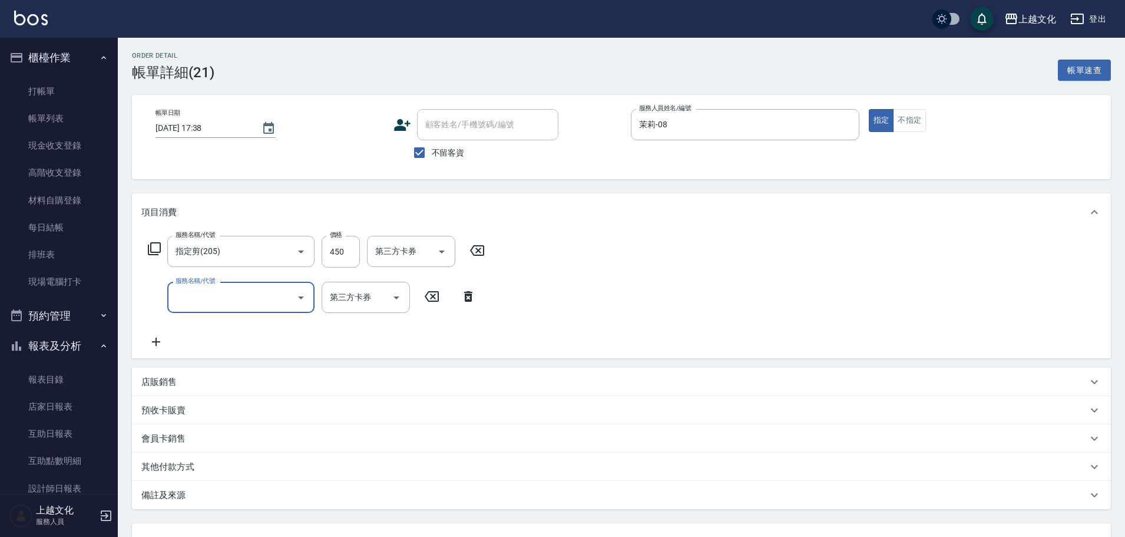
click at [172, 291] on div "服務名稱/代號" at bounding box center [240, 297] width 147 height 31
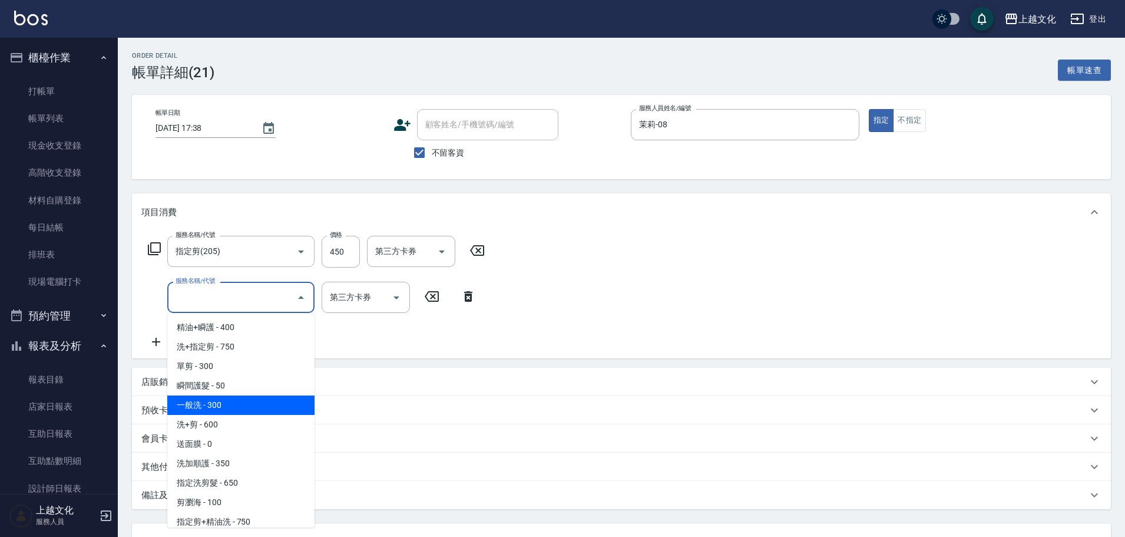
click at [237, 400] on span "一般洗 - 300" at bounding box center [240, 404] width 147 height 19
type input "一般洗(105)"
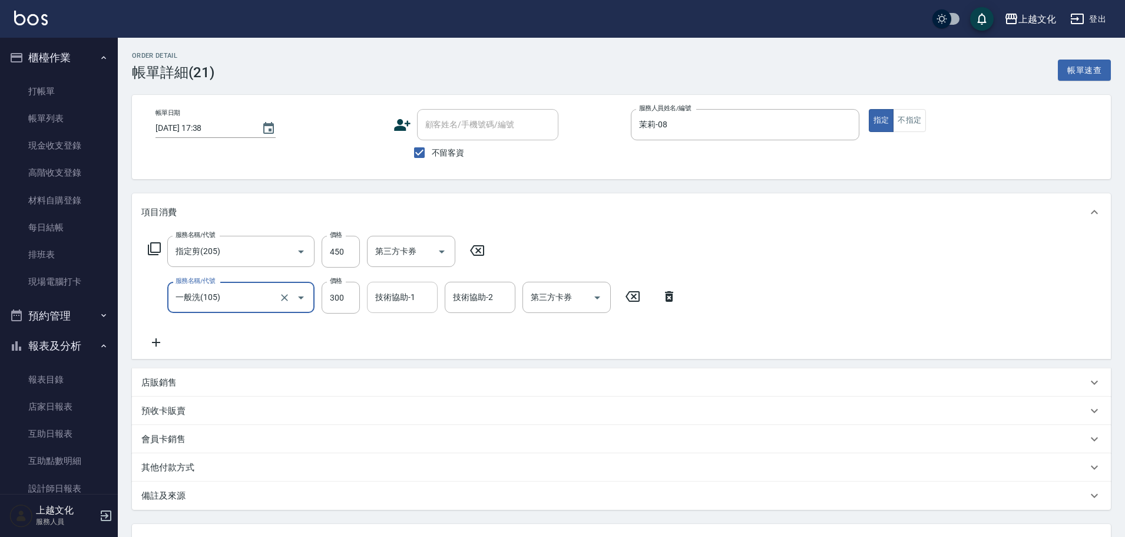
click at [411, 303] on input "技術協助-1" at bounding box center [402, 297] width 60 height 21
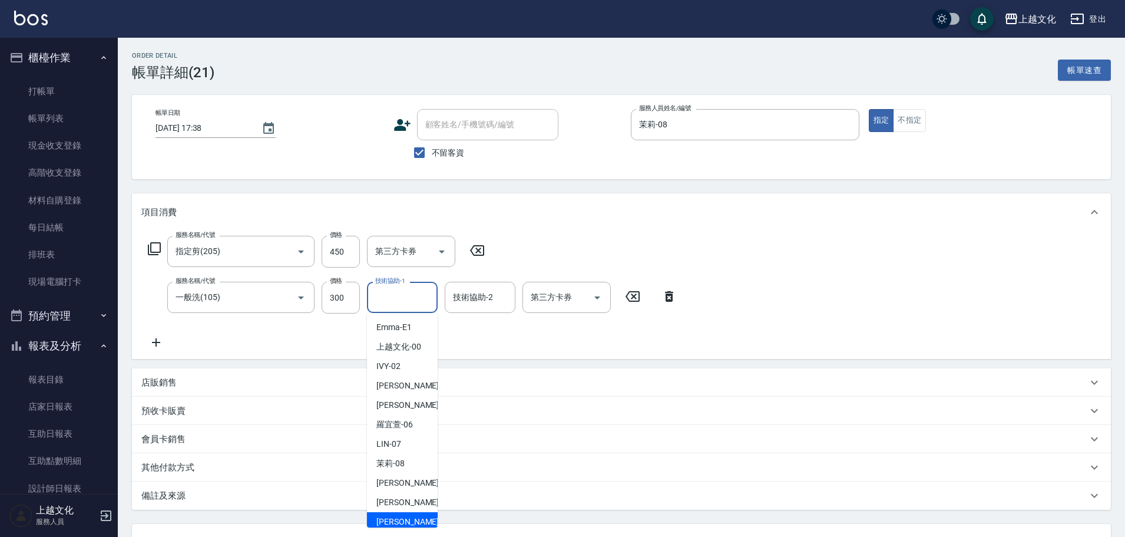
click at [415, 515] on div "[PERSON_NAME] -11" at bounding box center [402, 521] width 71 height 19
type input "[PERSON_NAME]-11"
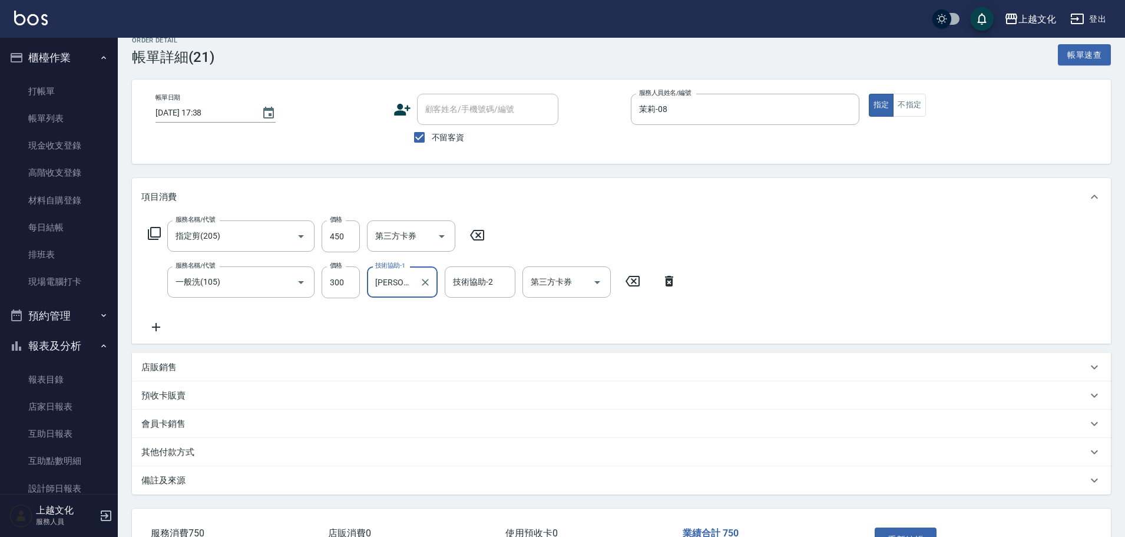
scroll to position [100, 0]
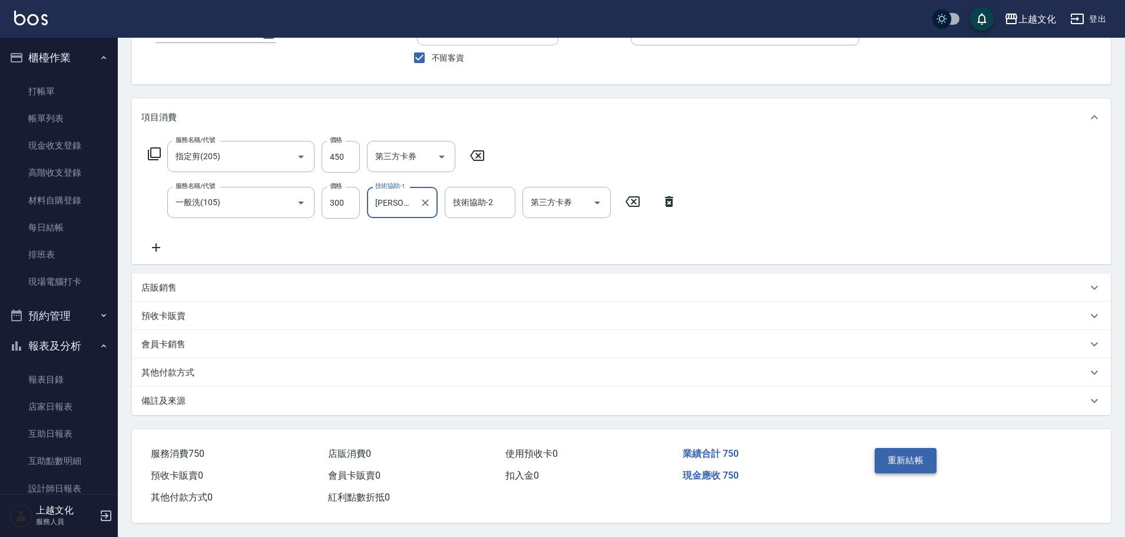
click at [900, 461] on button "重新結帳" at bounding box center [906, 460] width 62 height 25
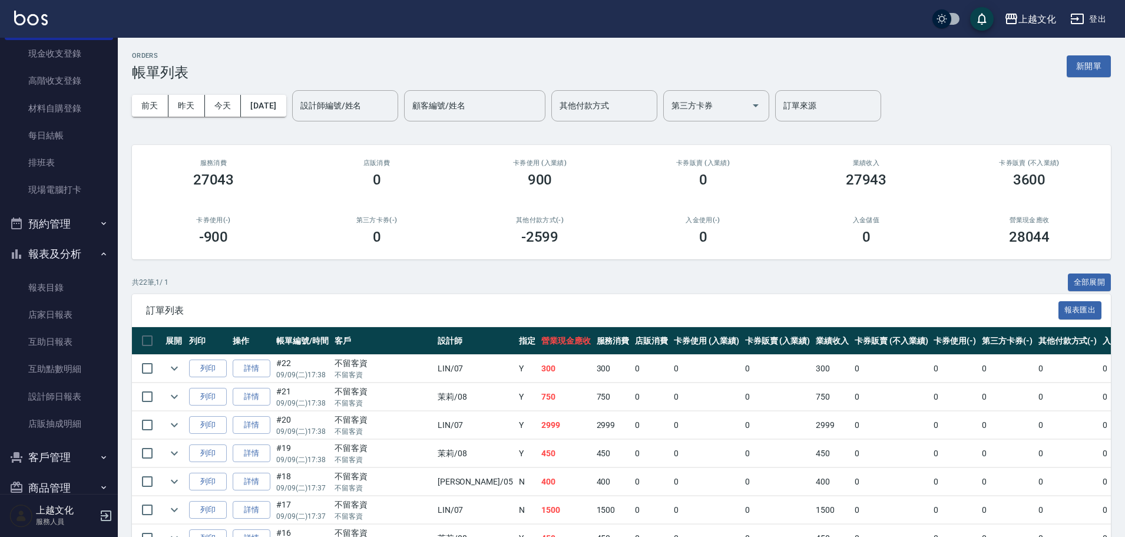
scroll to position [115, 0]
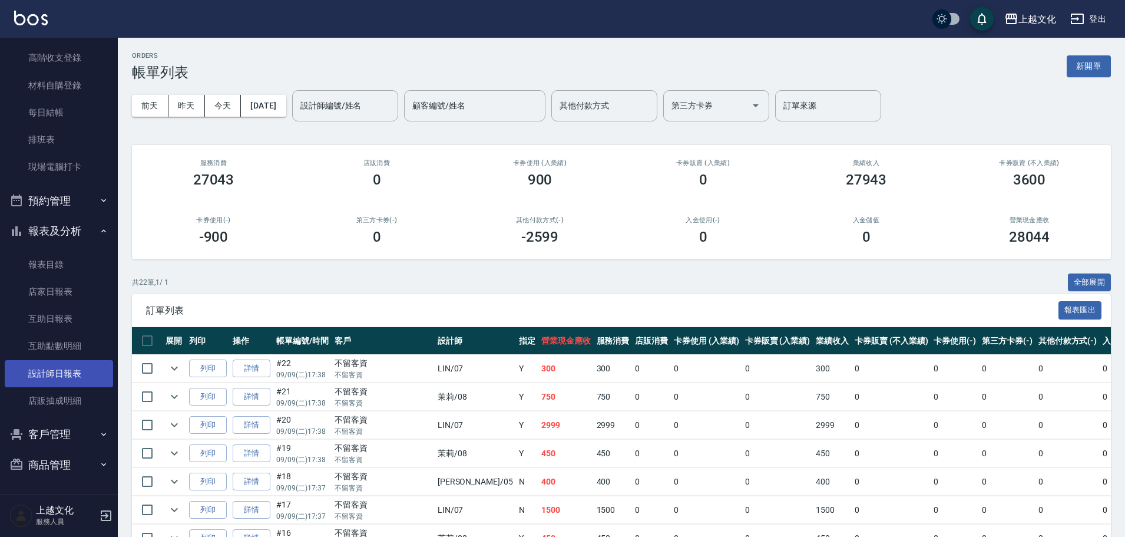
click at [65, 378] on link "設計師日報表" at bounding box center [59, 373] width 108 height 27
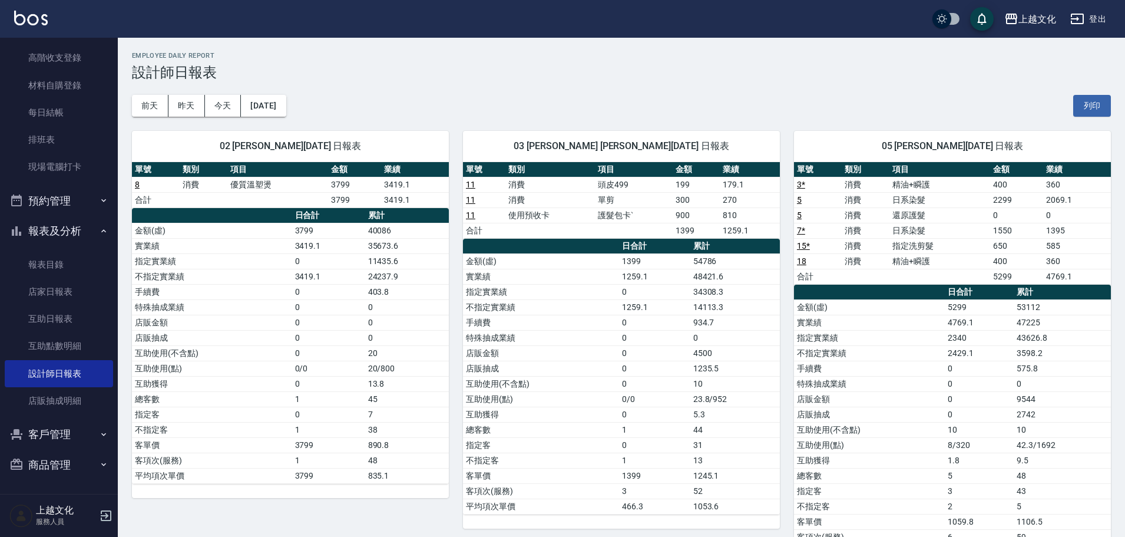
scroll to position [295, 0]
